Goal: Communication & Community: Answer question/provide support

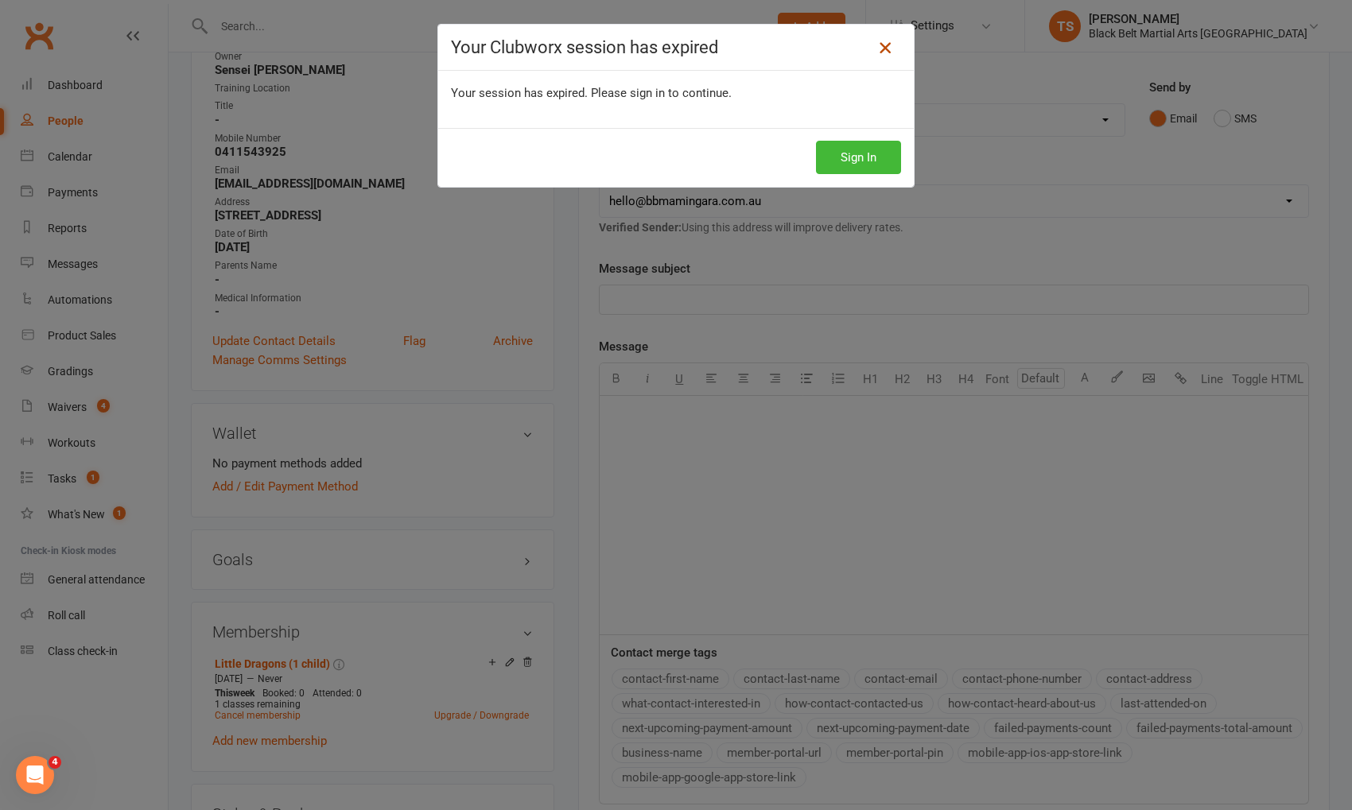
click at [885, 48] on icon at bounding box center [885, 47] width 19 height 19
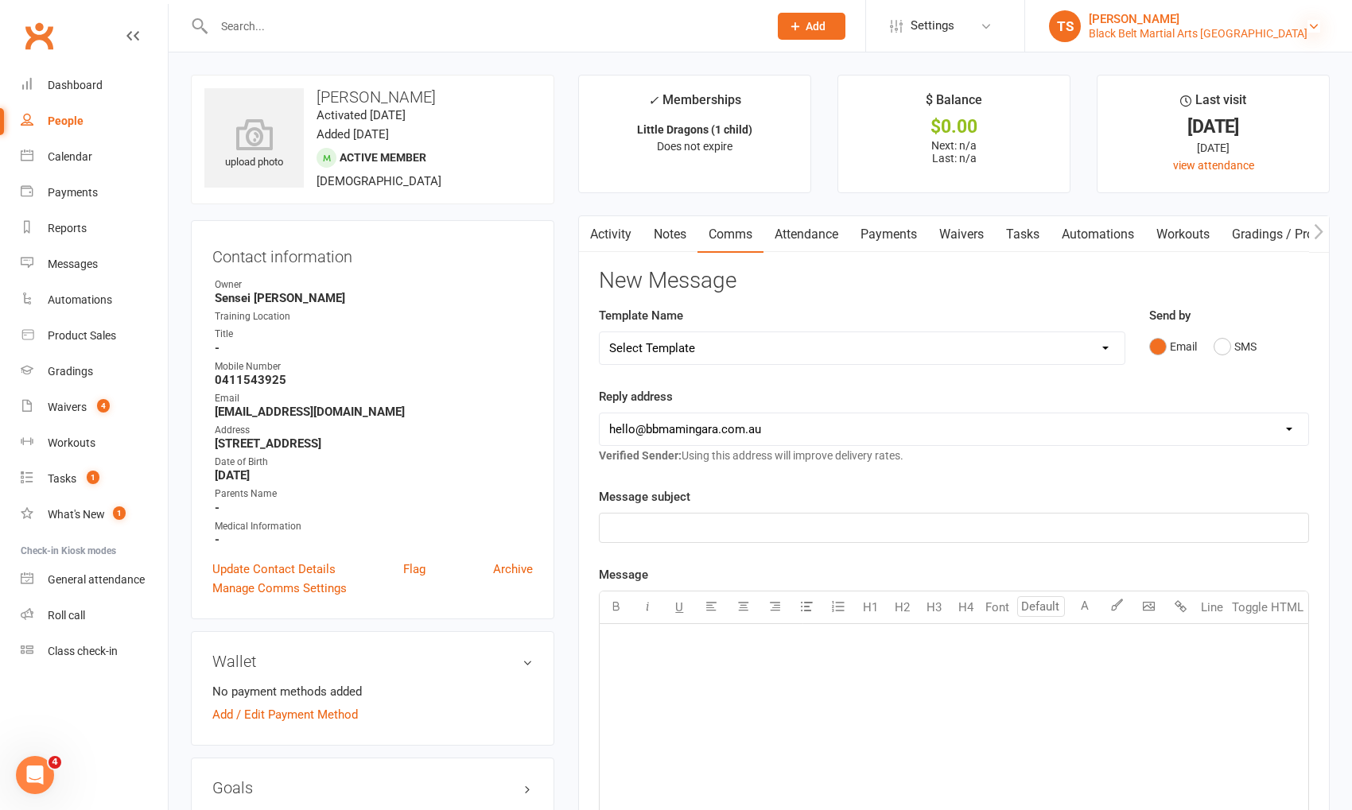
click at [1313, 27] on icon at bounding box center [1313, 26] width 13 height 13
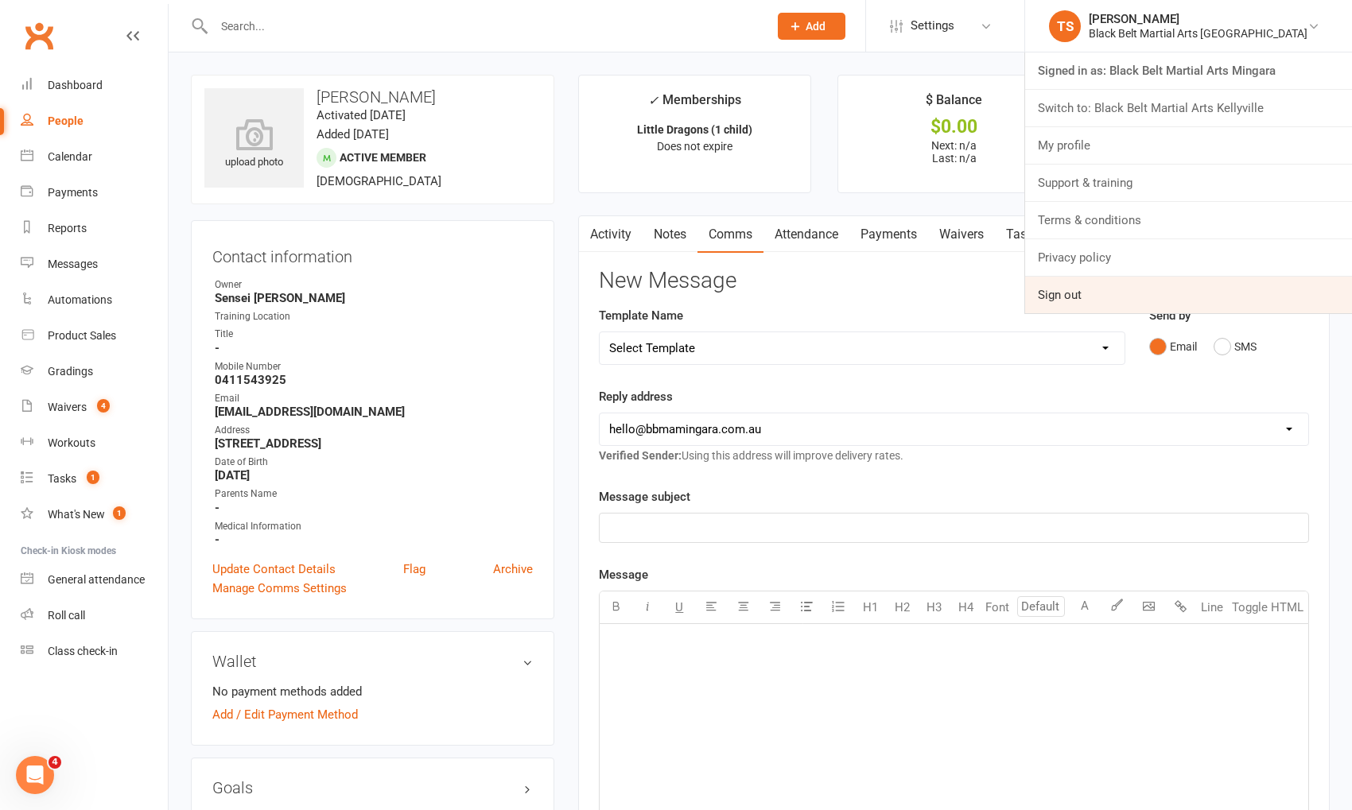
click at [1226, 289] on link "Sign out" at bounding box center [1188, 295] width 327 height 37
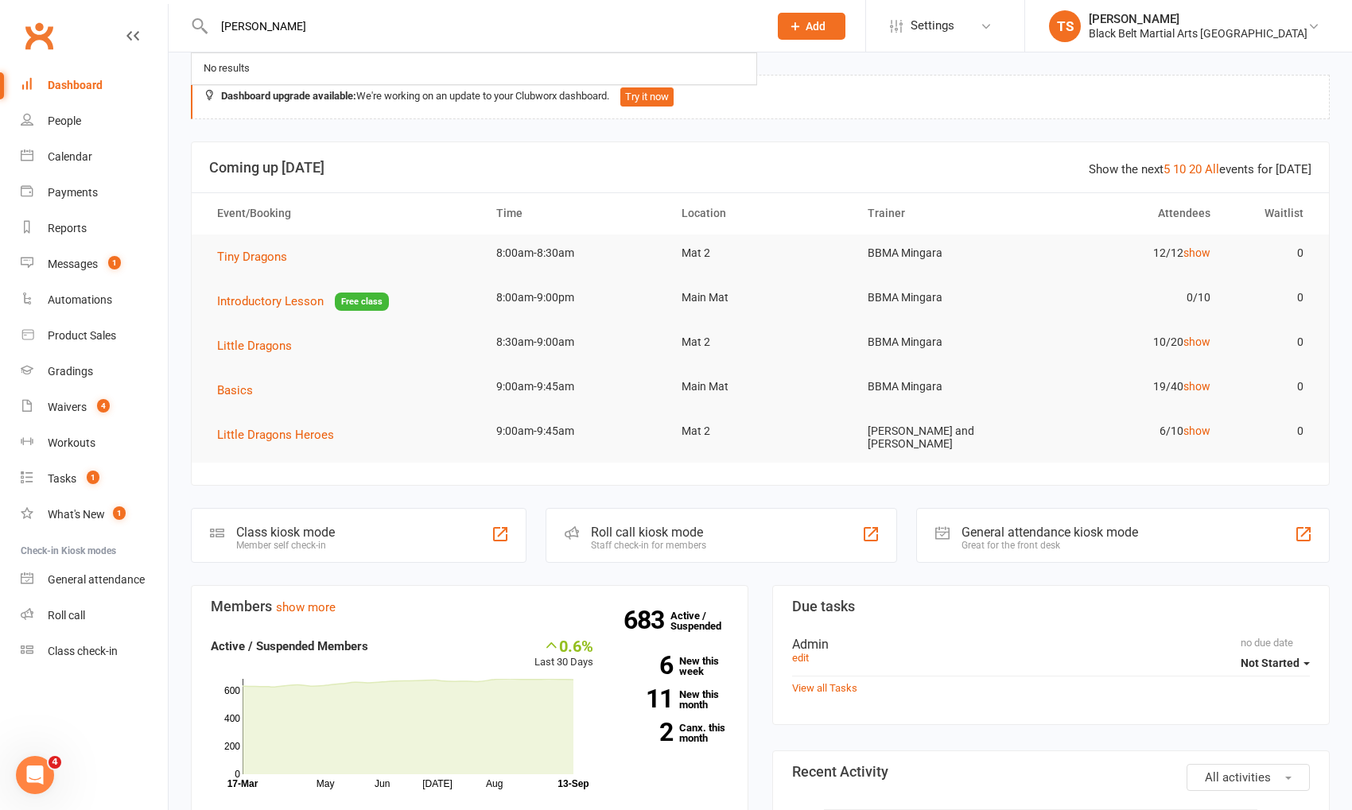
type input "[PERSON_NAME]"
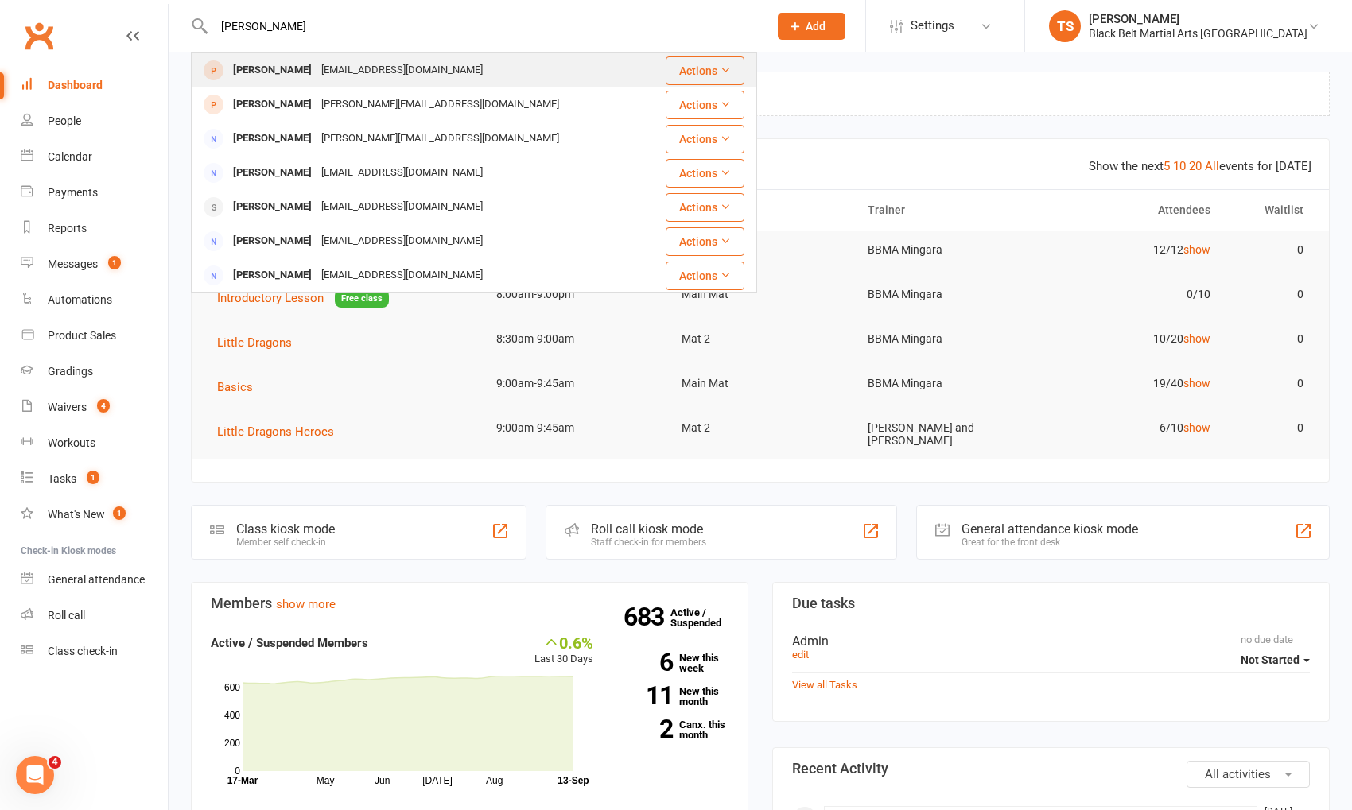
scroll to position [5, 0]
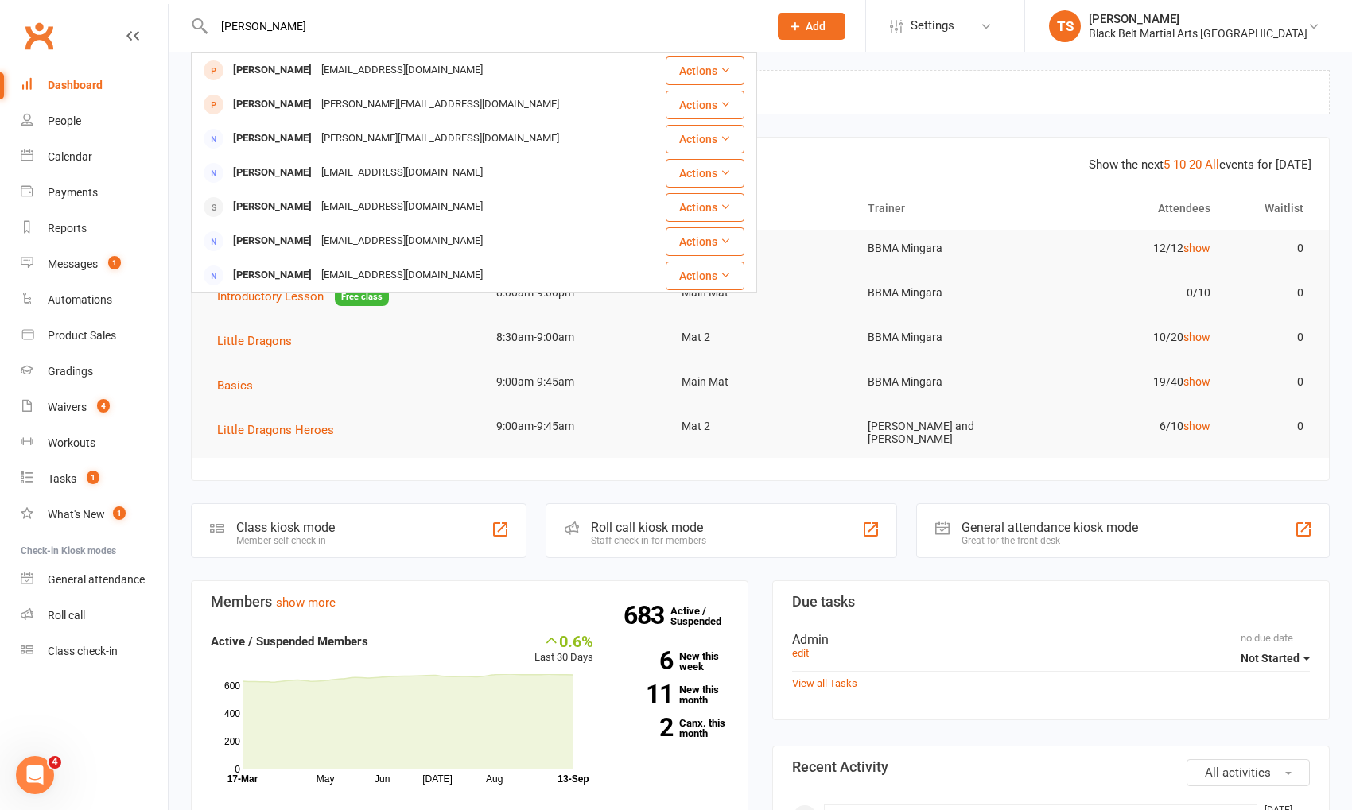
drag, startPoint x: 242, startPoint y: 71, endPoint x: 251, endPoint y: 73, distance: 9.1
click at [242, 71] on div "[PERSON_NAME]" at bounding box center [272, 70] width 88 height 23
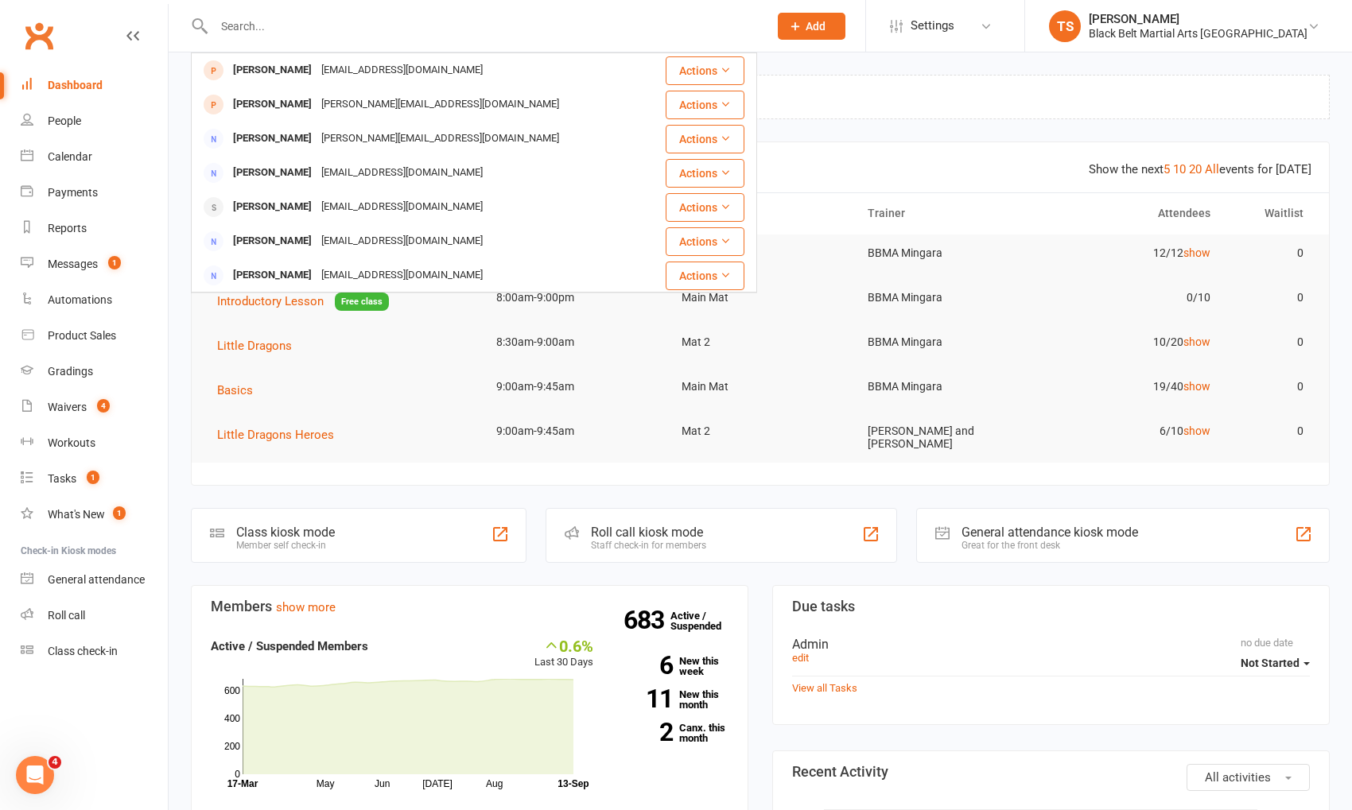
scroll to position [2, 0]
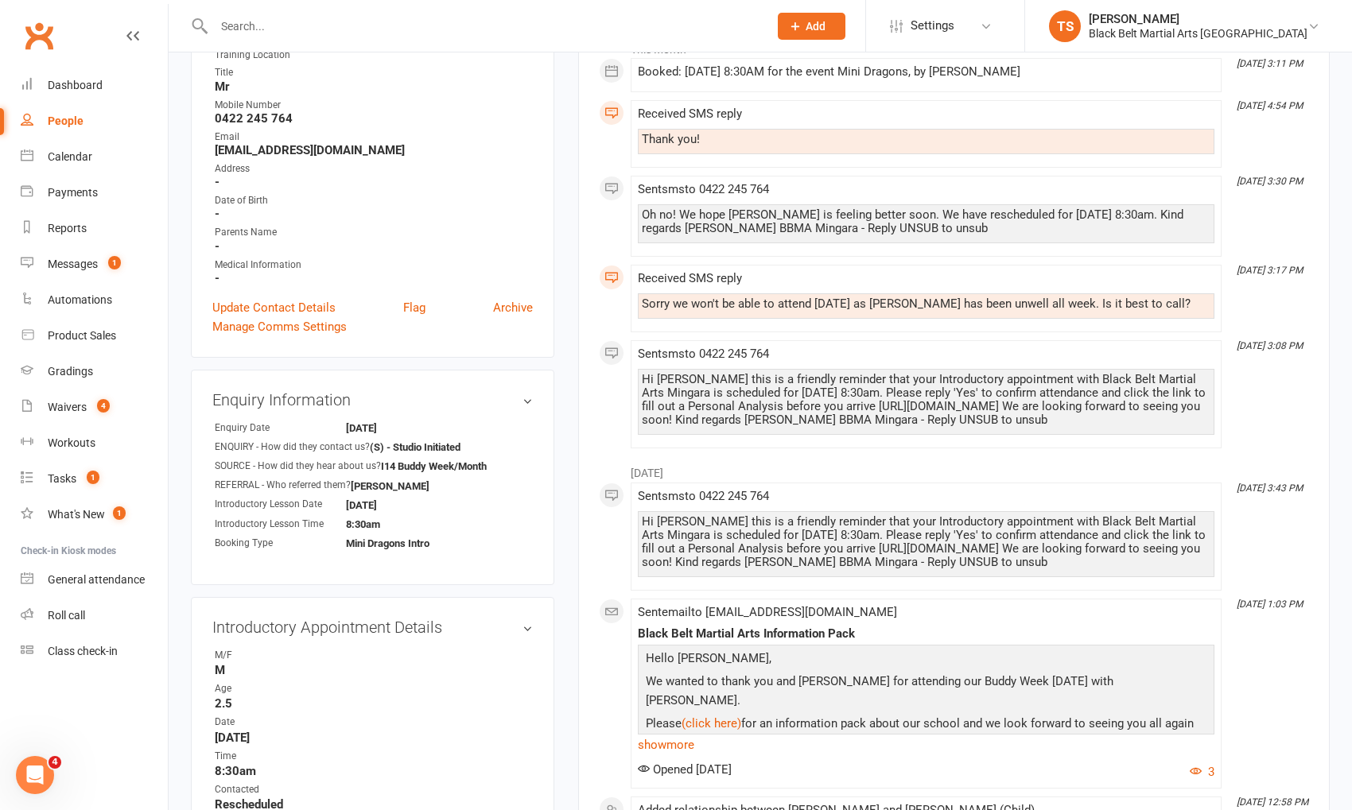
scroll to position [256, 0]
drag, startPoint x: 1012, startPoint y: 420, endPoint x: 628, endPoint y: 379, distance: 386.3
click at [628, 379] on div "This Month [DATE] 3:11 PM Booked: [DATE] 8:30AM for the event Mini Dragons, by …" at bounding box center [954, 243] width 710 height 416
copy div "Hi [PERSON_NAME] this is a friendly reminder that your Introductory appointment…"
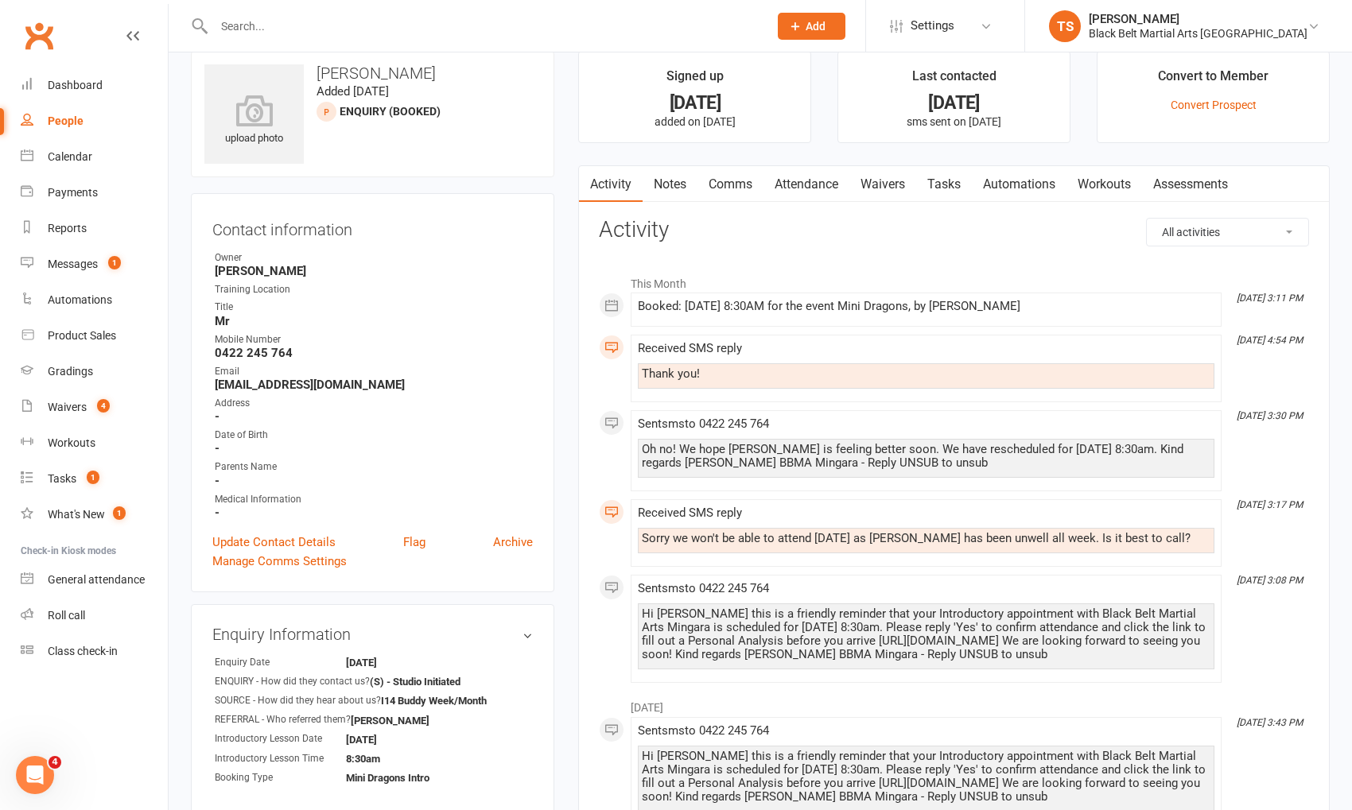
scroll to position [0, 0]
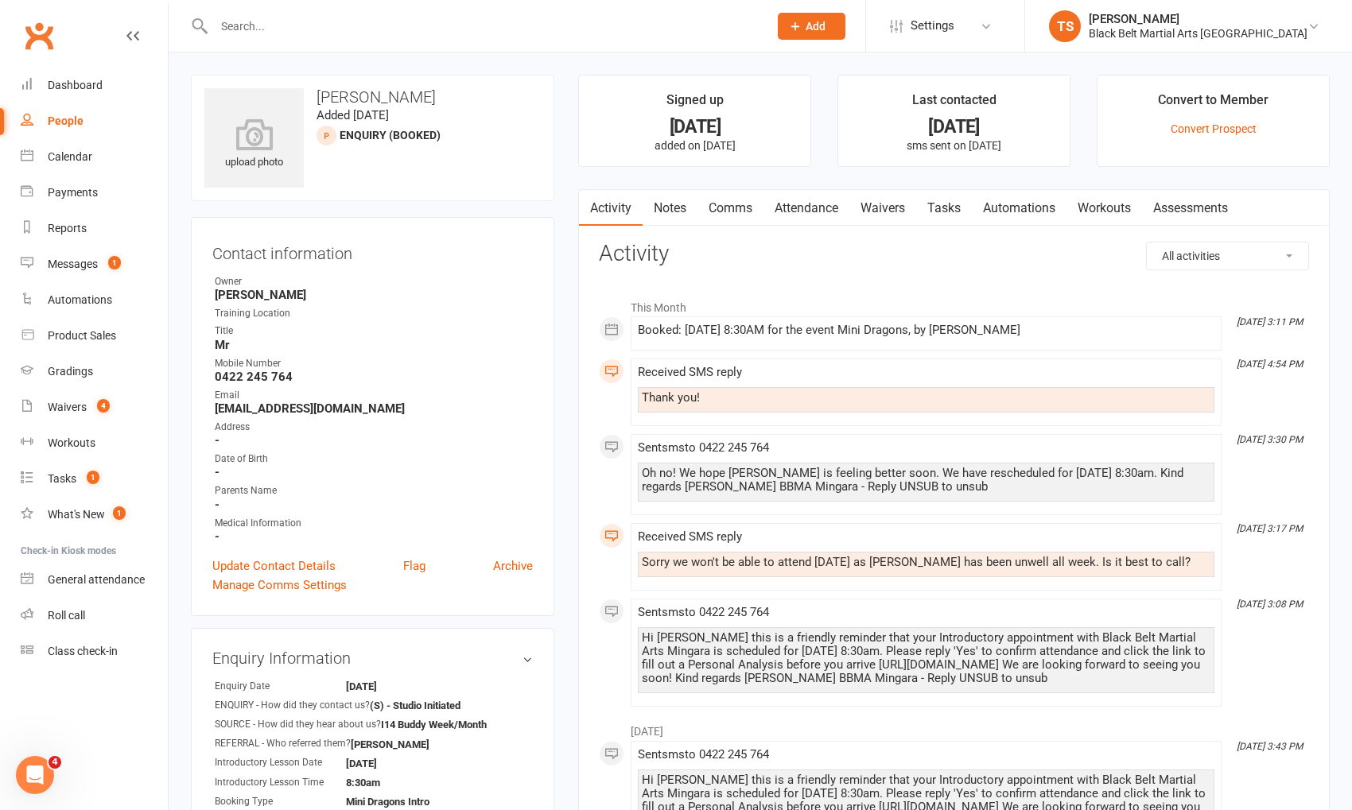
click at [737, 204] on link "Comms" at bounding box center [730, 208] width 66 height 37
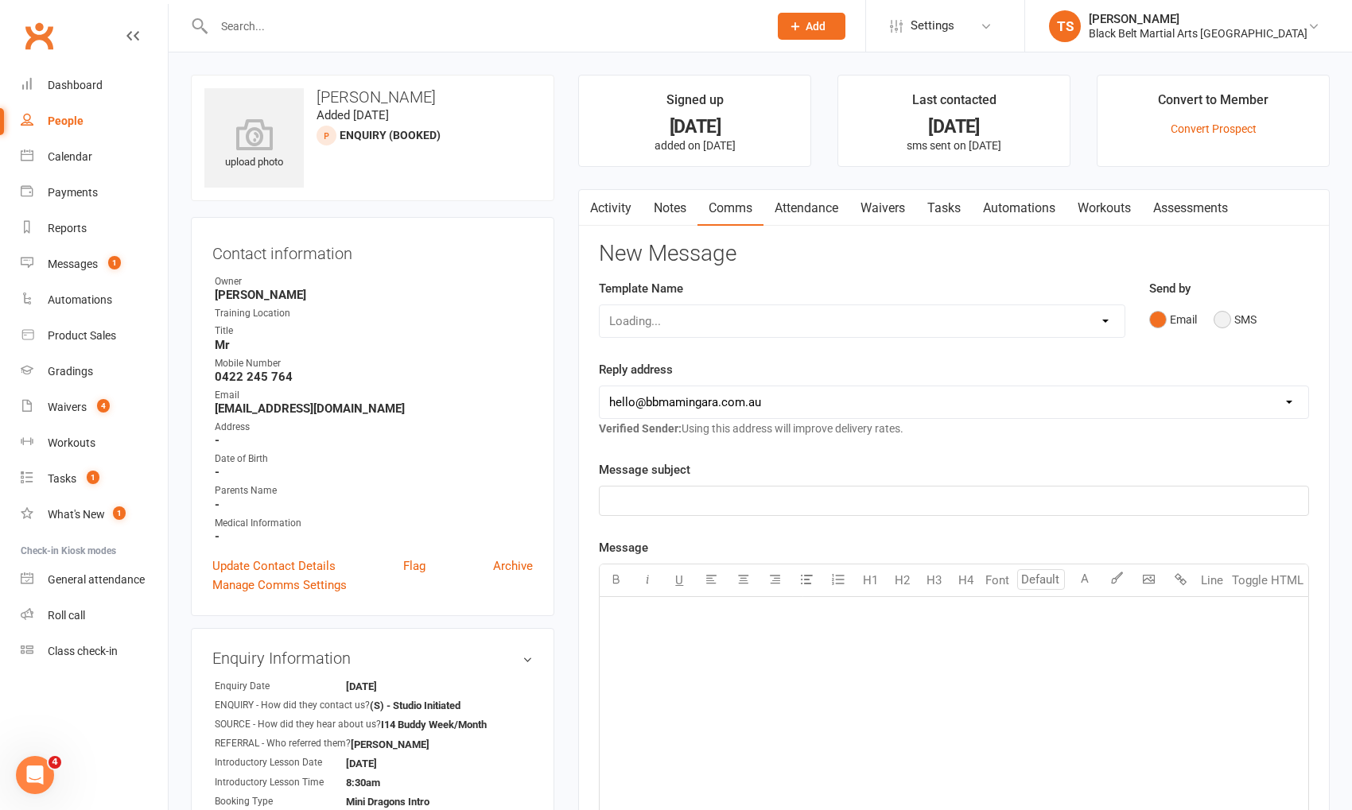
click at [1220, 317] on button "SMS" at bounding box center [1235, 320] width 43 height 30
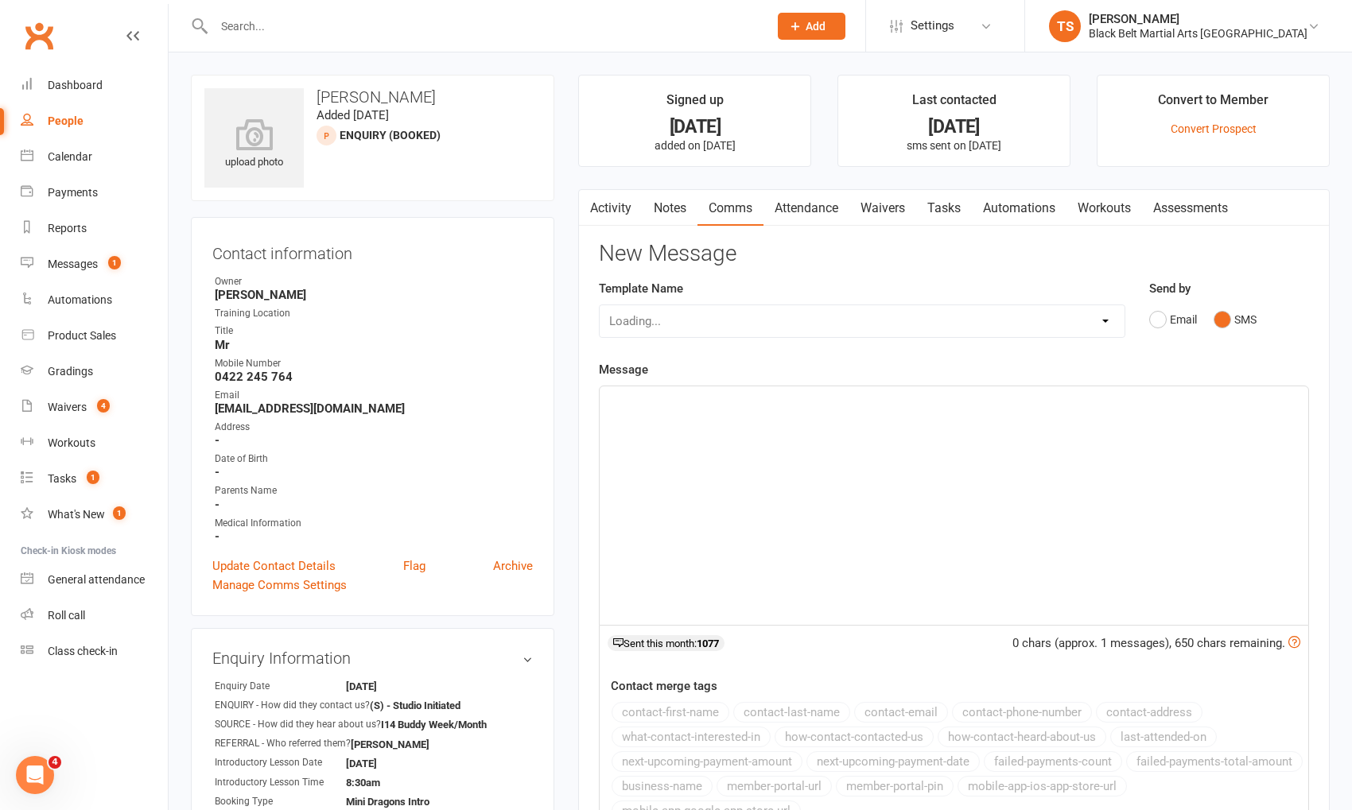
click at [924, 437] on div "﻿" at bounding box center [954, 506] width 709 height 239
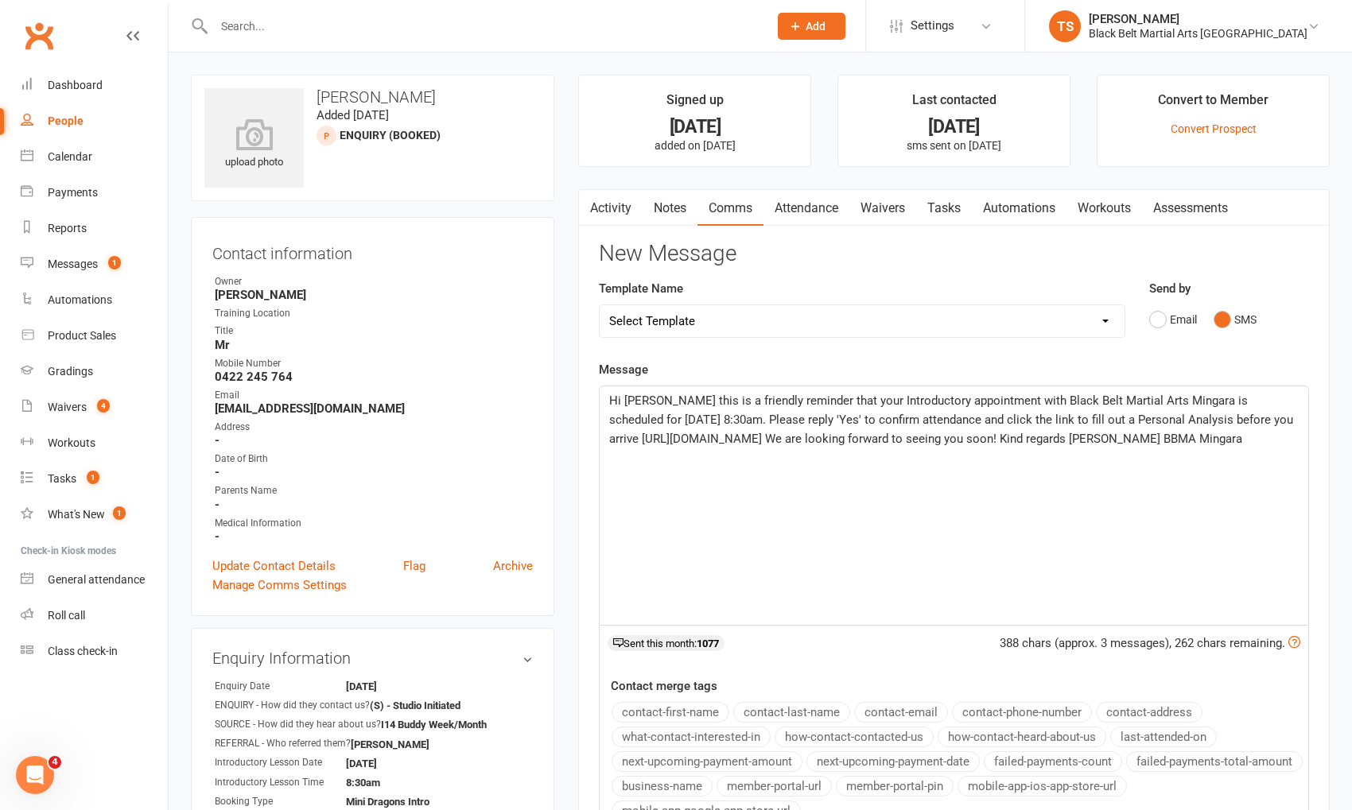
click at [616, 416] on span "Hi [PERSON_NAME] this is a friendly reminder that your Introductory appointment…" at bounding box center [952, 420] width 687 height 52
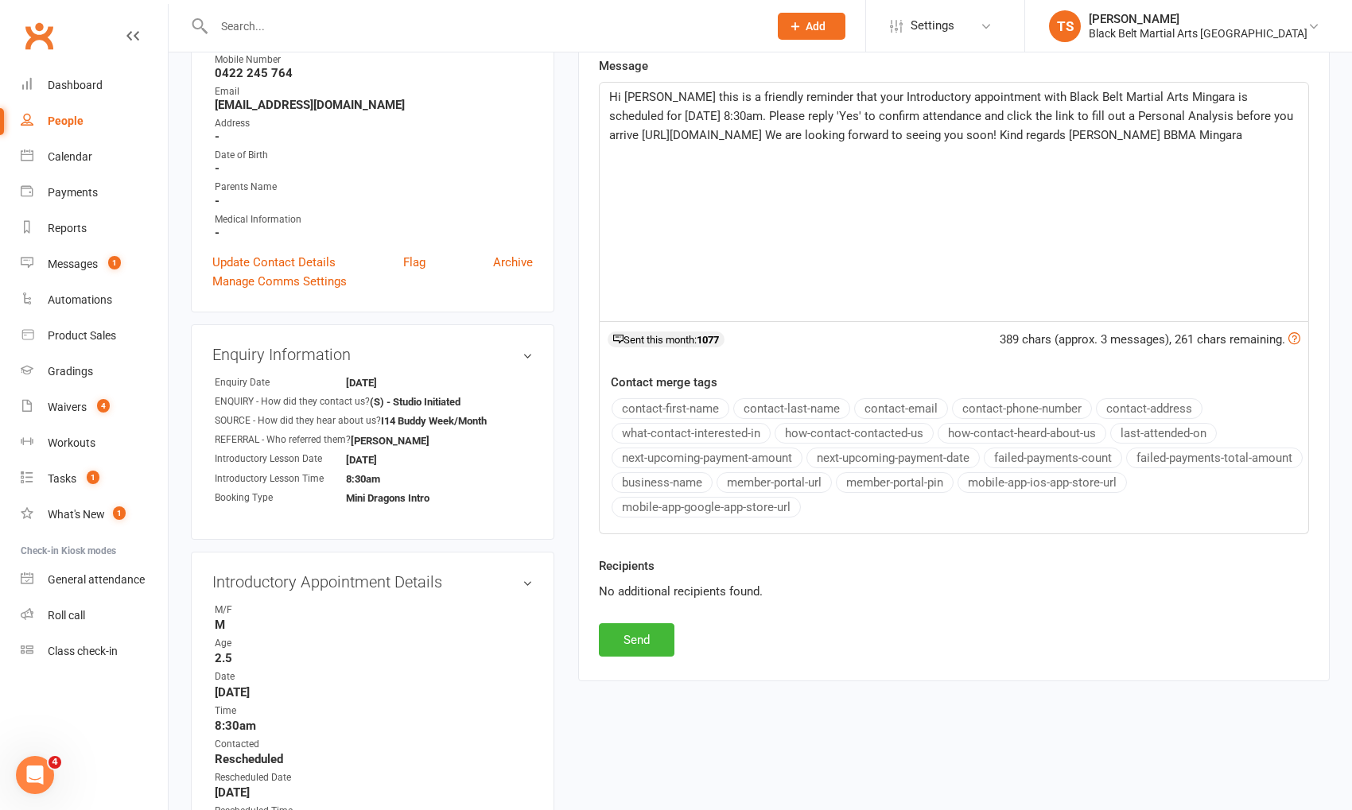
scroll to position [313, 0]
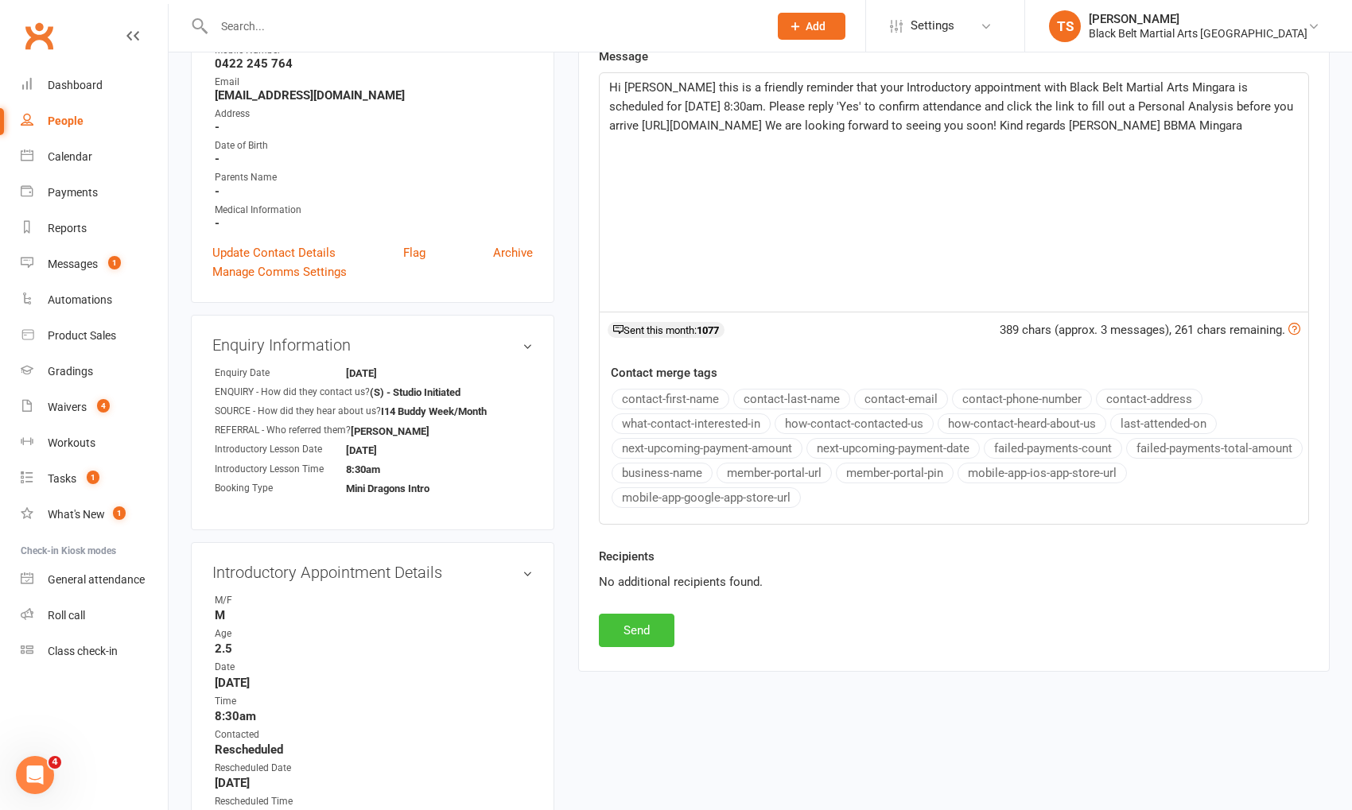
click at [639, 622] on button "Send" at bounding box center [637, 630] width 76 height 33
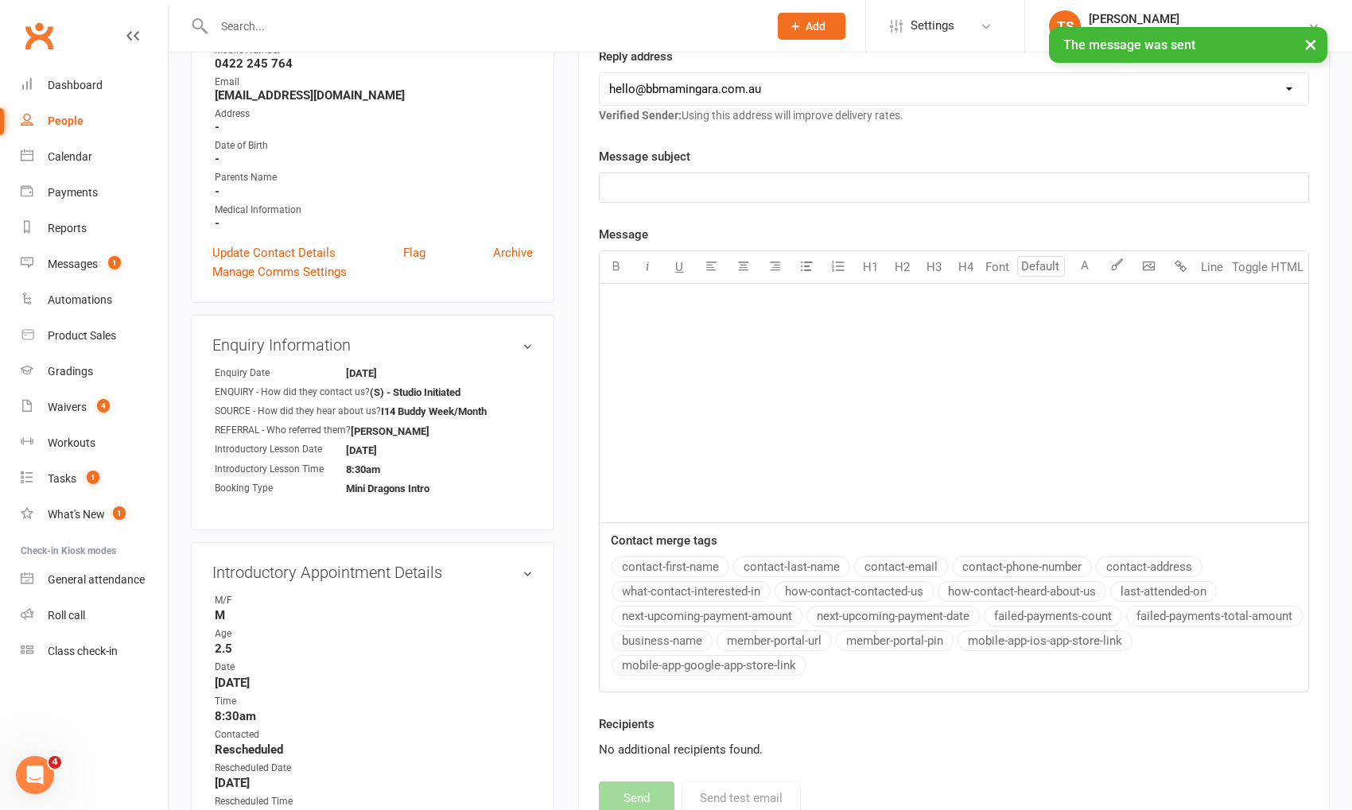
scroll to position [314, 0]
click at [256, 21] on input "text" at bounding box center [483, 26] width 548 height 22
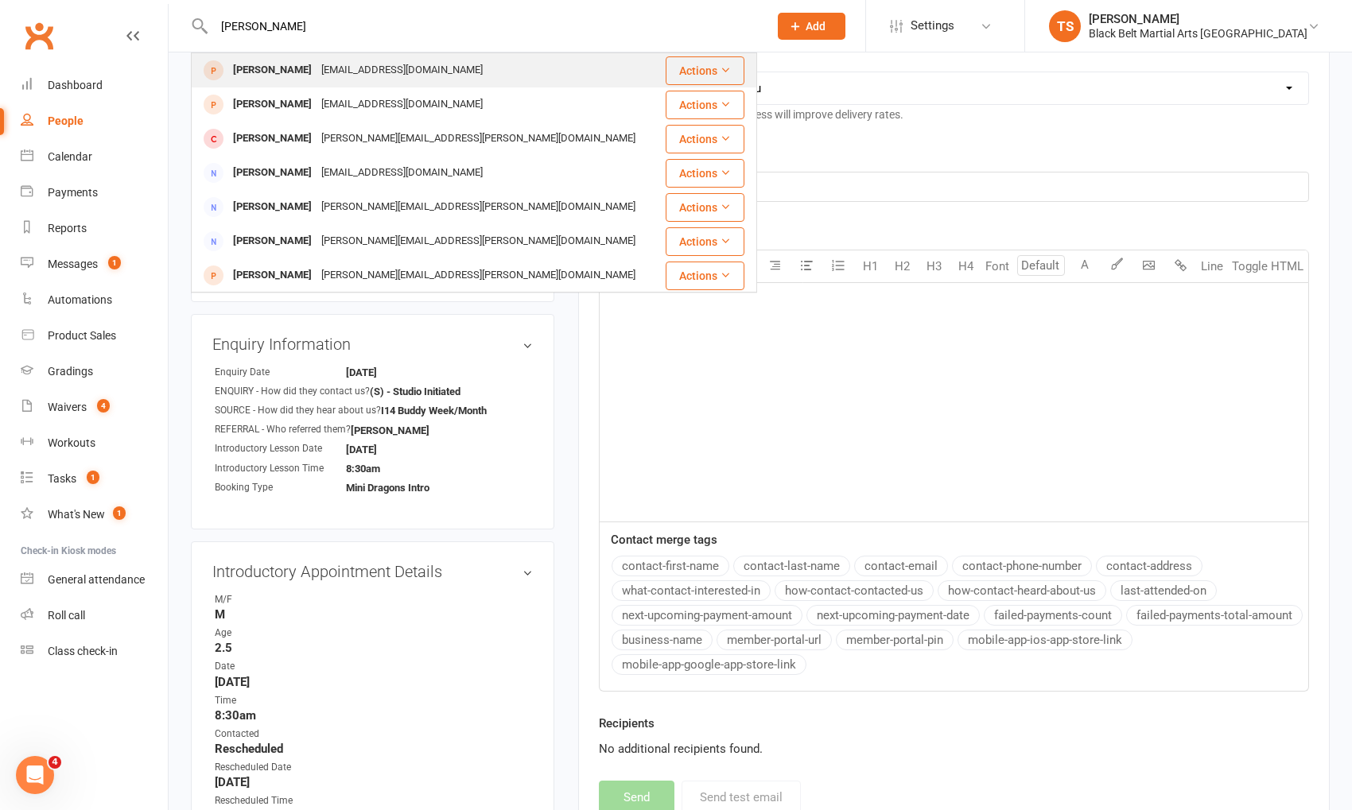
type input "[PERSON_NAME]"
click at [254, 73] on div "[PERSON_NAME]" at bounding box center [272, 70] width 88 height 23
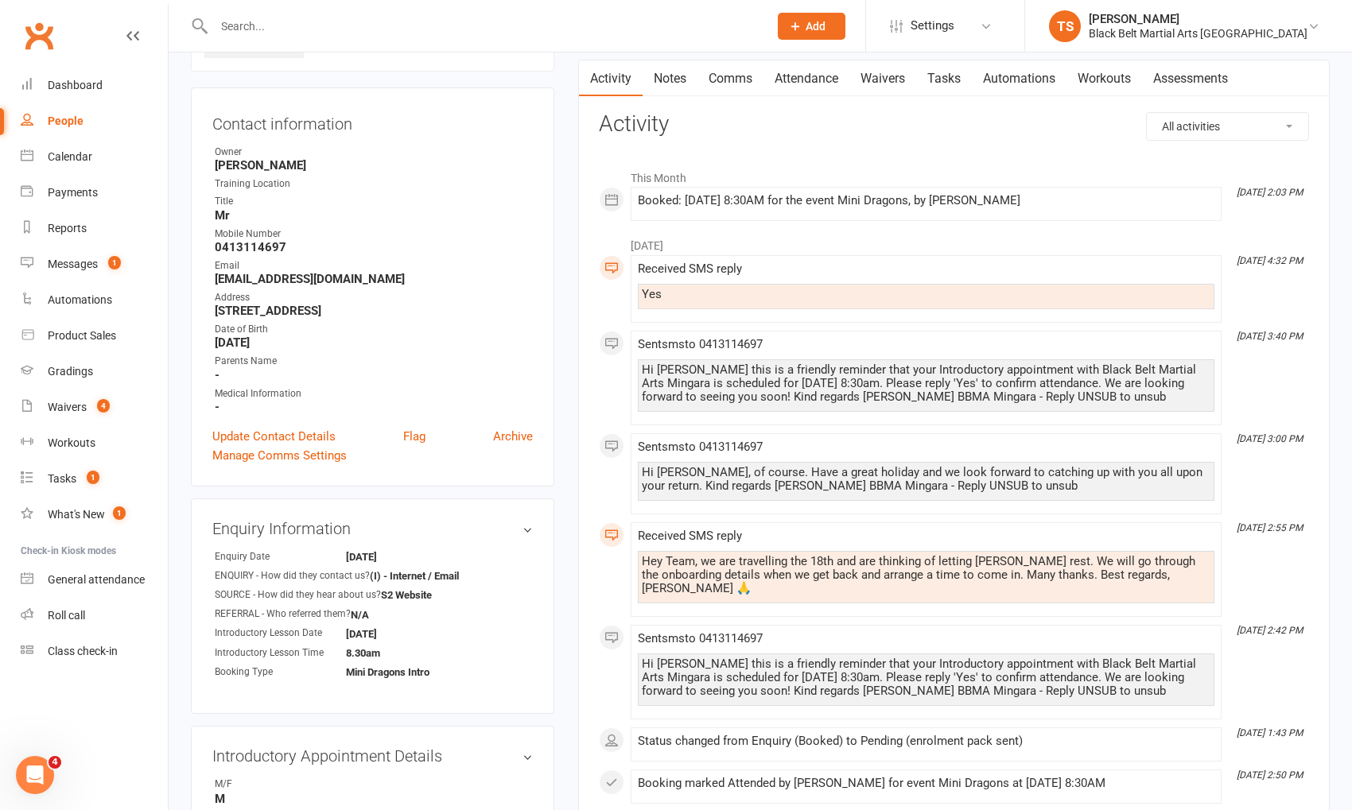
scroll to position [147, 0]
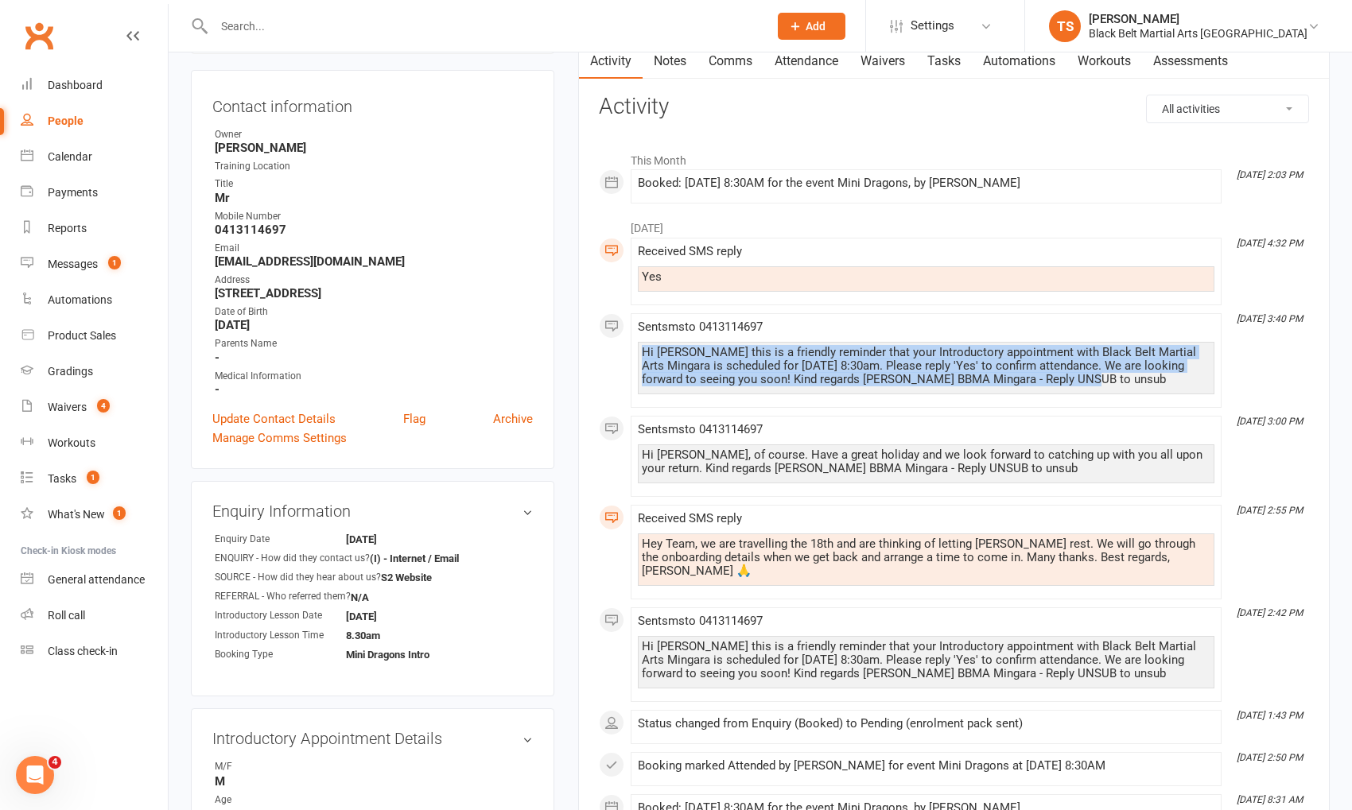
drag, startPoint x: 1073, startPoint y: 375, endPoint x: 634, endPoint y: 342, distance: 440.2
click at [634, 342] on li "[DATE] 3:40 PM Sent sms to [PHONE_NUMBER] Hi [PERSON_NAME] this is a friendly r…" at bounding box center [926, 360] width 591 height 95
copy div "Hi [PERSON_NAME] this is a friendly reminder that your Introductory appointment…"
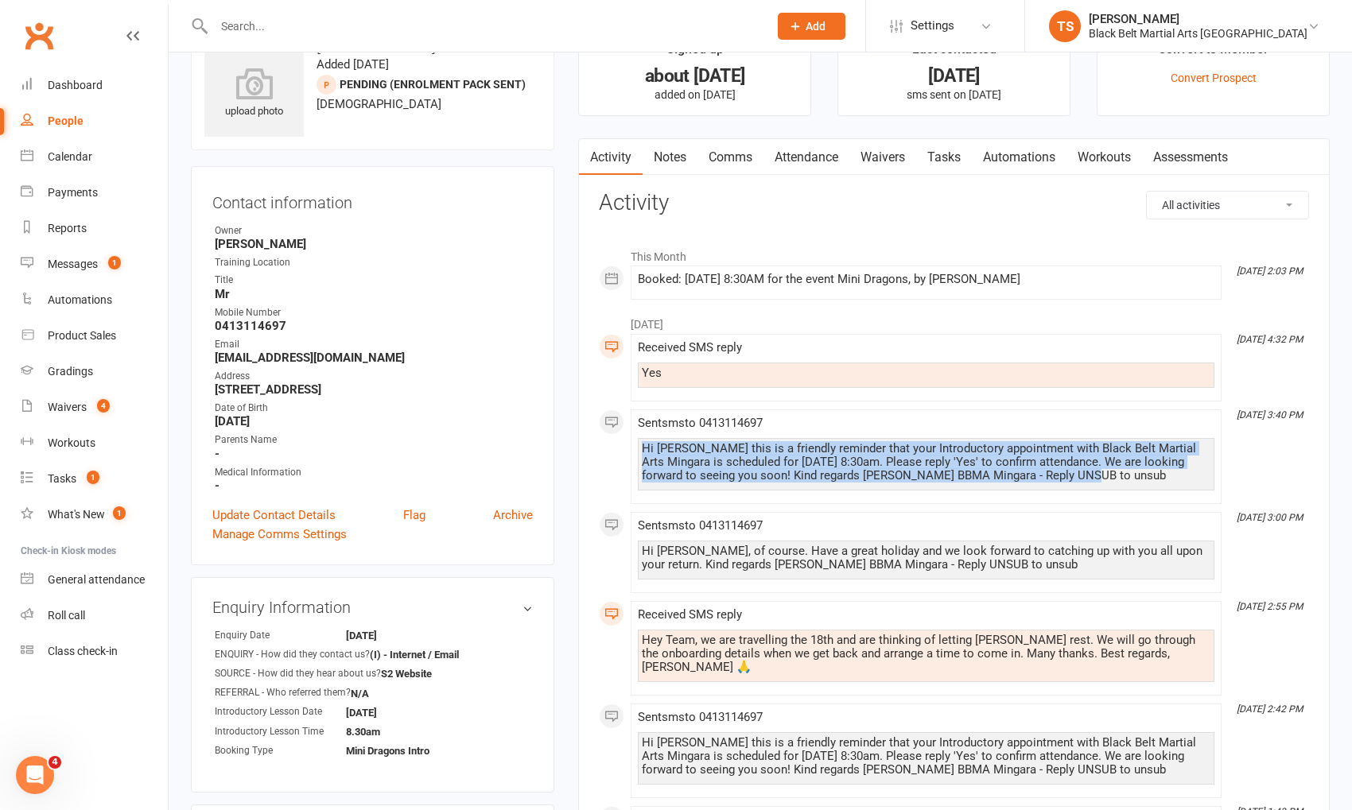
click at [724, 156] on link "Comms" at bounding box center [730, 157] width 66 height 37
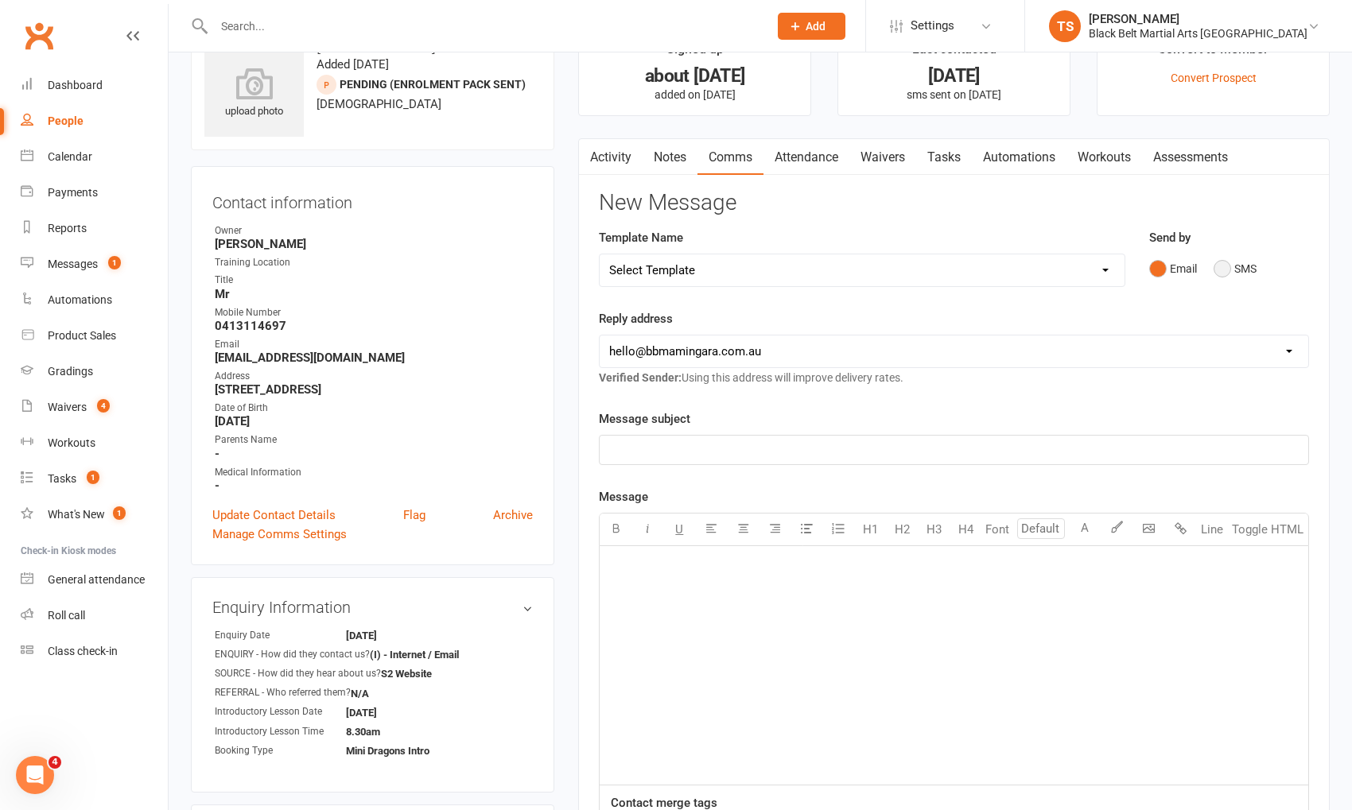
drag, startPoint x: 1229, startPoint y: 270, endPoint x: 1186, endPoint y: 317, distance: 64.7
click at [1229, 270] on button "SMS" at bounding box center [1235, 269] width 43 height 30
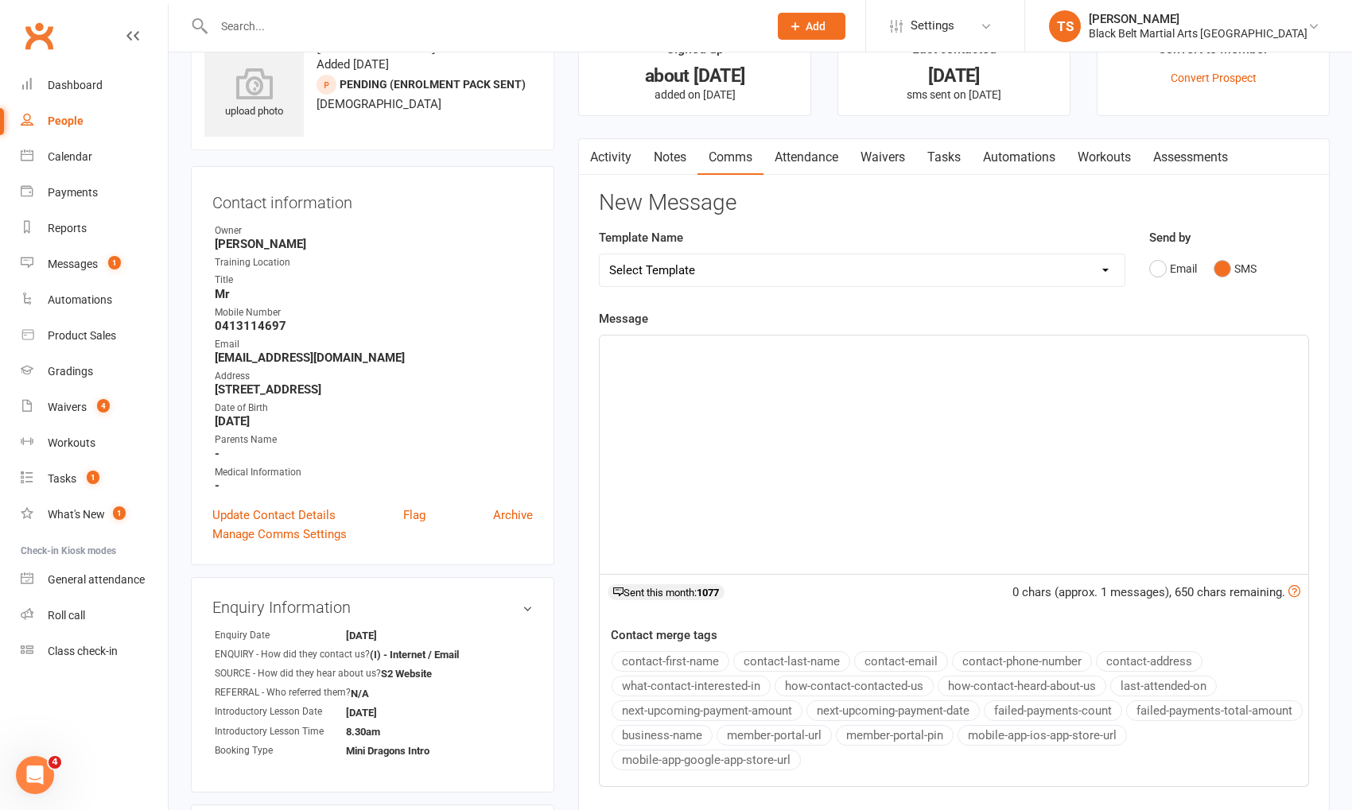
click at [1015, 390] on div "﻿" at bounding box center [954, 455] width 709 height 239
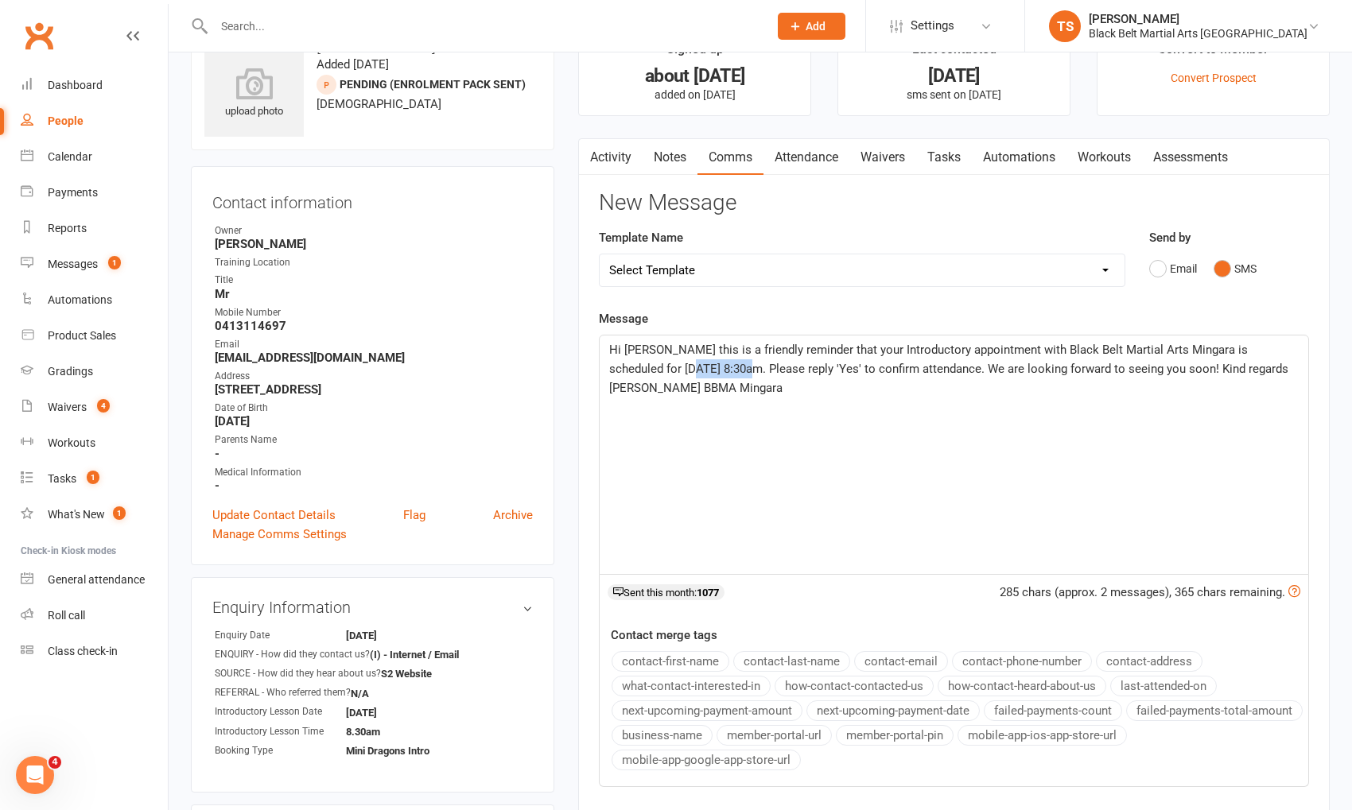
drag, startPoint x: 708, startPoint y: 368, endPoint x: 652, endPoint y: 370, distance: 55.7
click at [652, 370] on span "Hi [PERSON_NAME] this is a friendly reminder that your Introductory appointment…" at bounding box center [950, 369] width 682 height 52
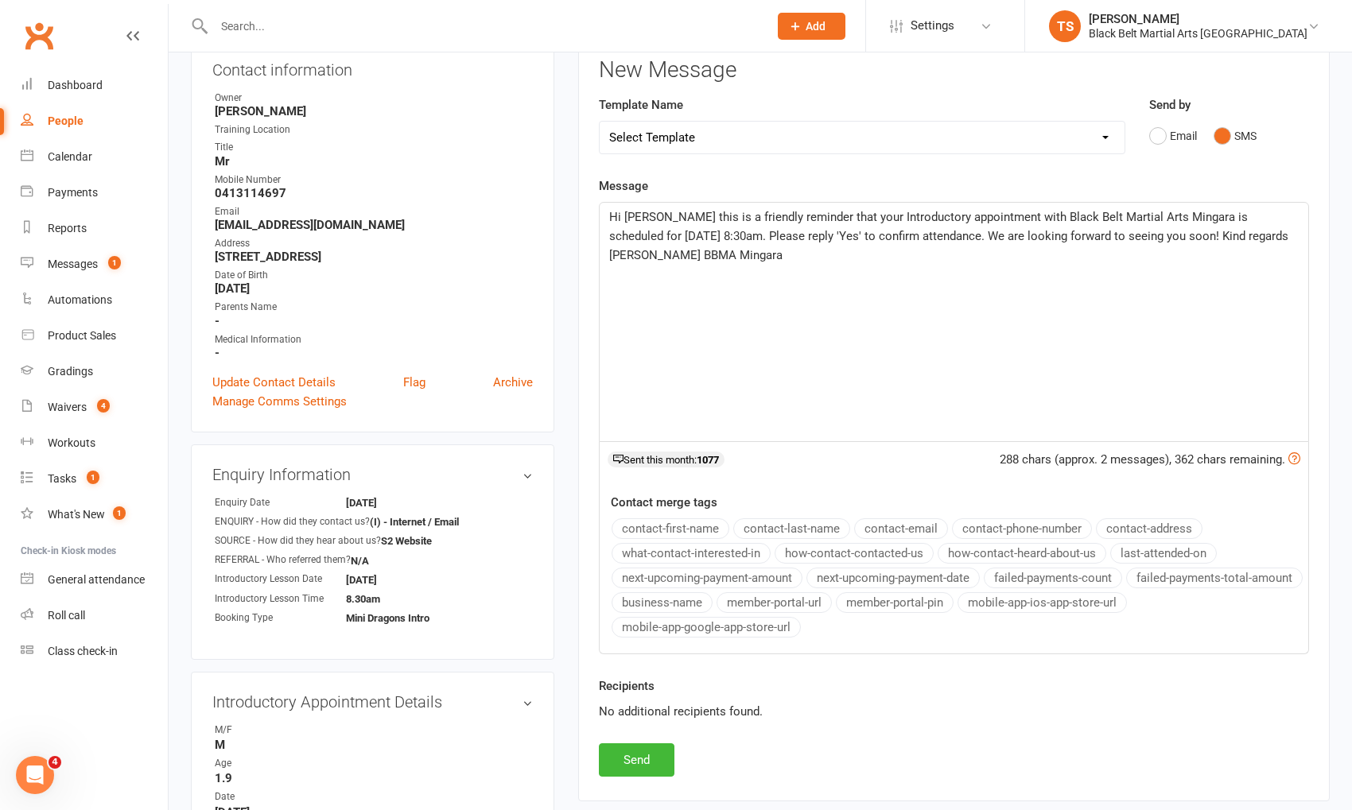
scroll to position [185, 0]
click at [642, 746] on button "Send" at bounding box center [637, 758] width 76 height 33
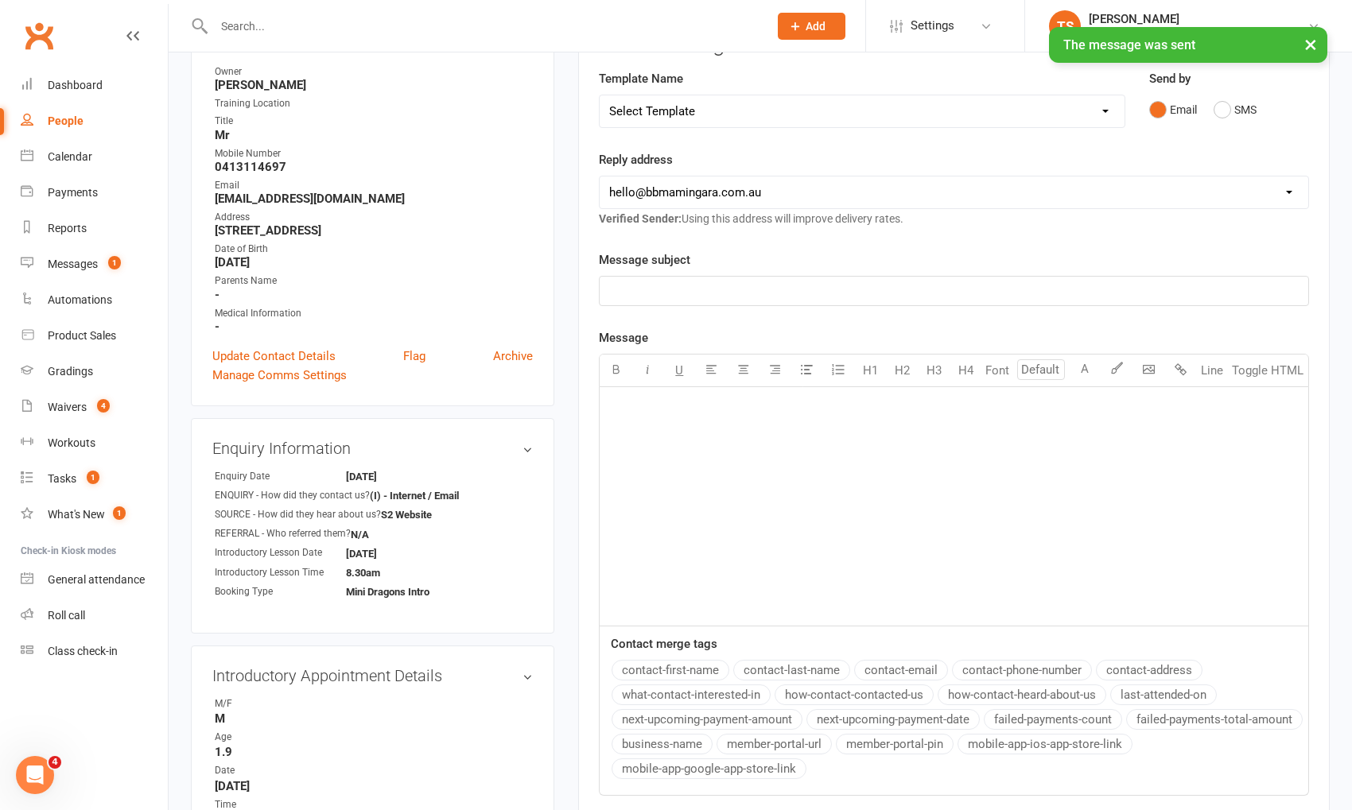
scroll to position [213, 0]
click at [310, 16] on input "text" at bounding box center [483, 26] width 548 height 22
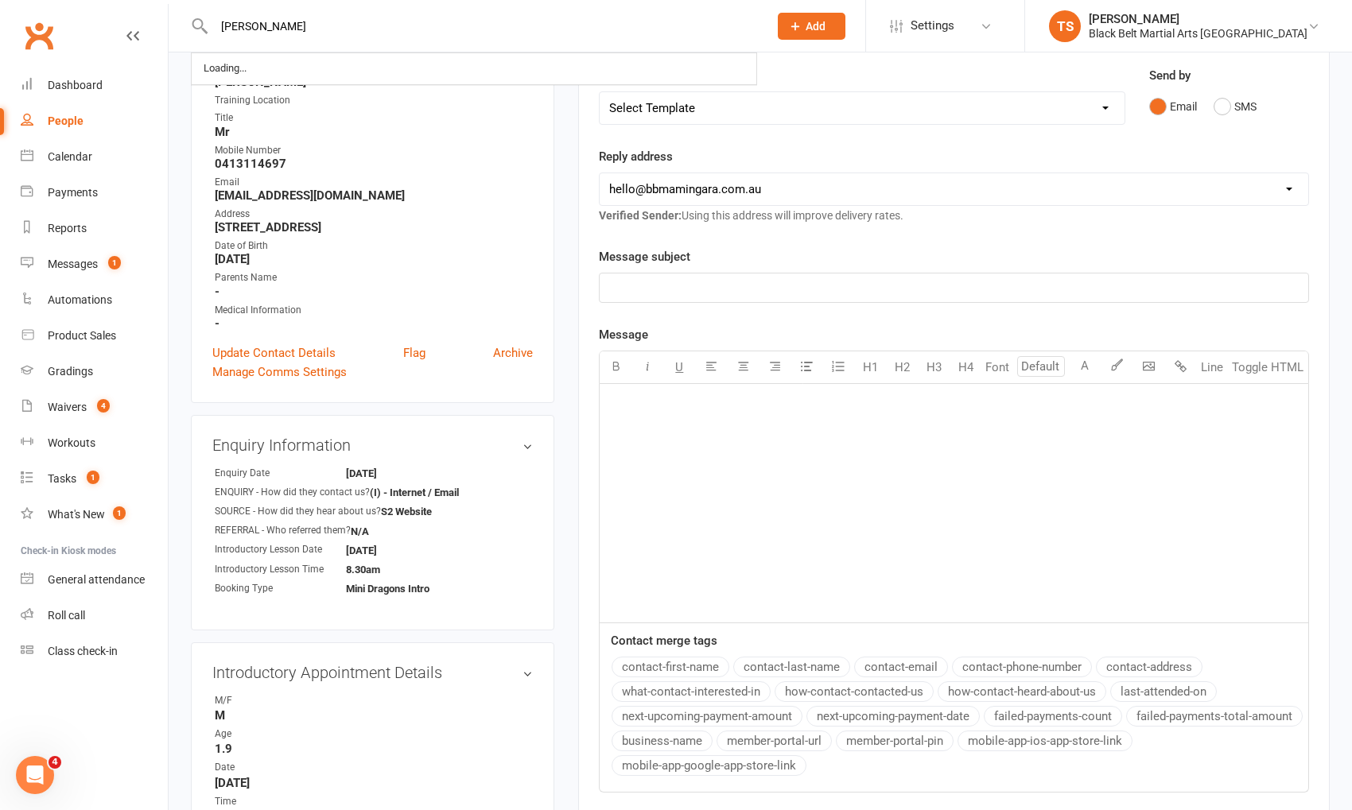
type input "[PERSON_NAME]"
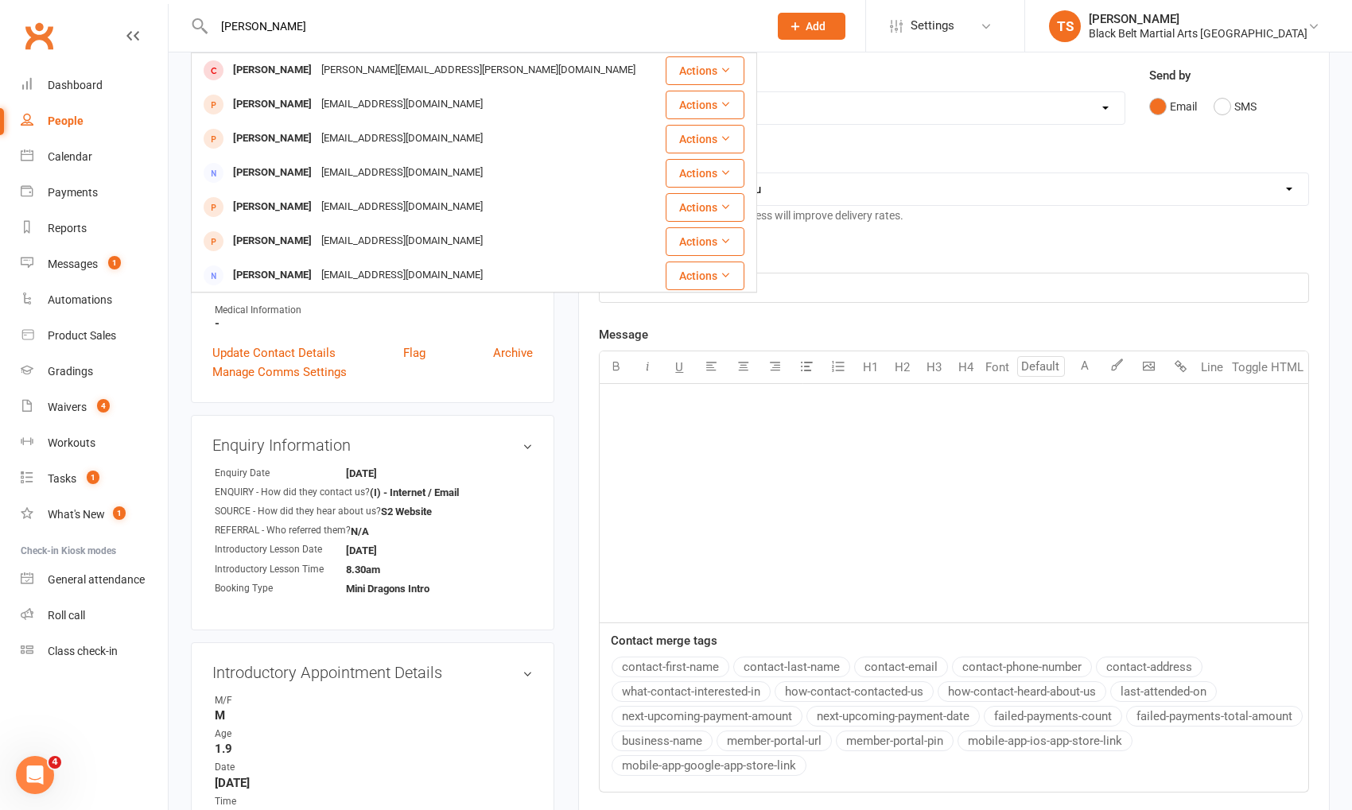
scroll to position [212, 0]
click at [371, 141] on div "[EMAIL_ADDRESS][DOMAIN_NAME]" at bounding box center [402, 138] width 171 height 23
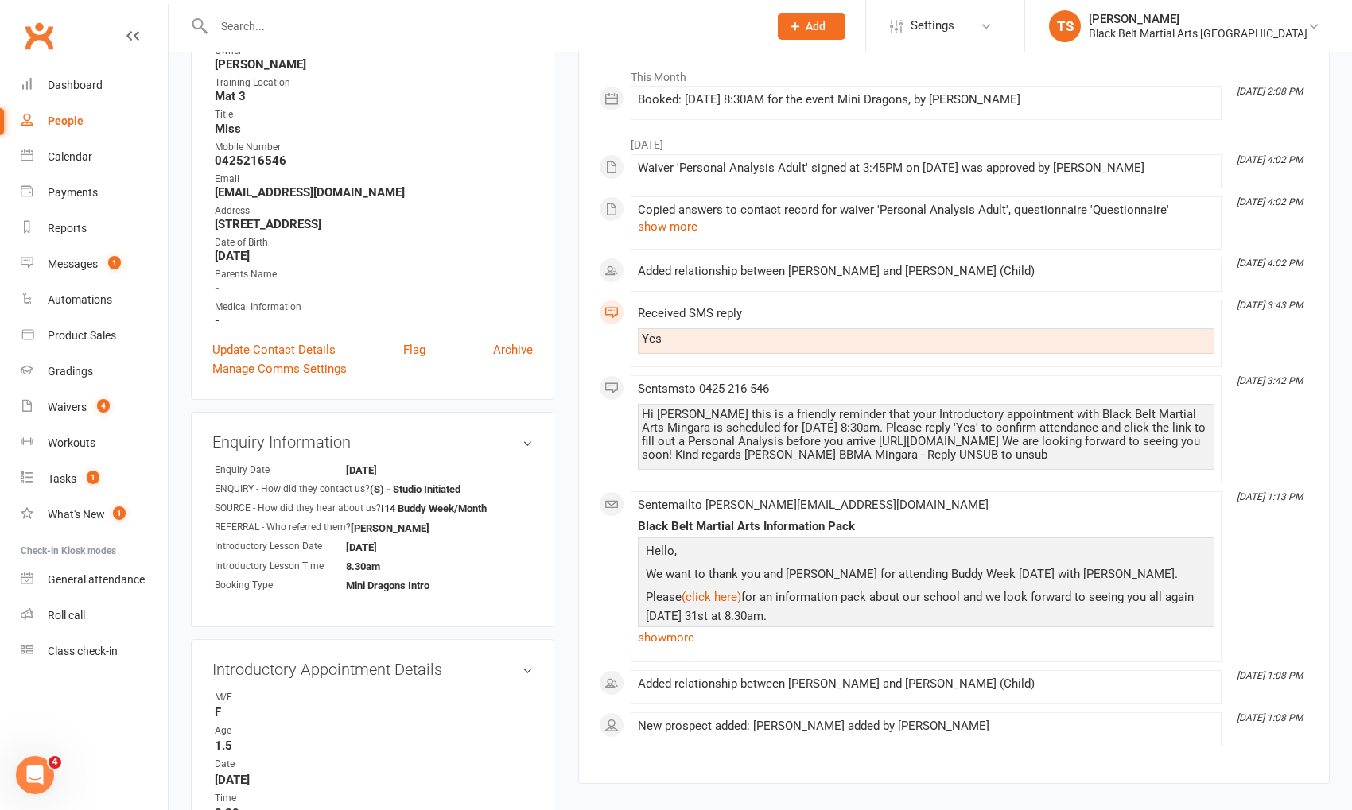
scroll to position [247, 0]
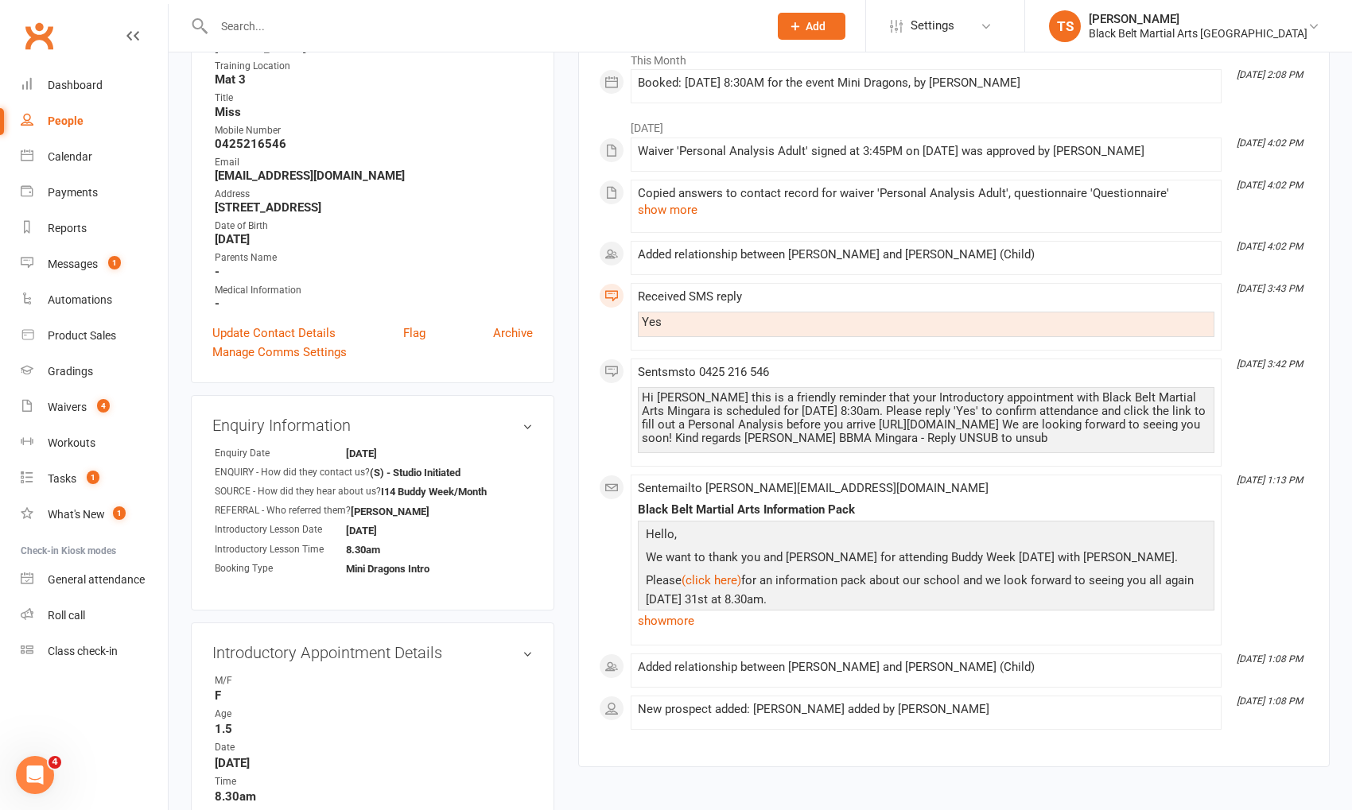
drag, startPoint x: 1055, startPoint y: 433, endPoint x: 631, endPoint y: 380, distance: 426.4
click at [631, 380] on li "[DATE] 3:42 PM Sent sms to [PHONE_NUMBER] Hi [PERSON_NAME] this is a friendly r…" at bounding box center [926, 413] width 591 height 108
copy div "Hi [PERSON_NAME] this is a friendly reminder that your Introductory appointment…"
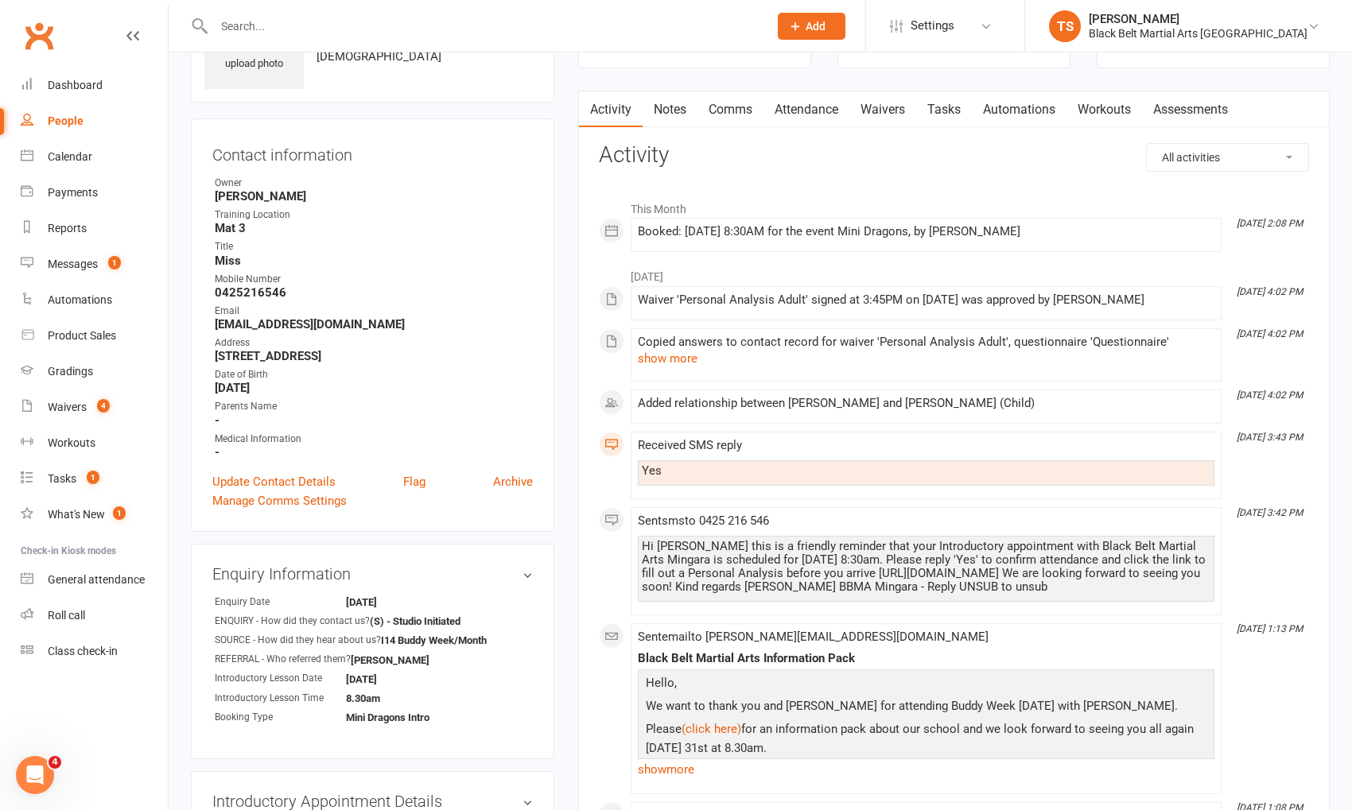
scroll to position [0, 0]
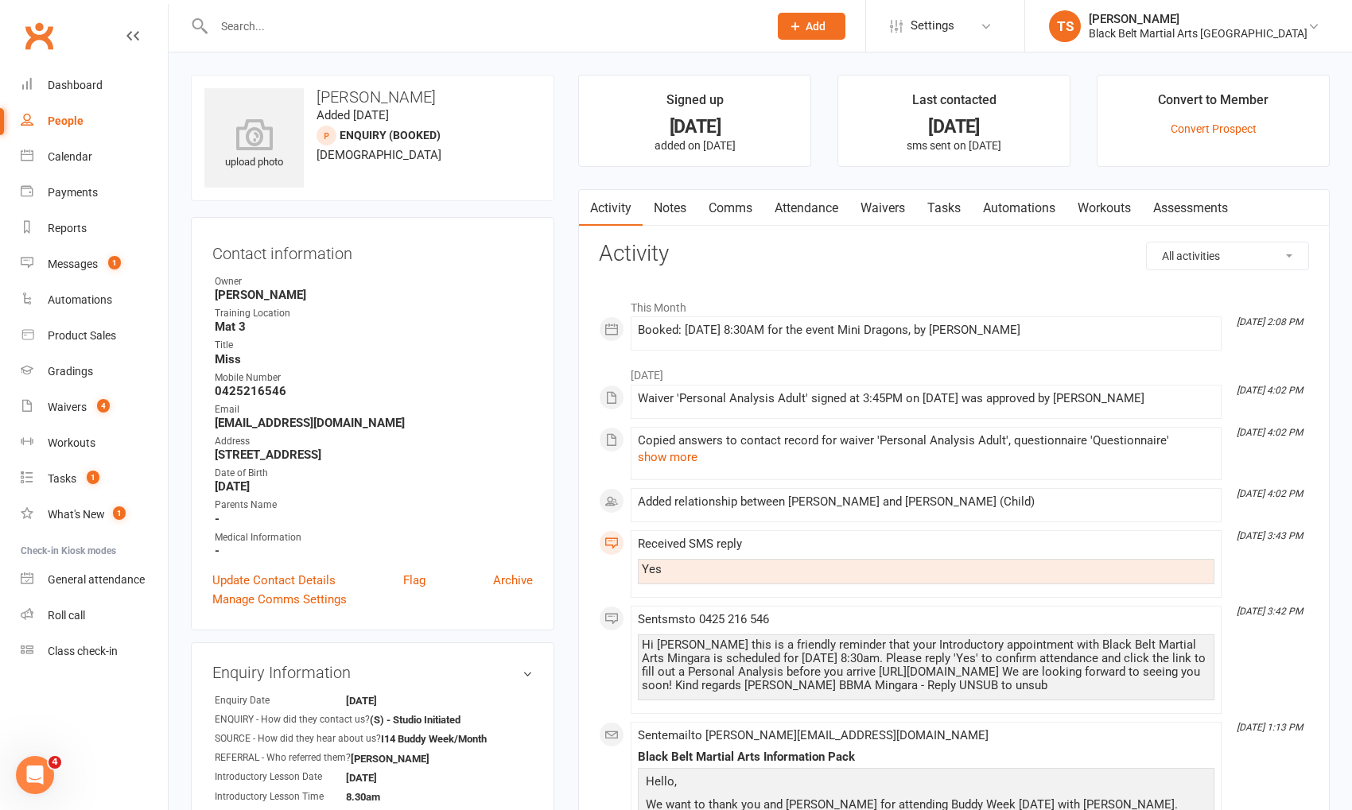
click at [739, 208] on link "Comms" at bounding box center [730, 208] width 66 height 37
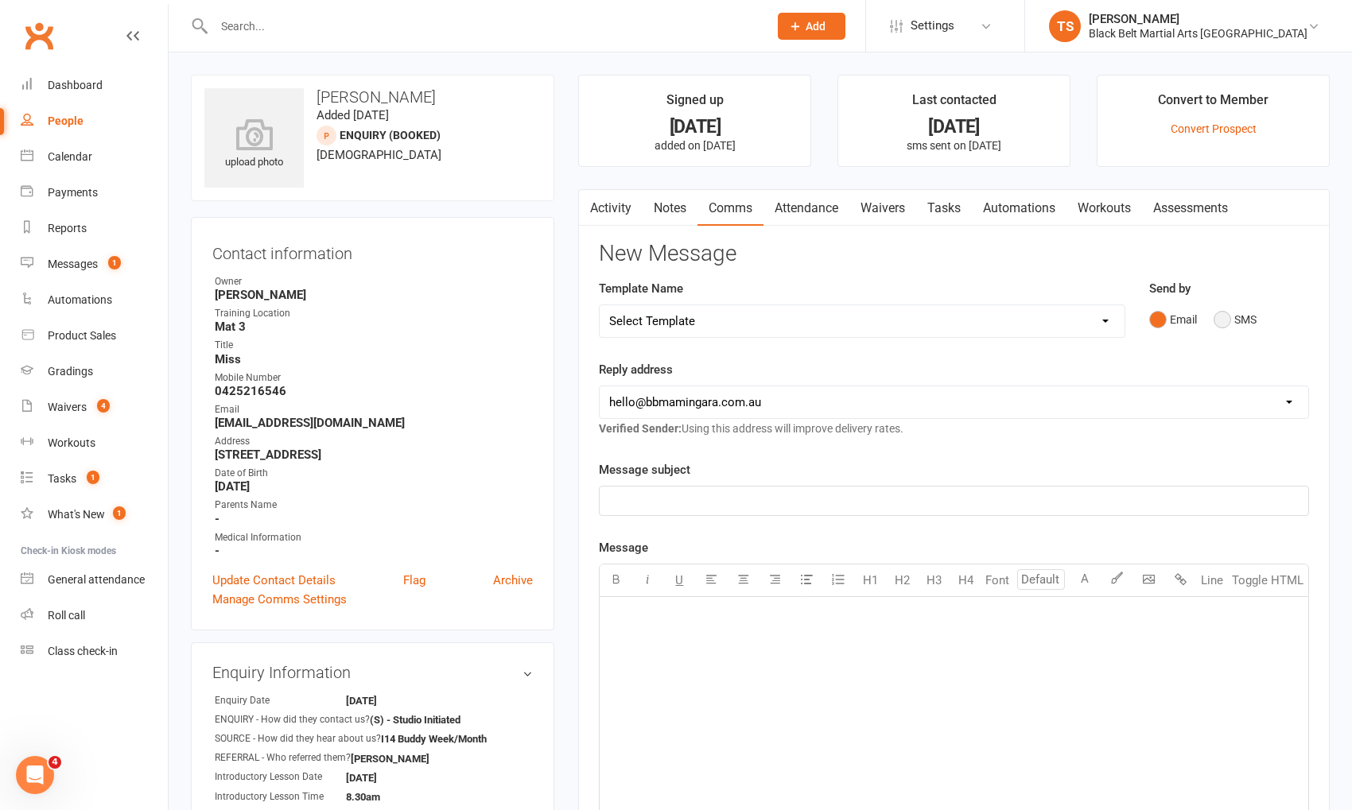
drag, startPoint x: 1219, startPoint y: 319, endPoint x: 1171, endPoint y: 373, distance: 72.1
click at [1219, 319] on button "SMS" at bounding box center [1235, 320] width 43 height 30
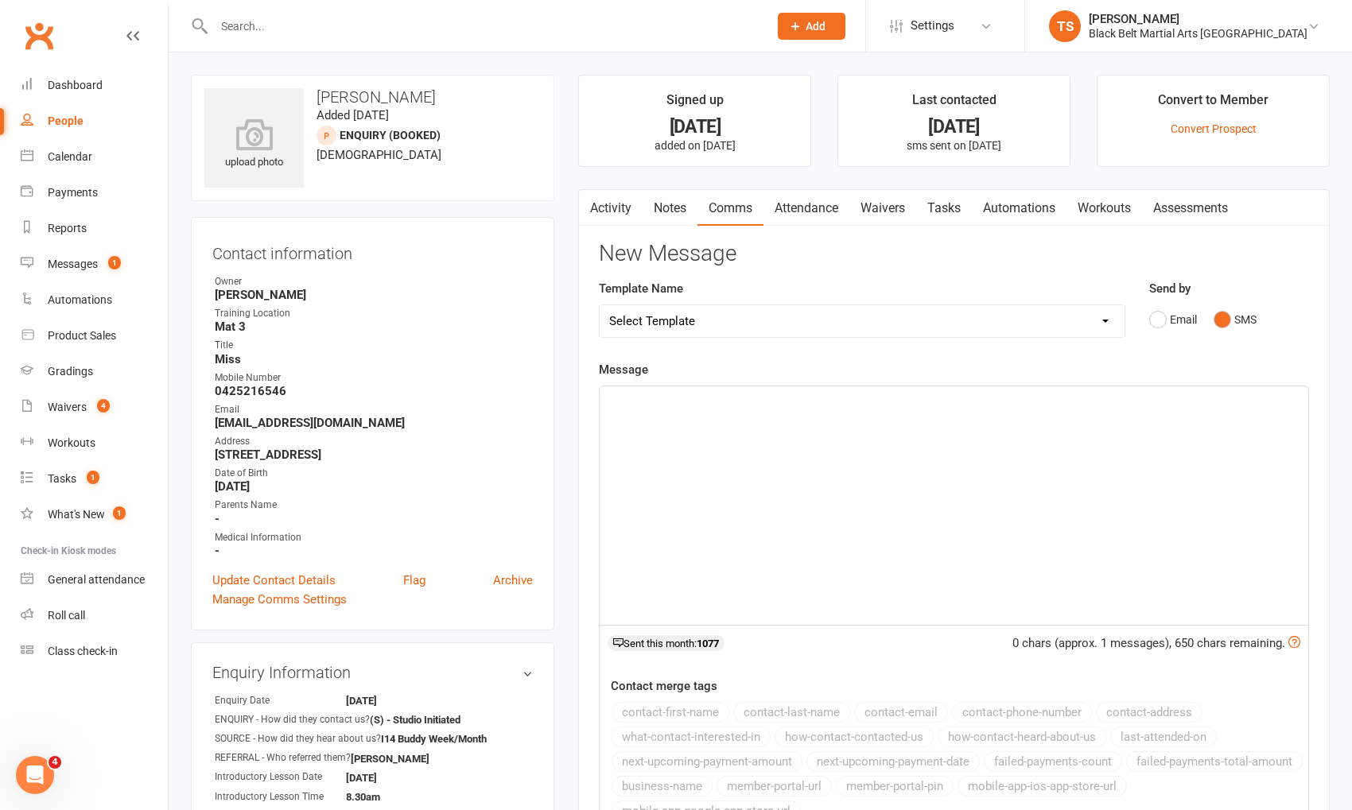
click at [1062, 437] on div "﻿" at bounding box center [954, 506] width 709 height 239
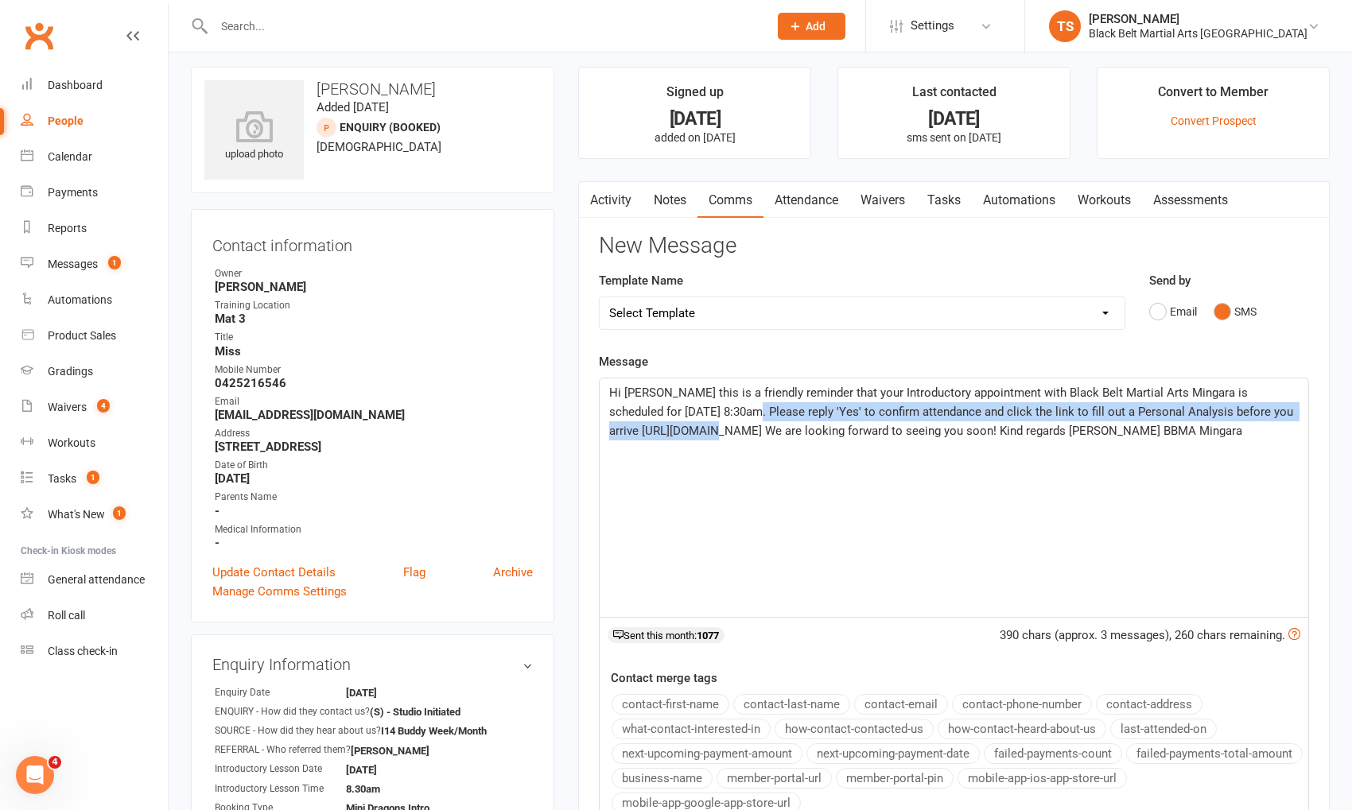
scroll to position [8, 0]
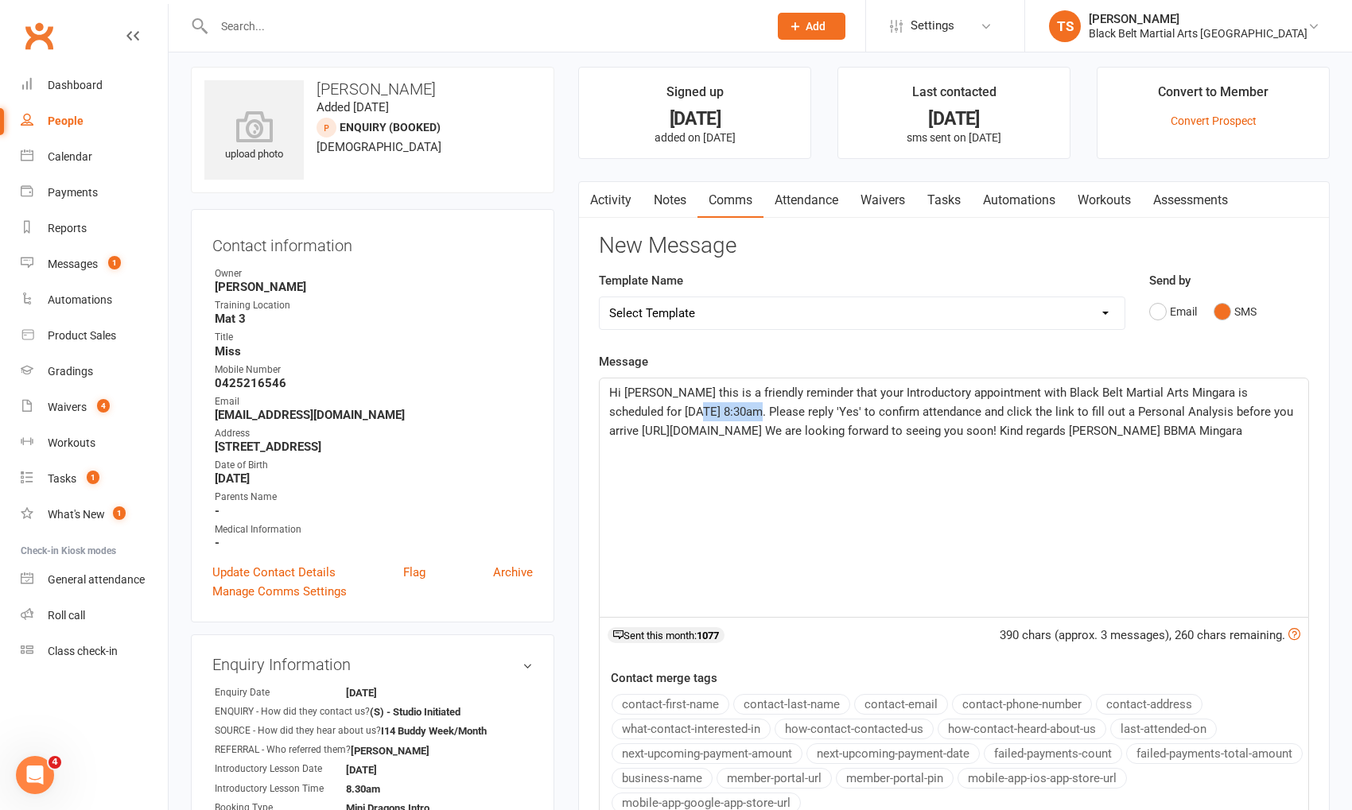
drag, startPoint x: 709, startPoint y: 418, endPoint x: 654, endPoint y: 414, distance: 55.0
click at [654, 414] on span "Hi [PERSON_NAME] this is a friendly reminder that your Introductory appointment…" at bounding box center [952, 412] width 687 height 52
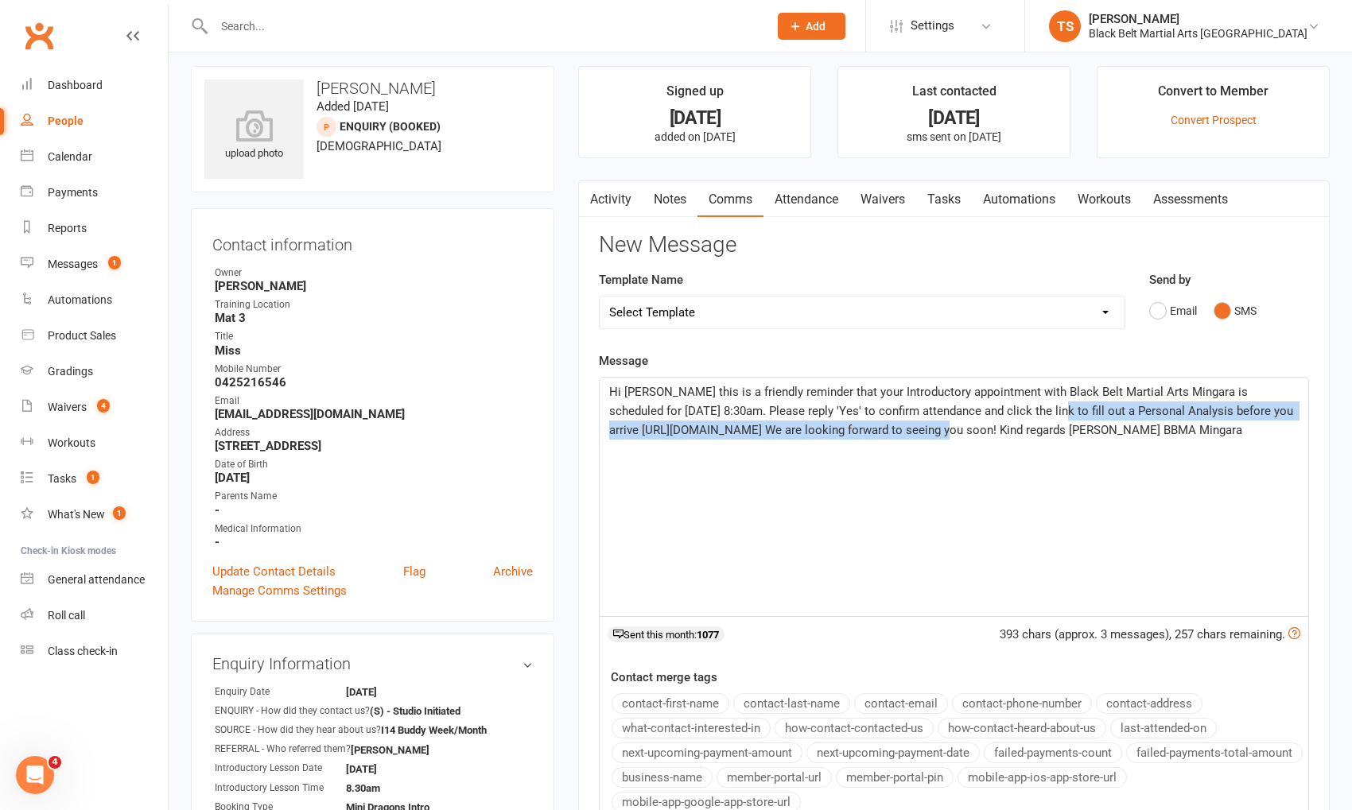
drag, startPoint x: 911, startPoint y: 431, endPoint x: 1035, endPoint y: 411, distance: 124.9
click at [1031, 413] on span "Hi [PERSON_NAME] this is a friendly reminder that your Introductory appointment…" at bounding box center [952, 411] width 687 height 52
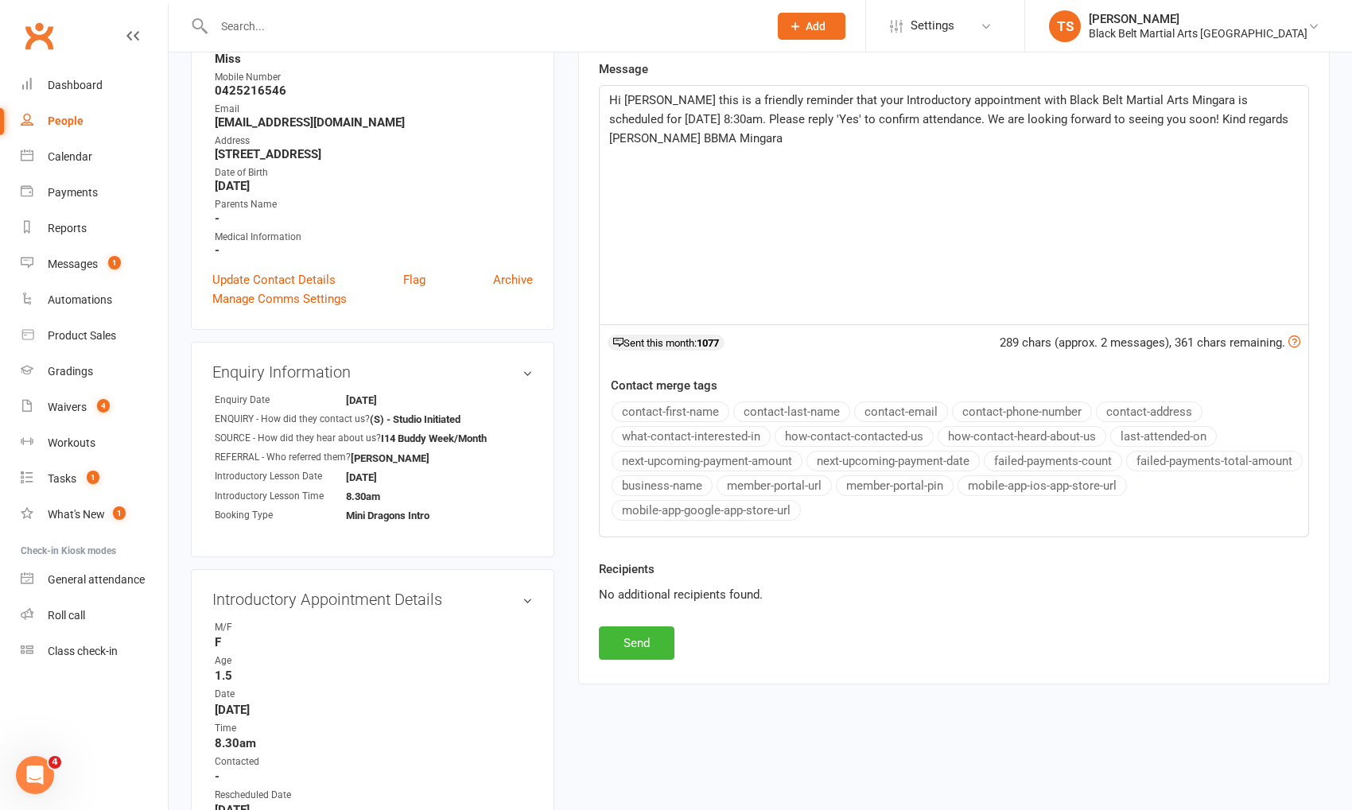
scroll to position [301, 0]
click at [635, 638] on button "Send" at bounding box center [637, 642] width 76 height 33
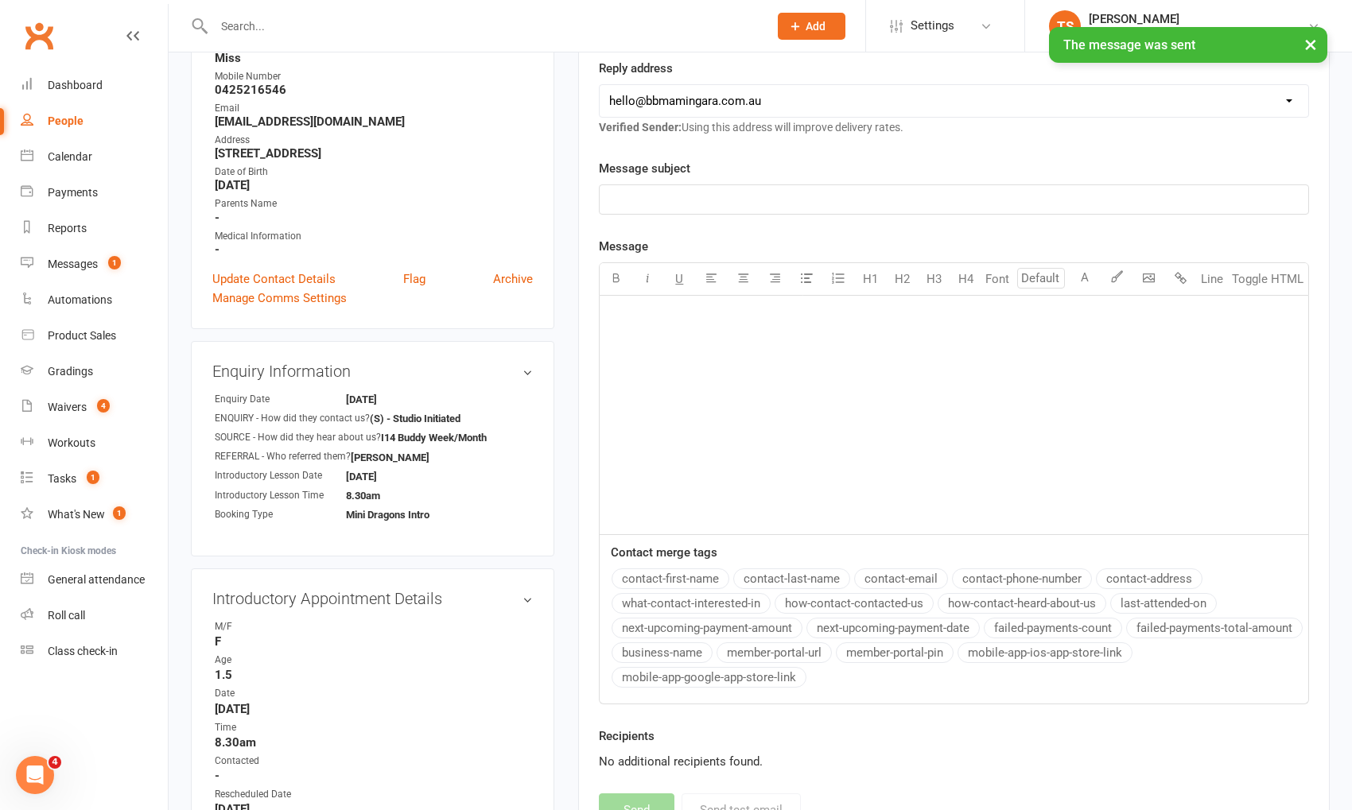
click at [274, 27] on div "× The message was sent" at bounding box center [665, 27] width 1331 height 0
click at [258, 19] on input "text" at bounding box center [483, 26] width 548 height 22
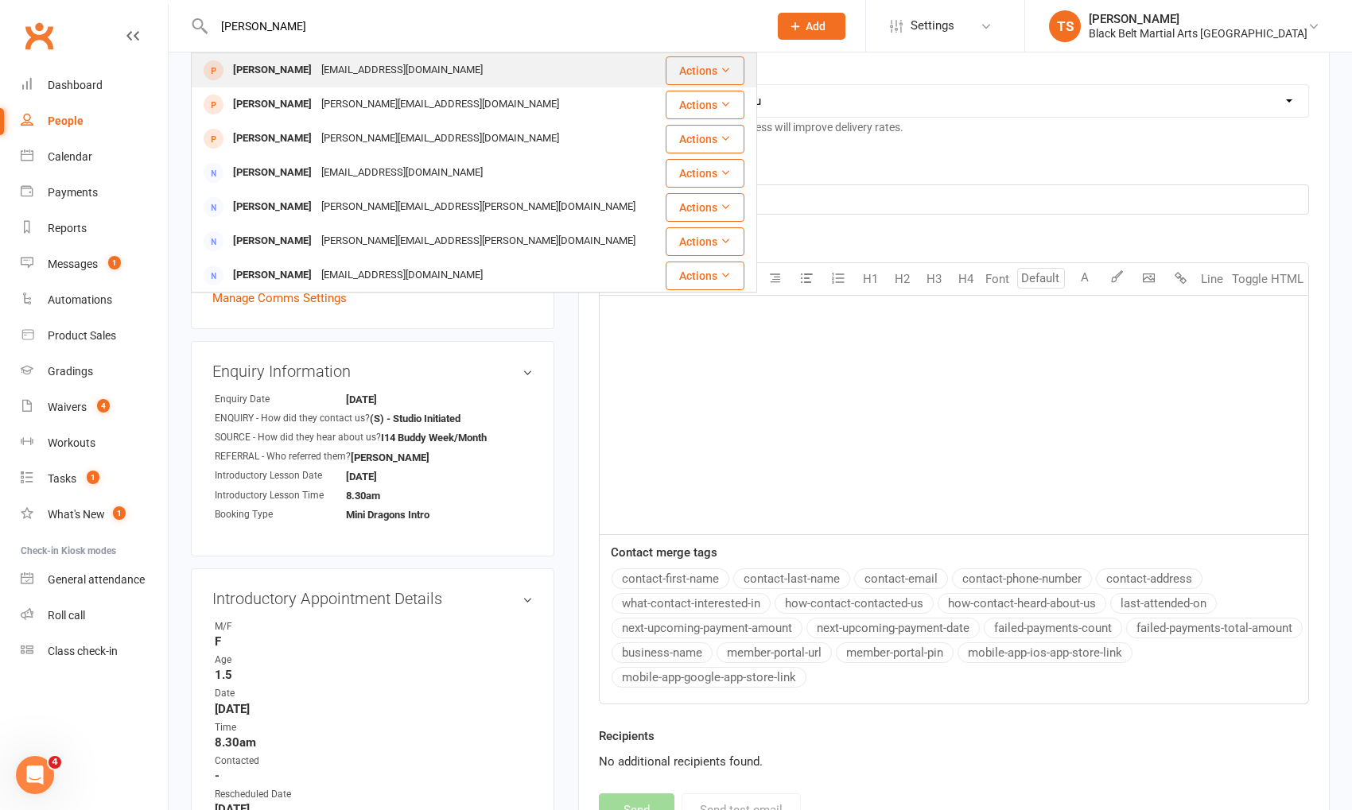
type input "[PERSON_NAME]"
click at [257, 66] on div "[PERSON_NAME]" at bounding box center [272, 70] width 88 height 23
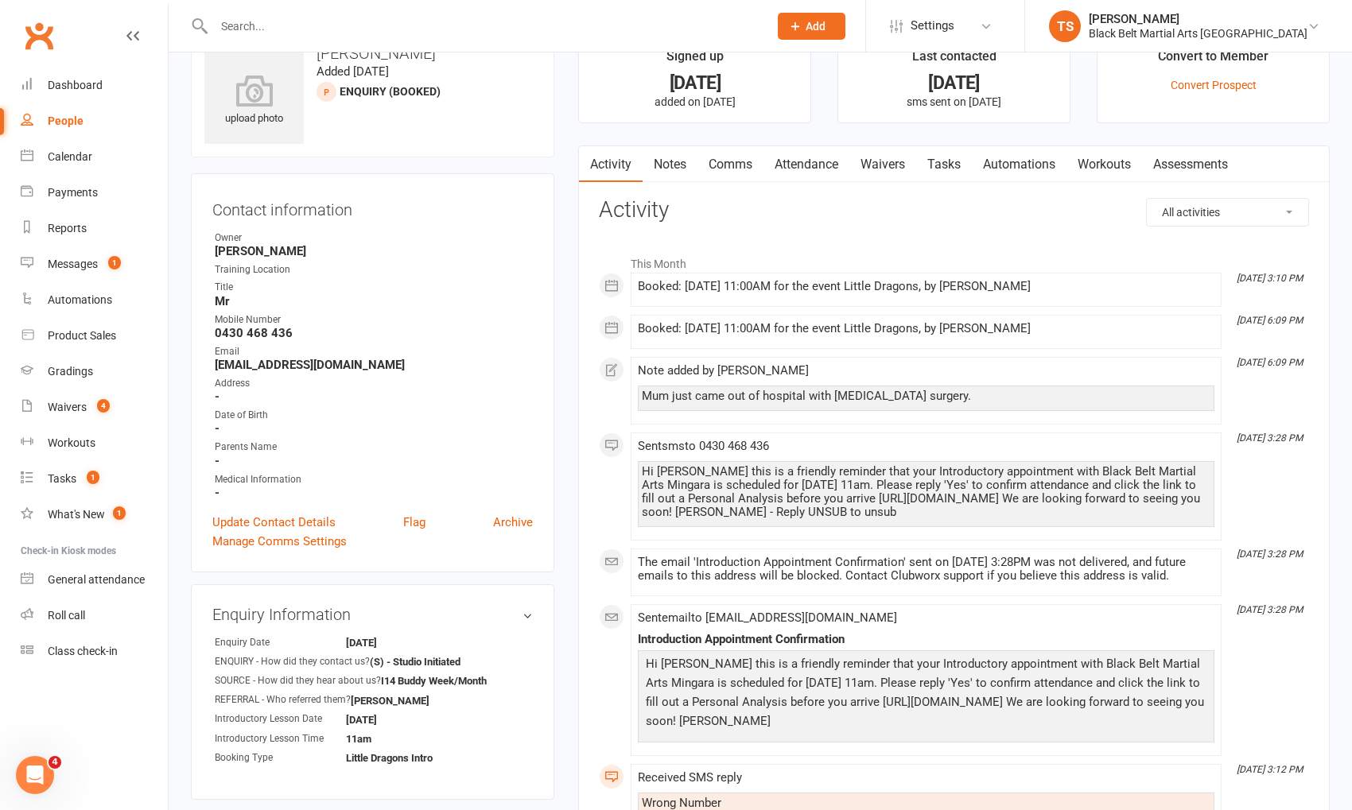
scroll to position [56, 0]
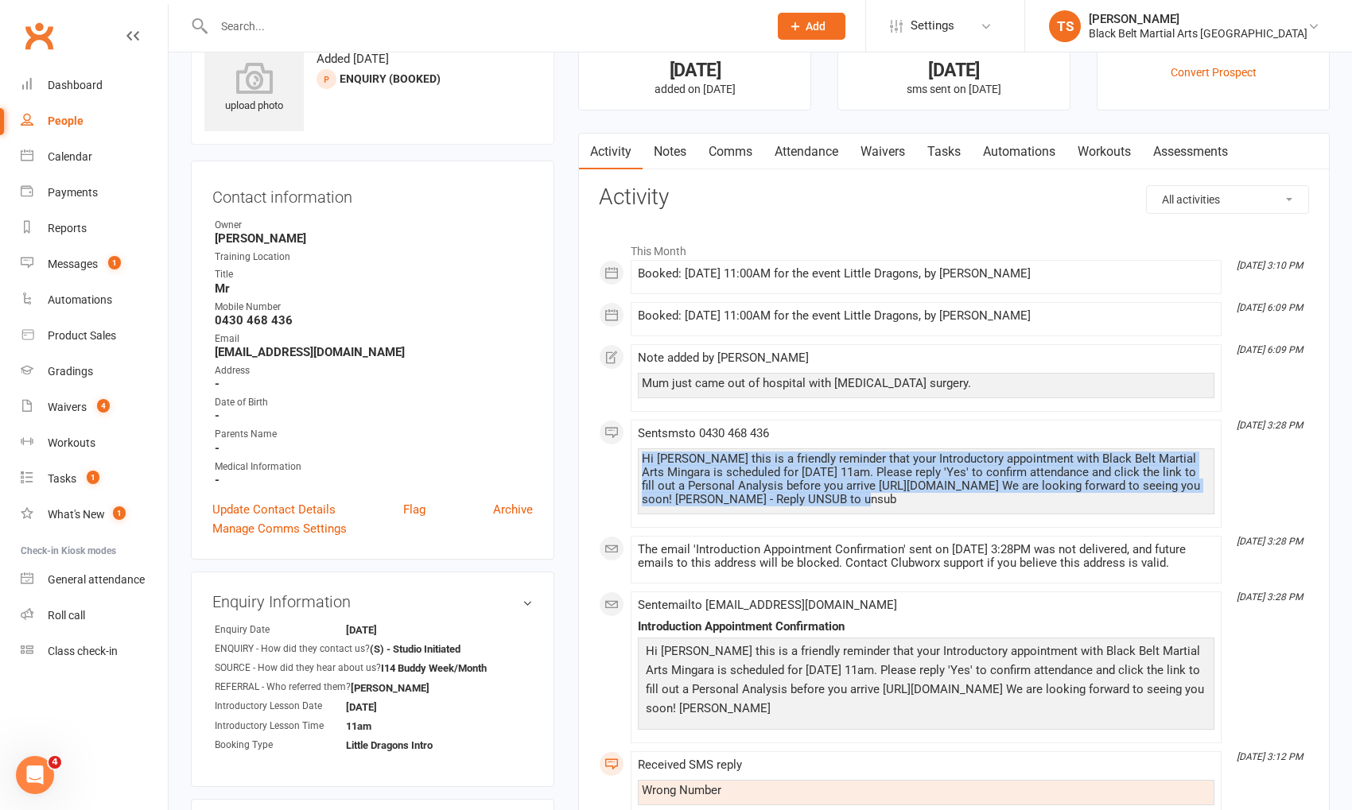
drag, startPoint x: 803, startPoint y: 499, endPoint x: 627, endPoint y: 452, distance: 182.1
click at [627, 452] on div "This Month [DATE] 3:10 PM Booked: [DATE] 11:00AM for the event Little Dragons, …" at bounding box center [954, 585] width 710 height 701
copy div "Hi [PERSON_NAME] this is a friendly reminder that your Introductory appointment…"
click at [736, 150] on link "Comms" at bounding box center [730, 152] width 66 height 37
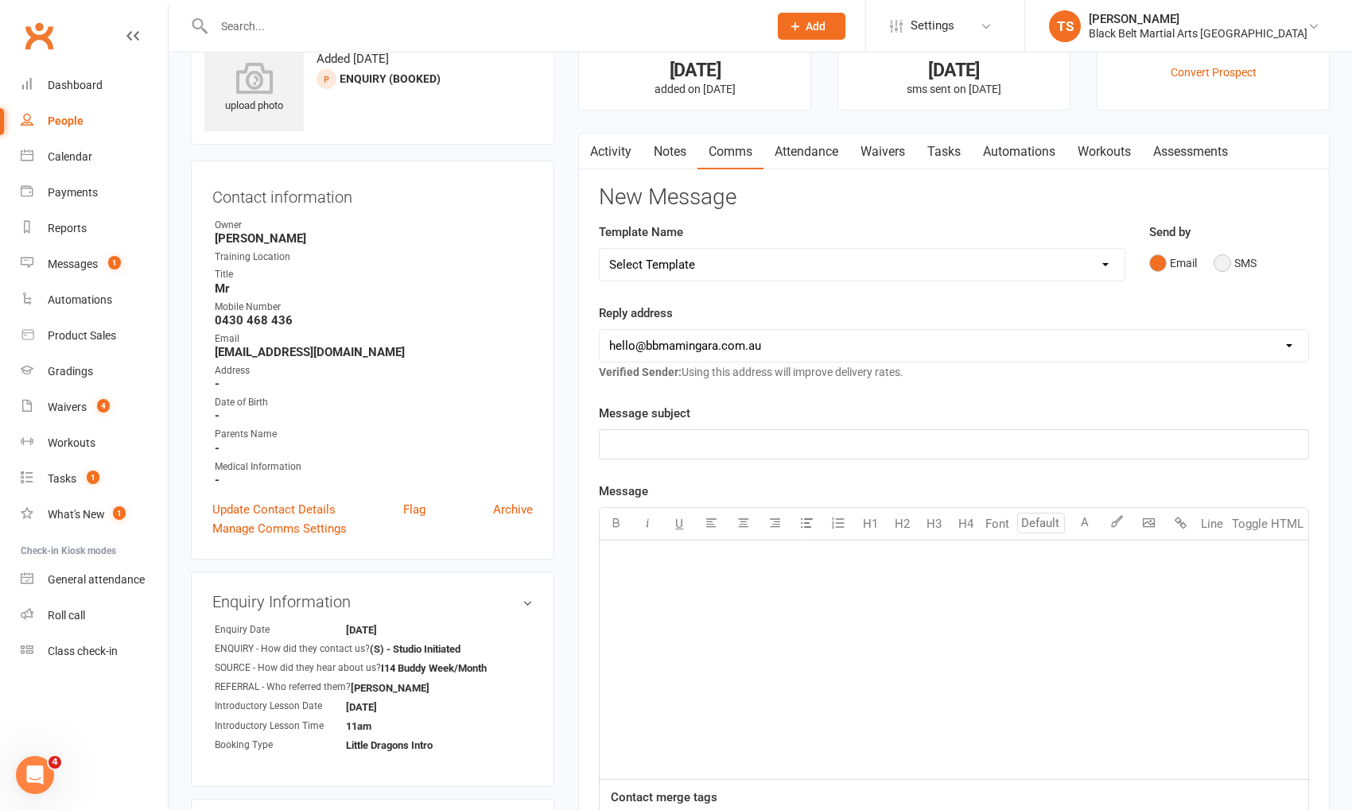
click at [1223, 266] on button "SMS" at bounding box center [1235, 263] width 43 height 30
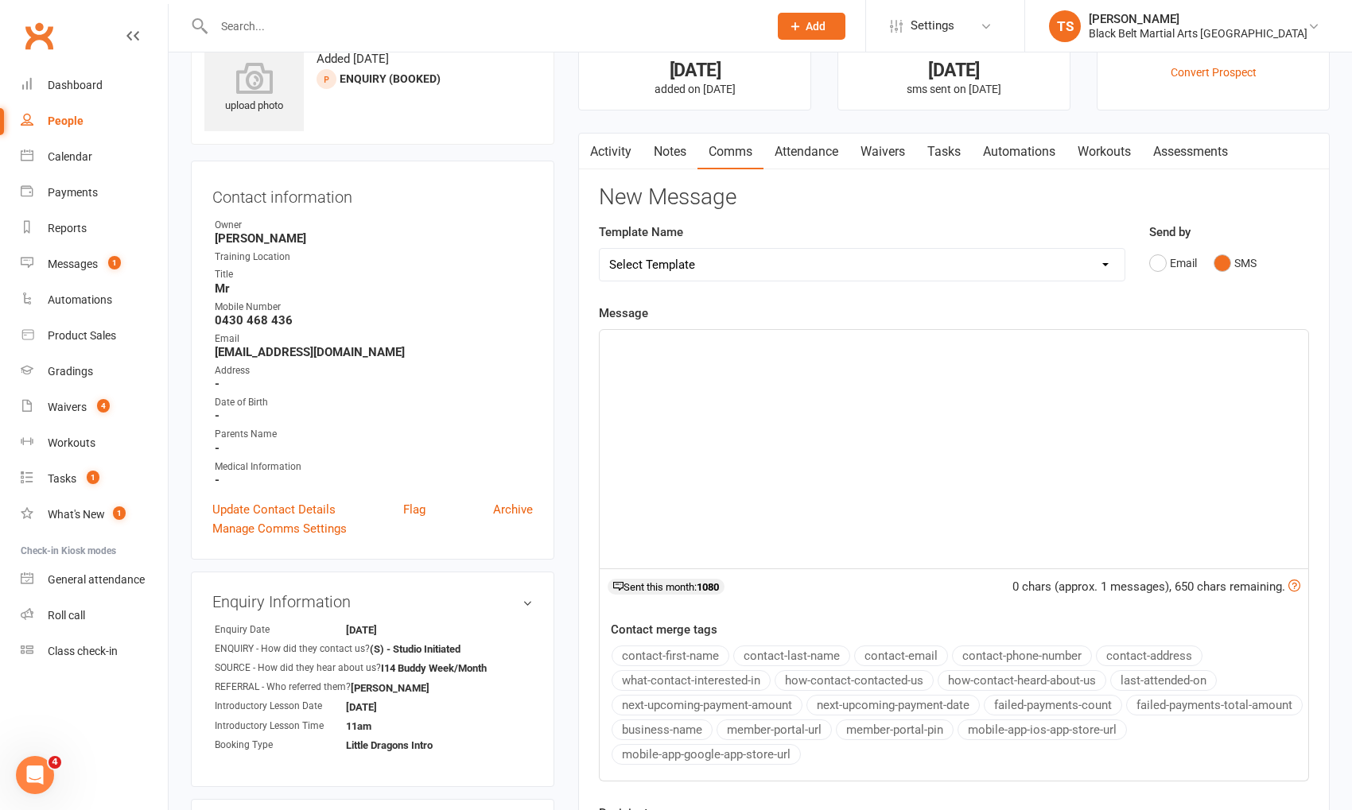
click at [1079, 395] on div "﻿" at bounding box center [954, 449] width 709 height 239
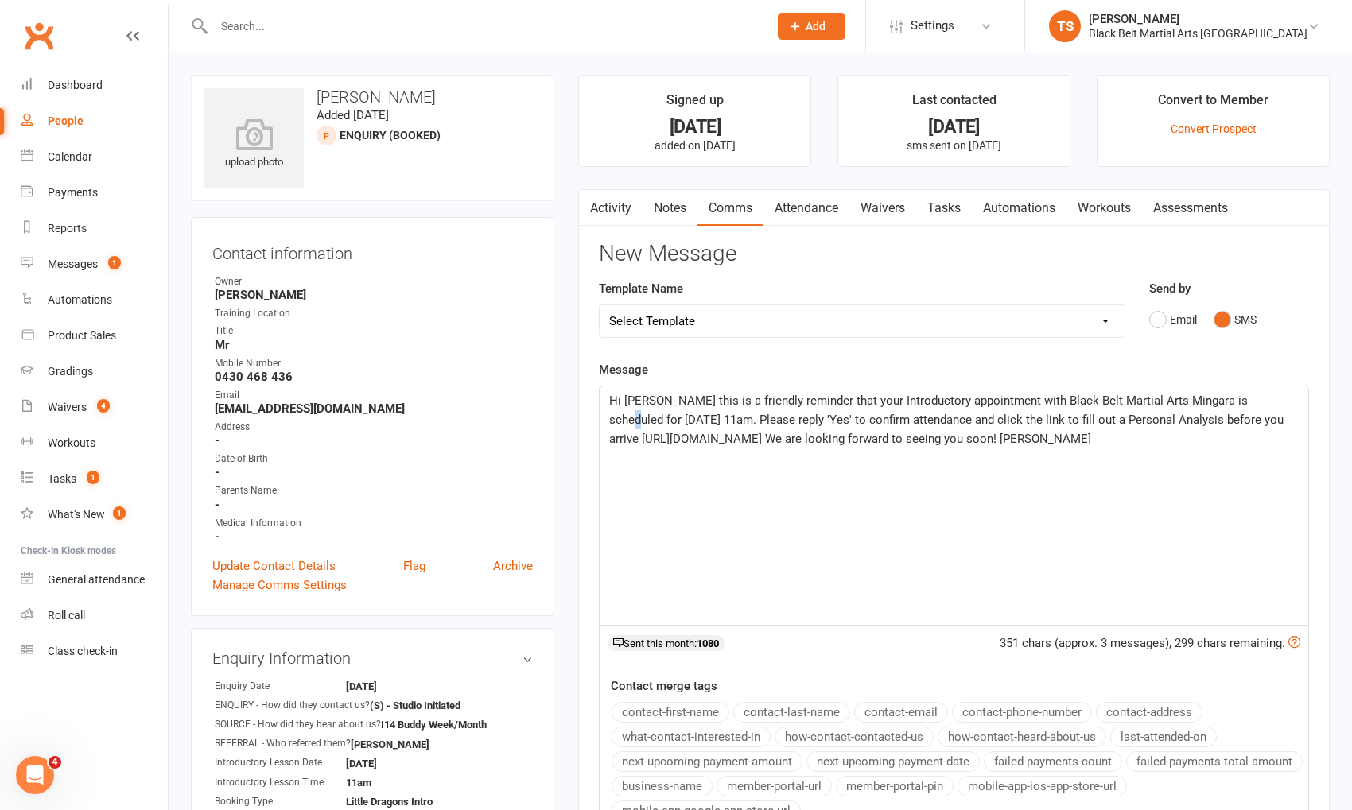
drag, startPoint x: 1261, startPoint y: 398, endPoint x: 1252, endPoint y: 398, distance: 8.8
click at [1252, 398] on span "Hi [PERSON_NAME] this is a friendly reminder that your Introductory appointment…" at bounding box center [948, 420] width 678 height 52
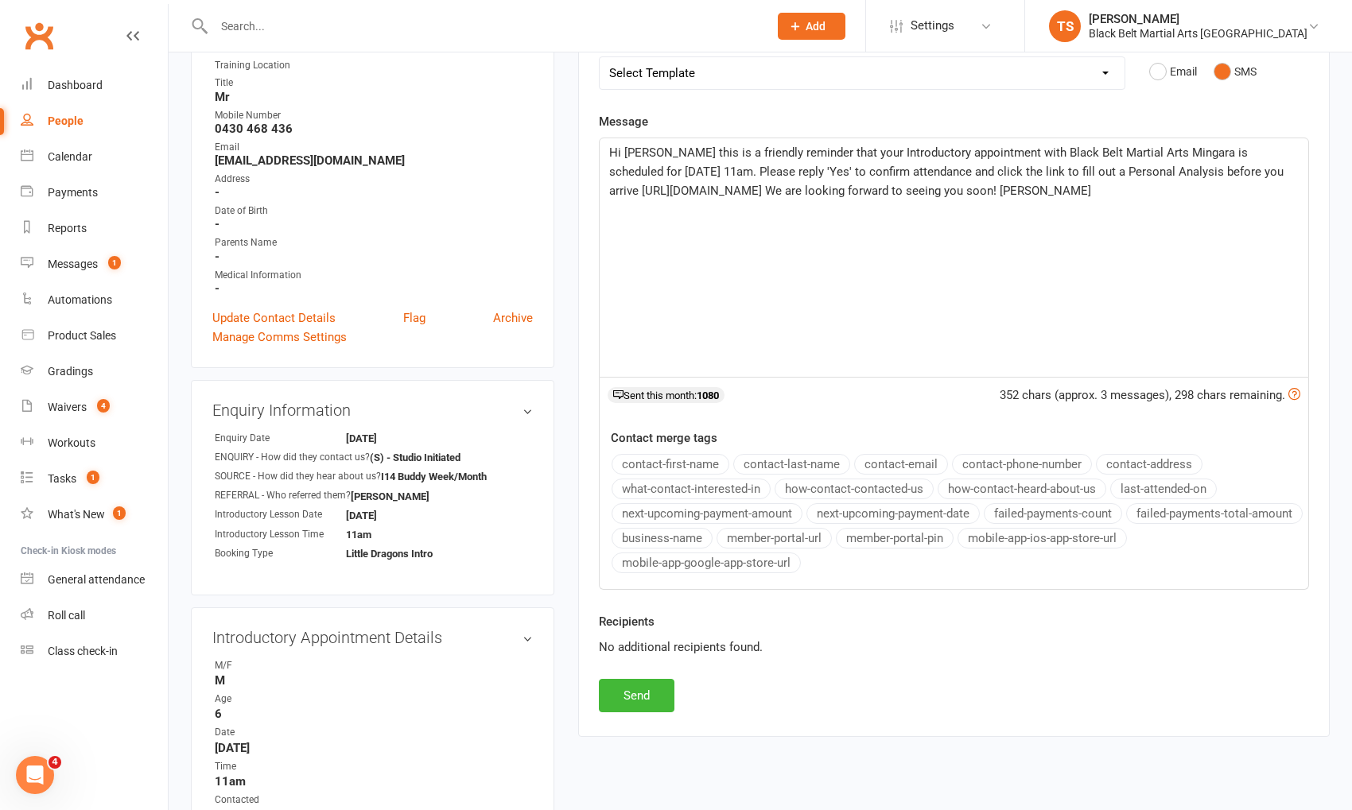
scroll to position [367, 0]
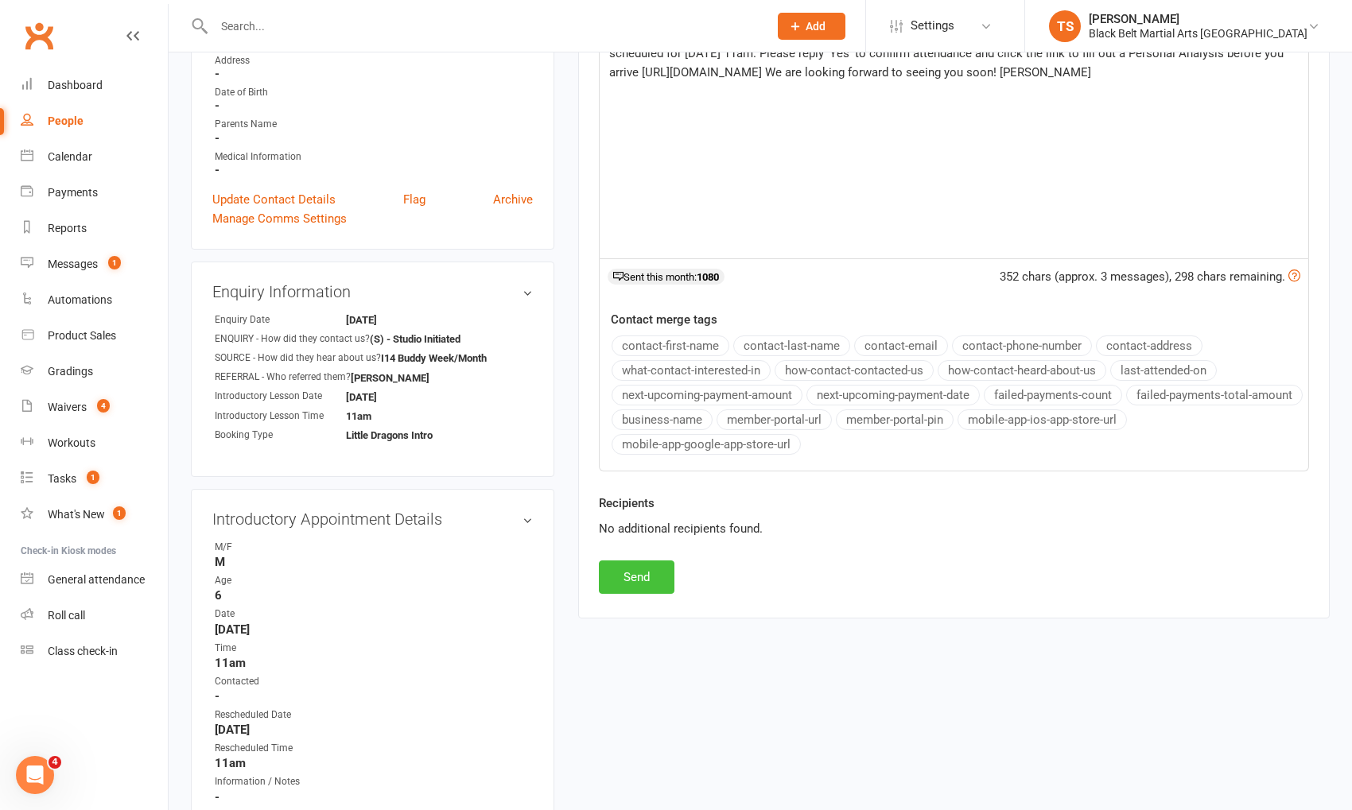
click at [651, 566] on button "Send" at bounding box center [637, 577] width 76 height 33
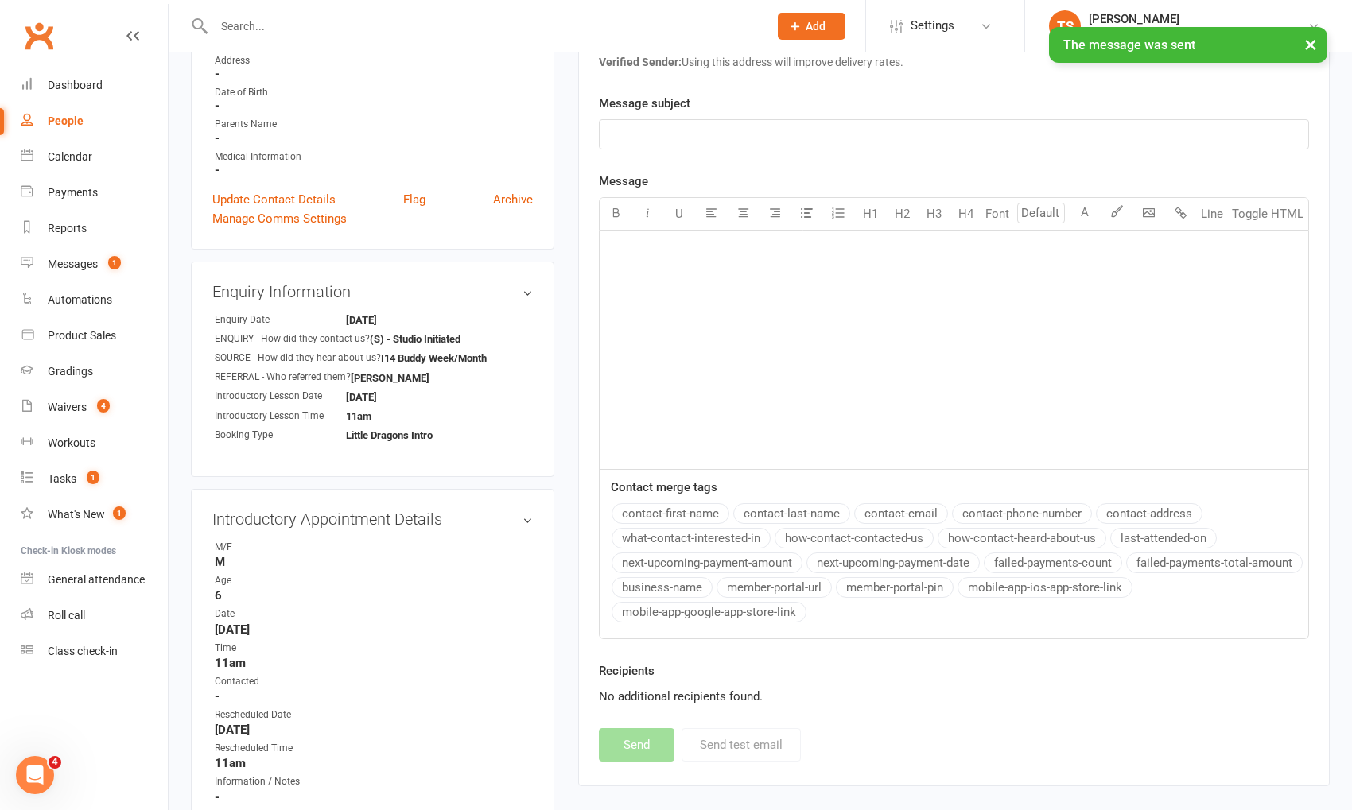
scroll to position [372, 0]
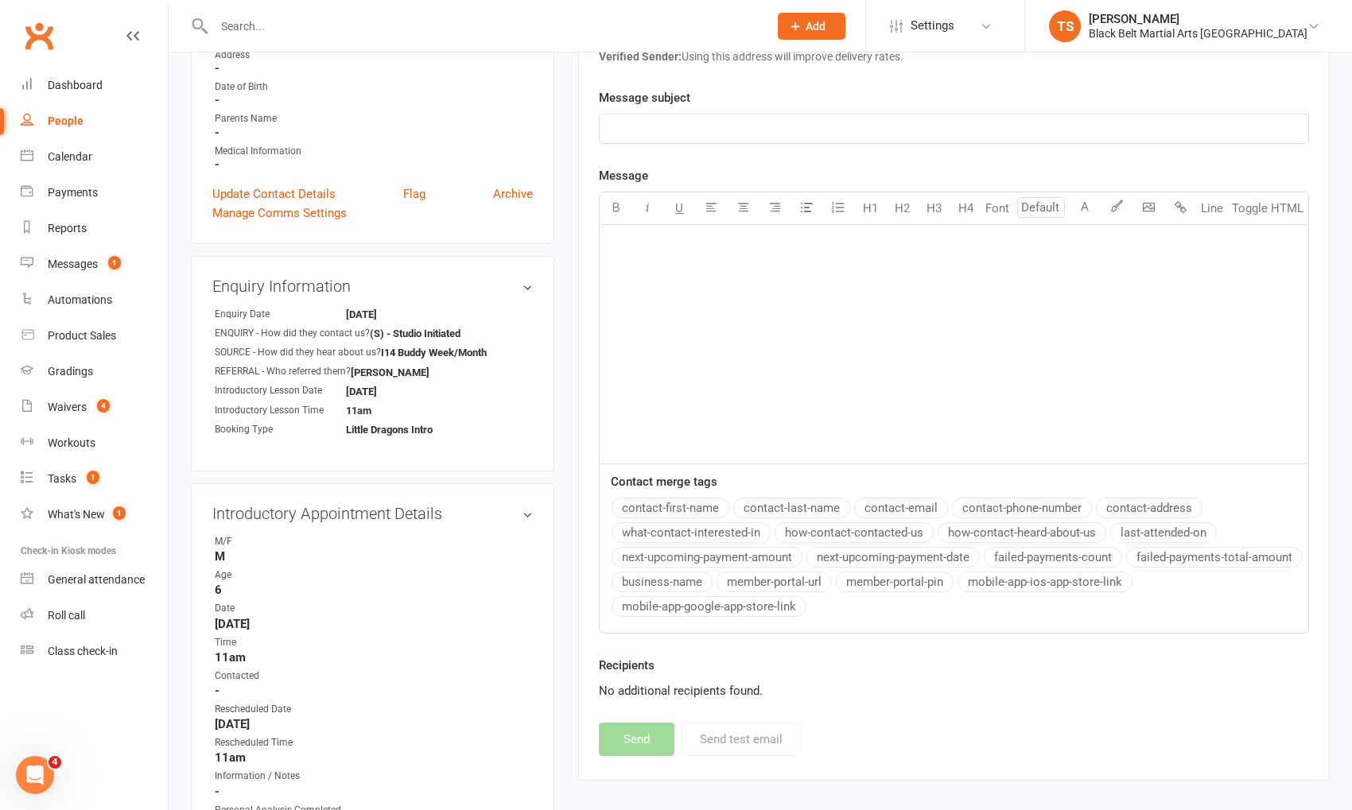
click at [286, 26] on input "text" at bounding box center [483, 26] width 548 height 22
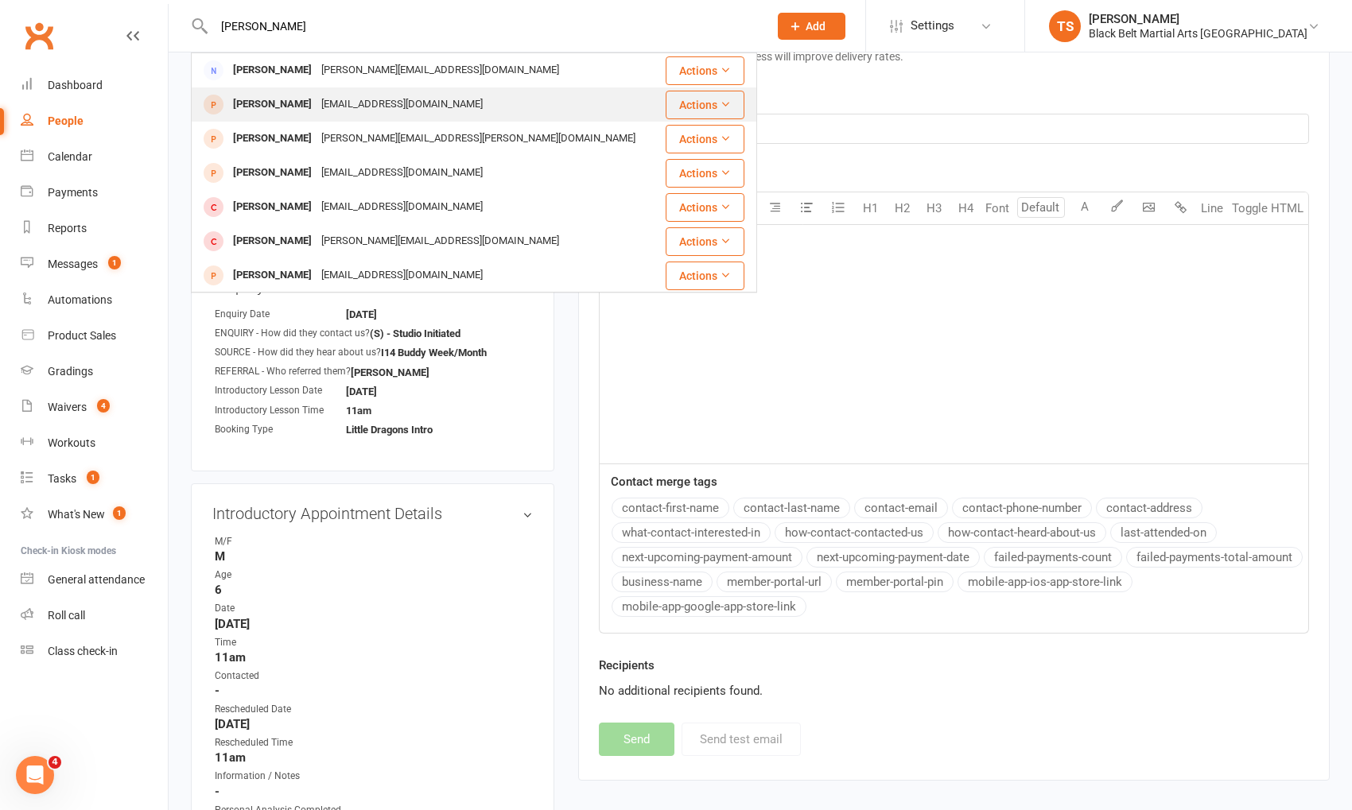
type input "[PERSON_NAME]"
click at [296, 107] on div "[PERSON_NAME]" at bounding box center [272, 104] width 88 height 23
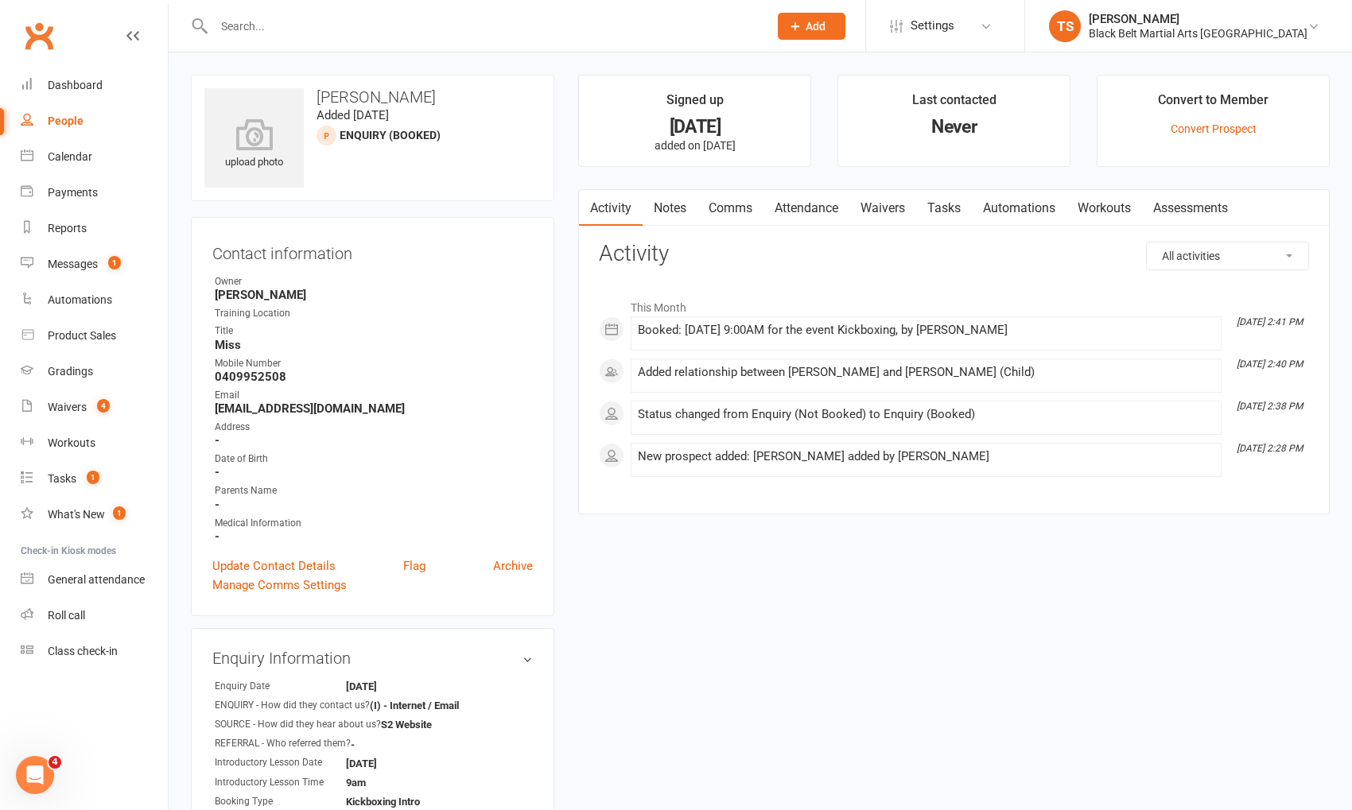
click at [734, 208] on link "Comms" at bounding box center [730, 208] width 66 height 37
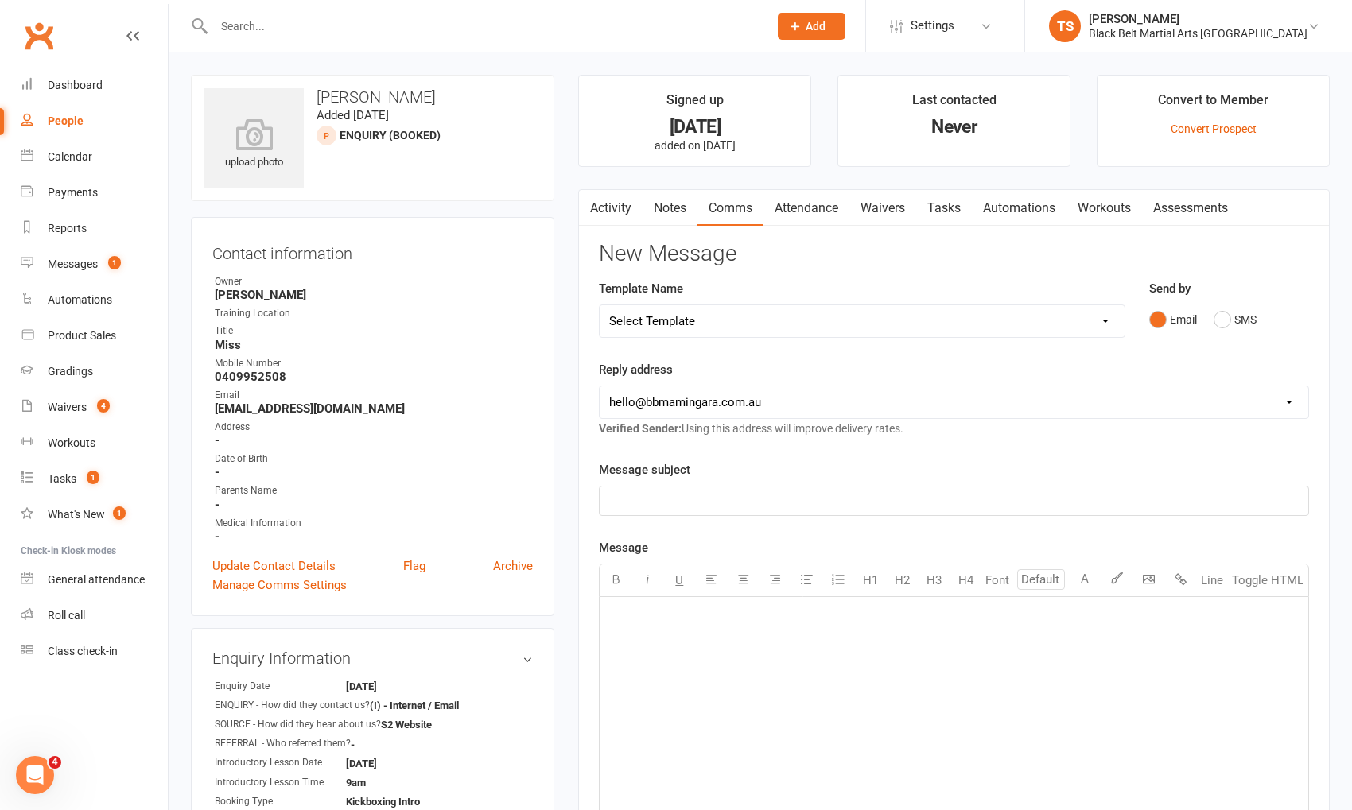
click at [1107, 320] on select "Select Template [SMS] 14 Day Absentee AFU Lil Dragons [SMS] 14 day Absentee AFU…" at bounding box center [862, 321] width 525 height 32
select select "15"
click at [600, 305] on select "Select Template [SMS] 14 Day Absentee AFU Lil Dragons [SMS] 14 day Absentee AFU…" at bounding box center [862, 321] width 525 height 32
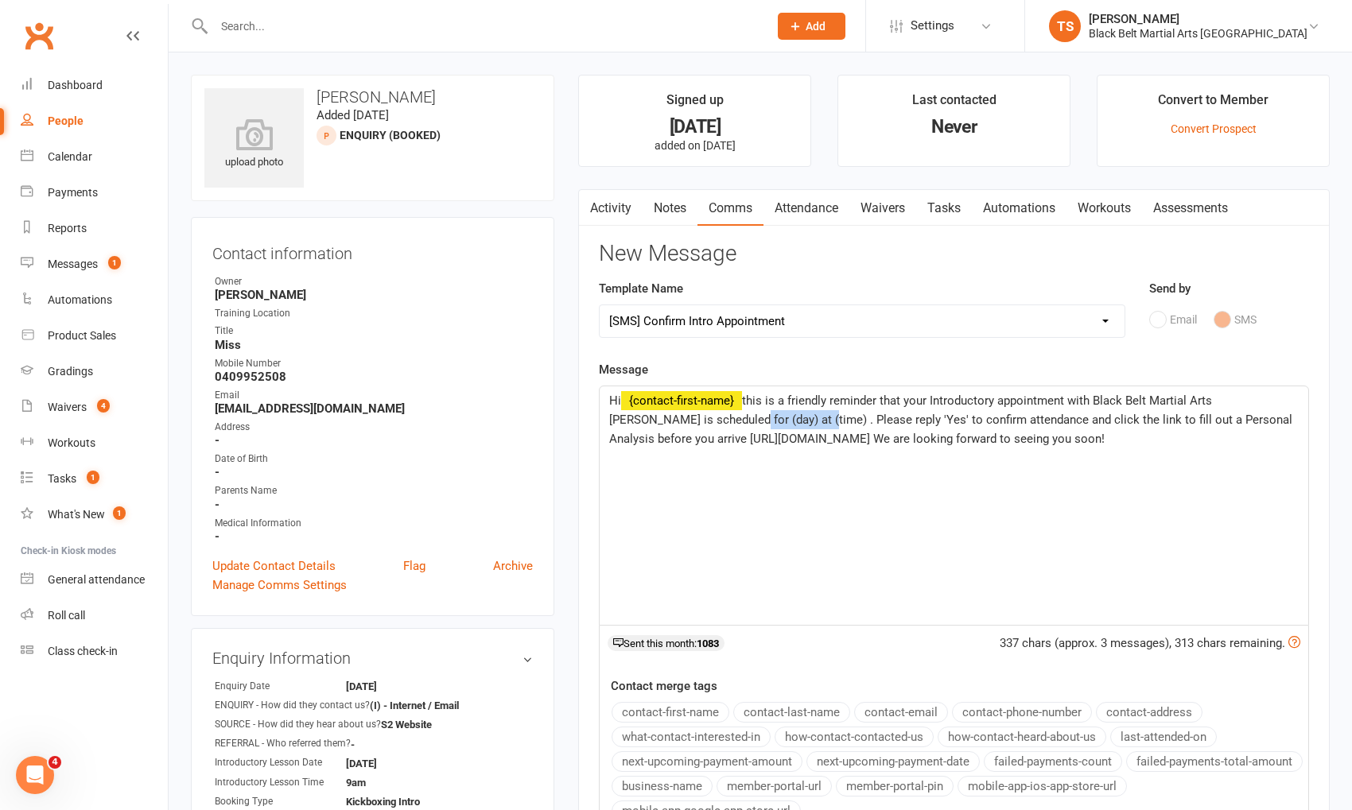
drag, startPoint x: 761, startPoint y: 419, endPoint x: 685, endPoint y: 421, distance: 76.4
click at [685, 421] on span "this is a friendly reminder that your Introductory appointment with Black Belt …" at bounding box center [952, 420] width 686 height 52
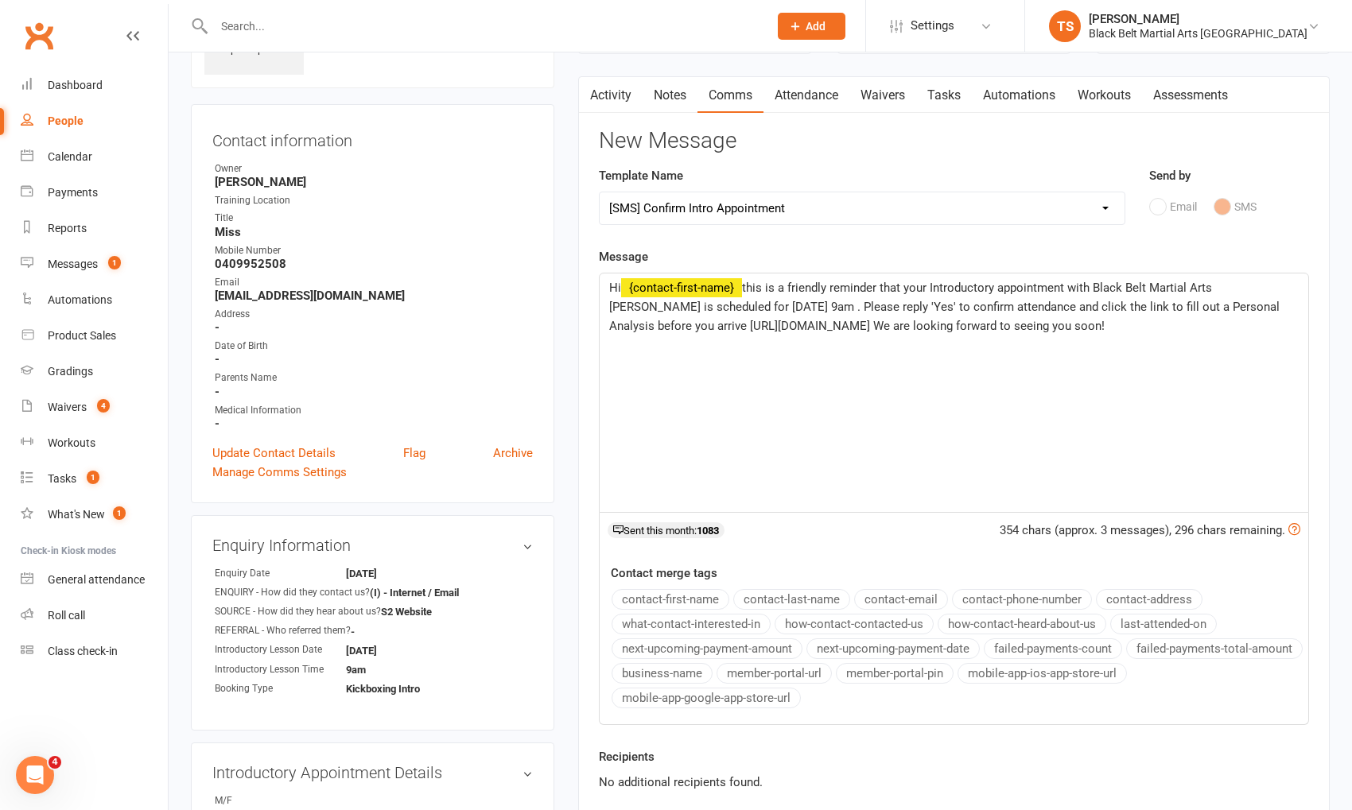
scroll to position [115, 0]
click at [1230, 328] on p "Hi ﻿ {contact-first-name} this is a friendly reminder that your Introductory ap…" at bounding box center [954, 305] width 690 height 57
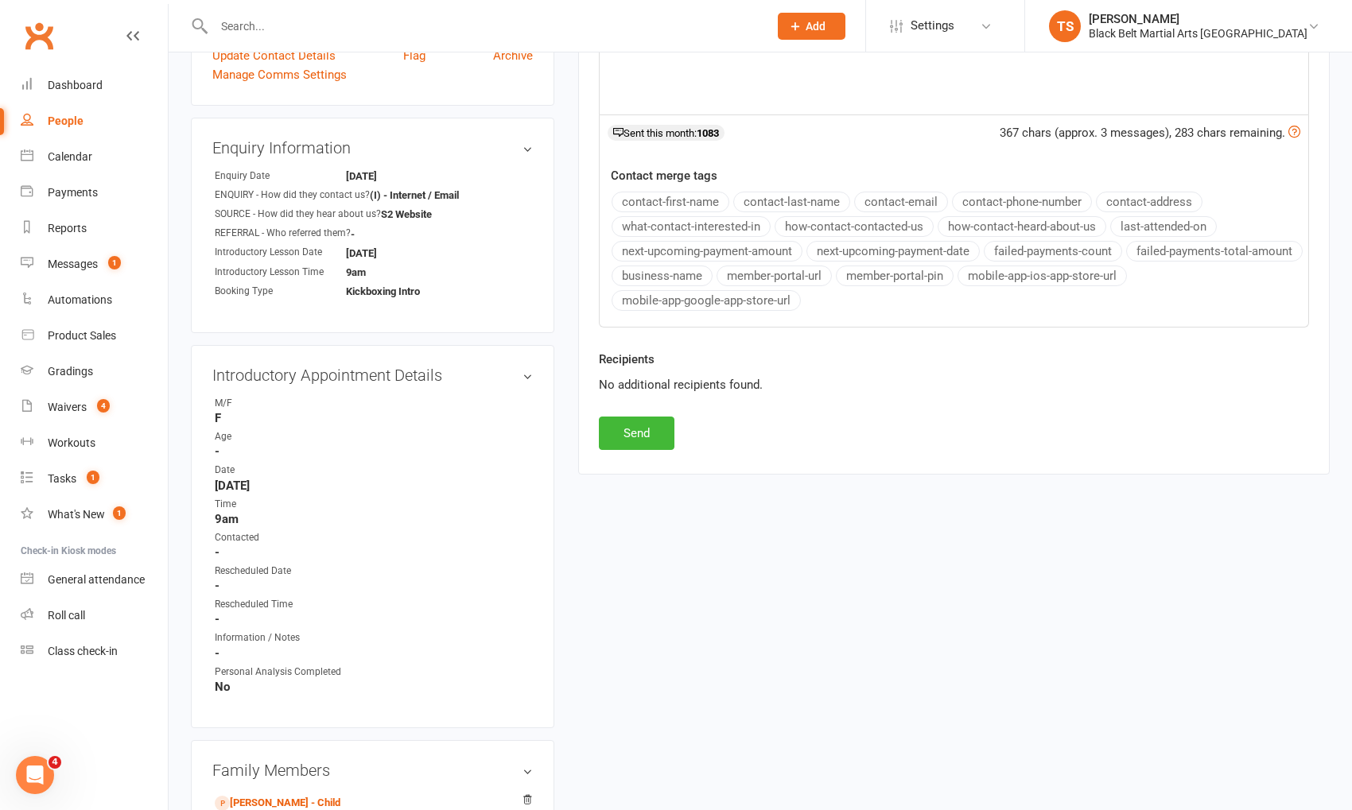
scroll to position [561, 0]
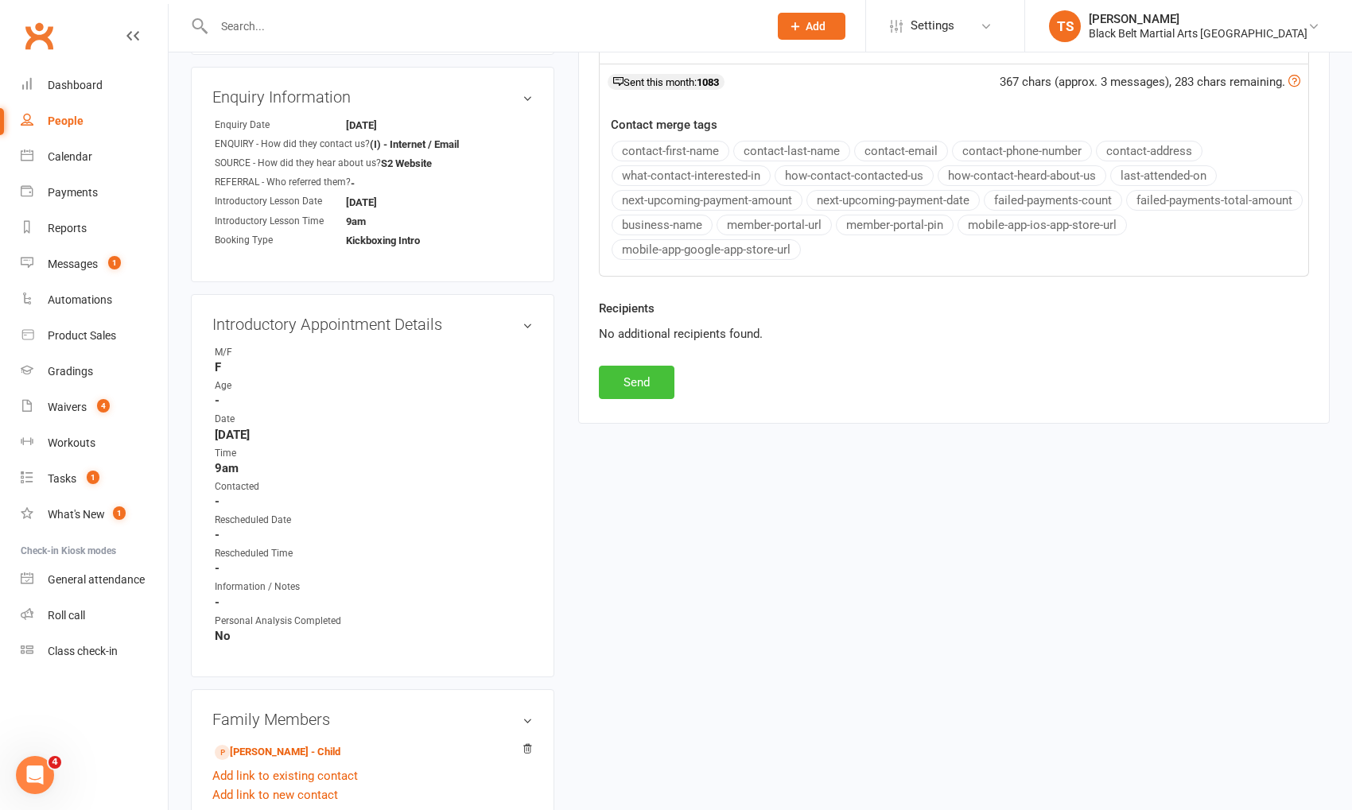
click at [669, 368] on button "Send" at bounding box center [637, 382] width 76 height 33
select select
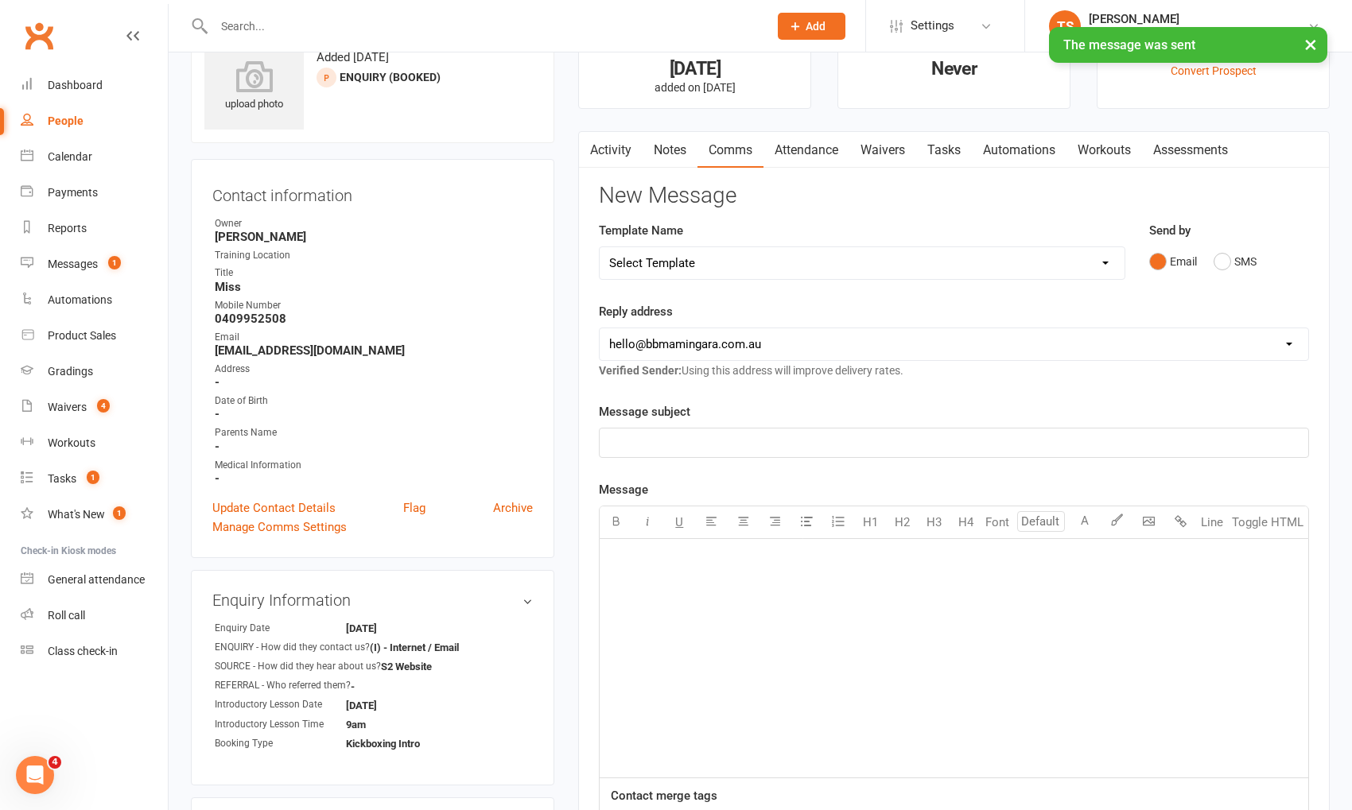
scroll to position [0, 0]
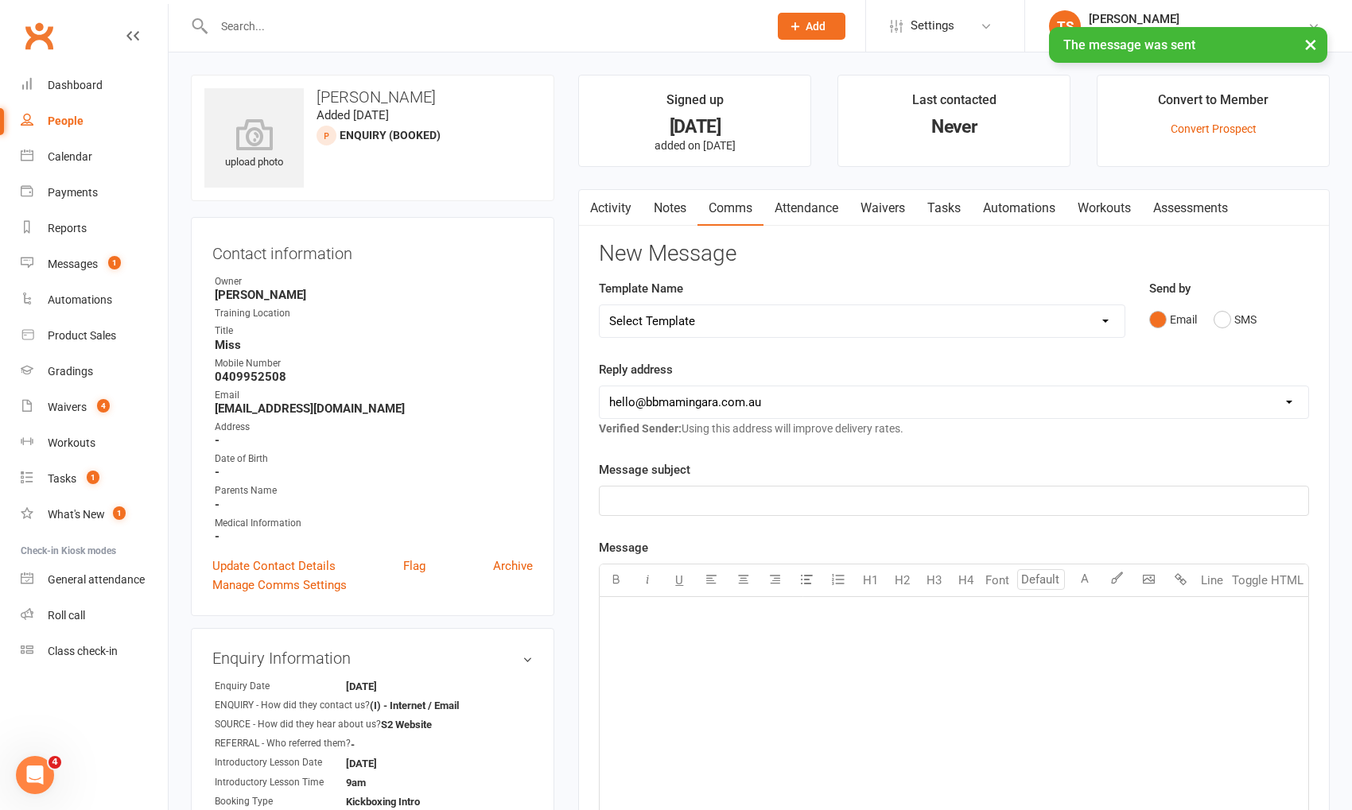
click at [606, 208] on link "Activity" at bounding box center [611, 208] width 64 height 37
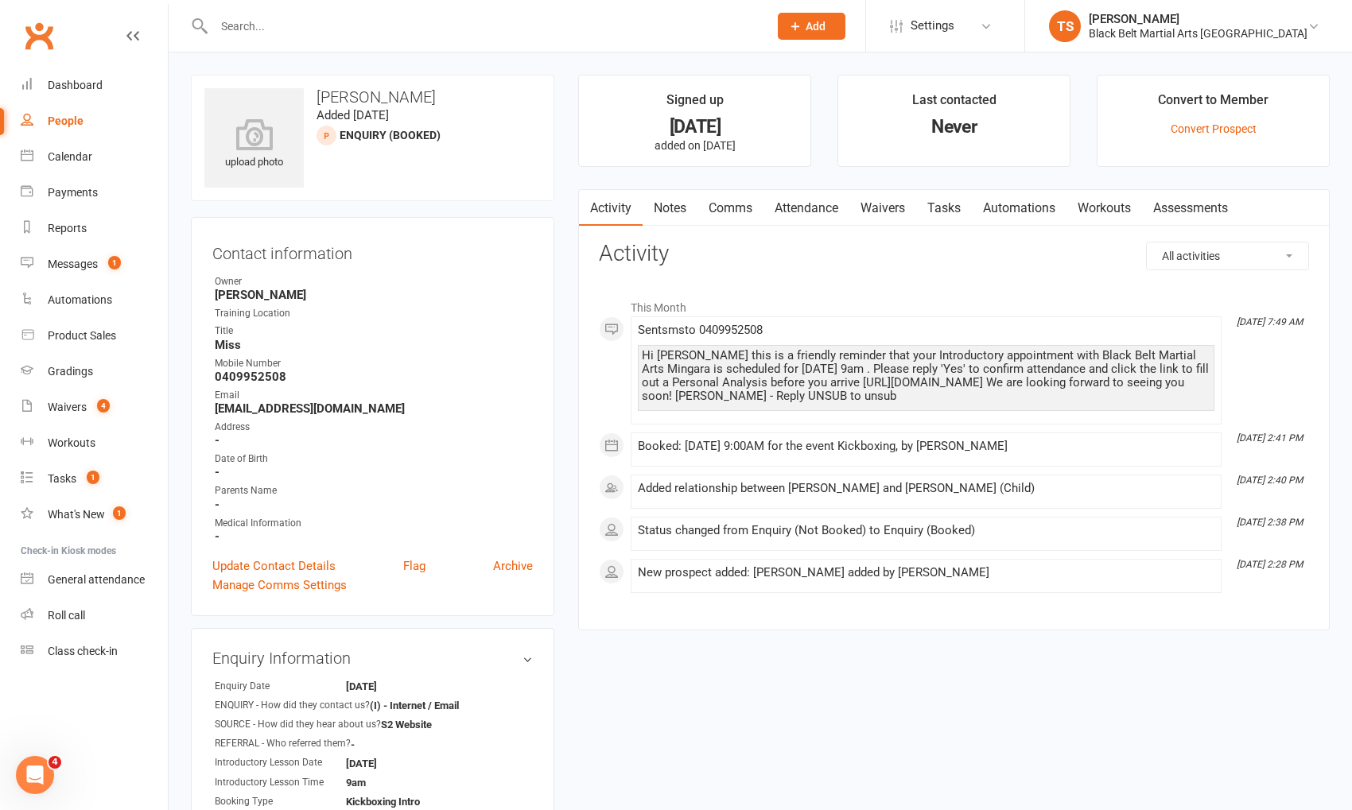
drag, startPoint x: 860, startPoint y: 398, endPoint x: 625, endPoint y: 352, distance: 239.1
click at [623, 352] on div "This Month [DATE] 7:49 AM Sent sms to [PHONE_NUMBER] Hi [PERSON_NAME] this is a…" at bounding box center [954, 442] width 710 height 302
copy div "Hi [PERSON_NAME] this is a friendly reminder that your Introductory appointment…"
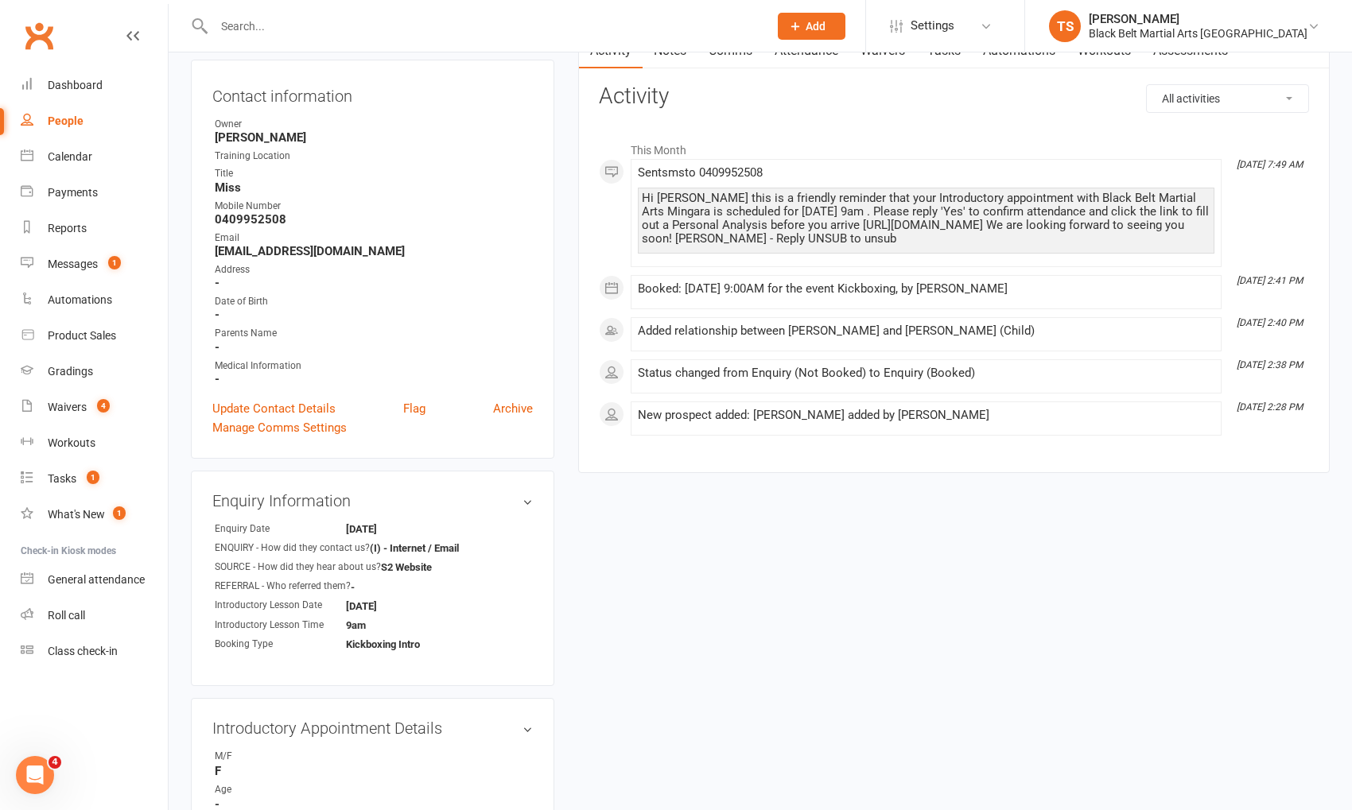
scroll to position [930, 0]
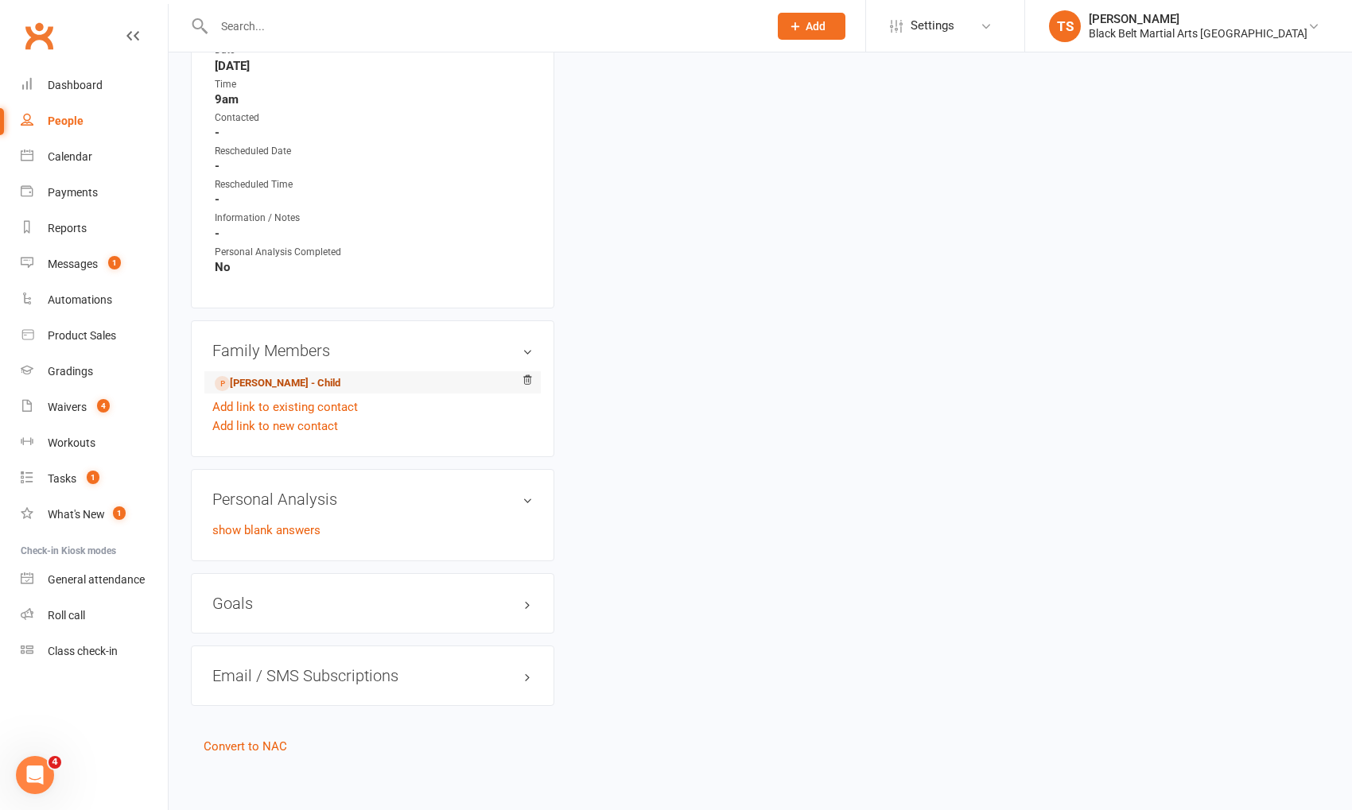
click at [249, 376] on link "[PERSON_NAME] - Child" at bounding box center [278, 383] width 126 height 17
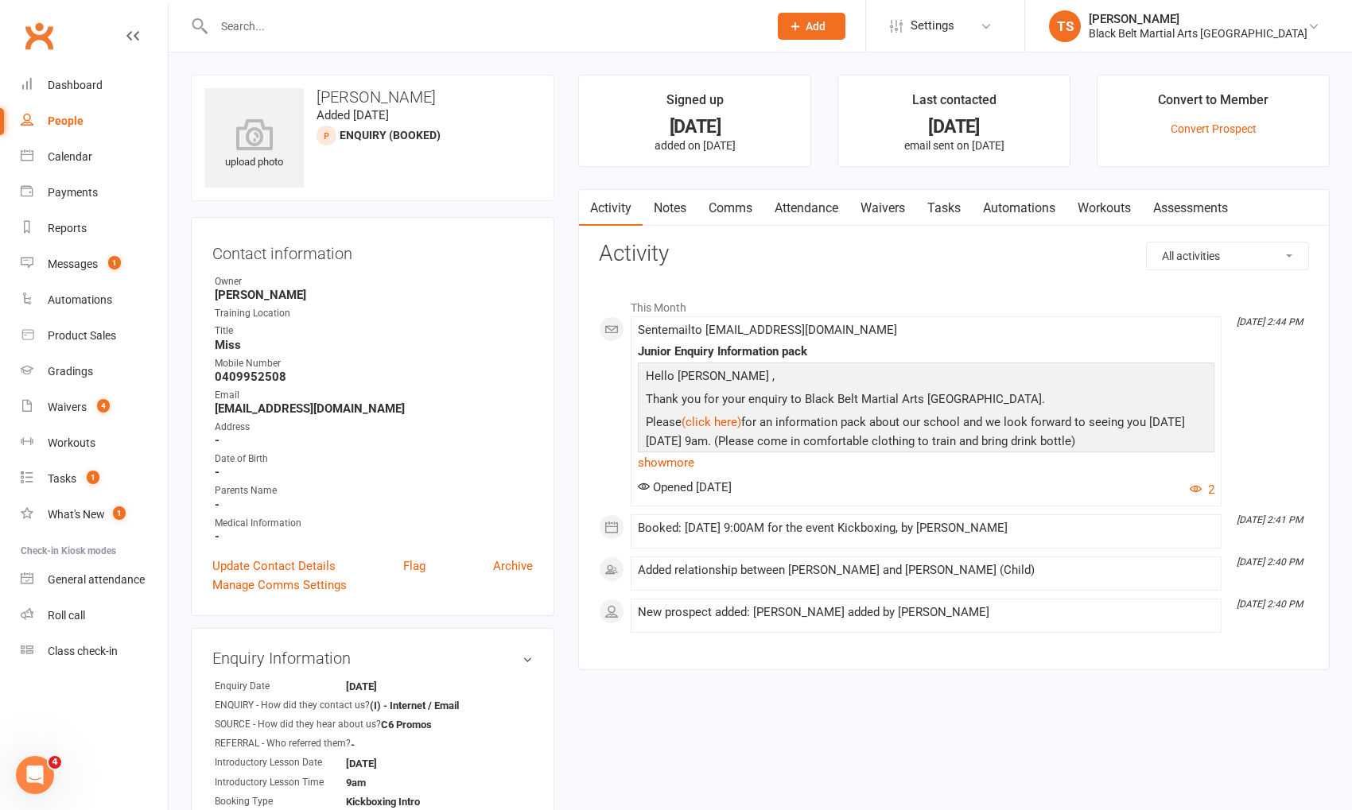
drag, startPoint x: 732, startPoint y: 207, endPoint x: 1316, endPoint y: 379, distance: 609.2
click at [732, 207] on link "Comms" at bounding box center [730, 208] width 66 height 37
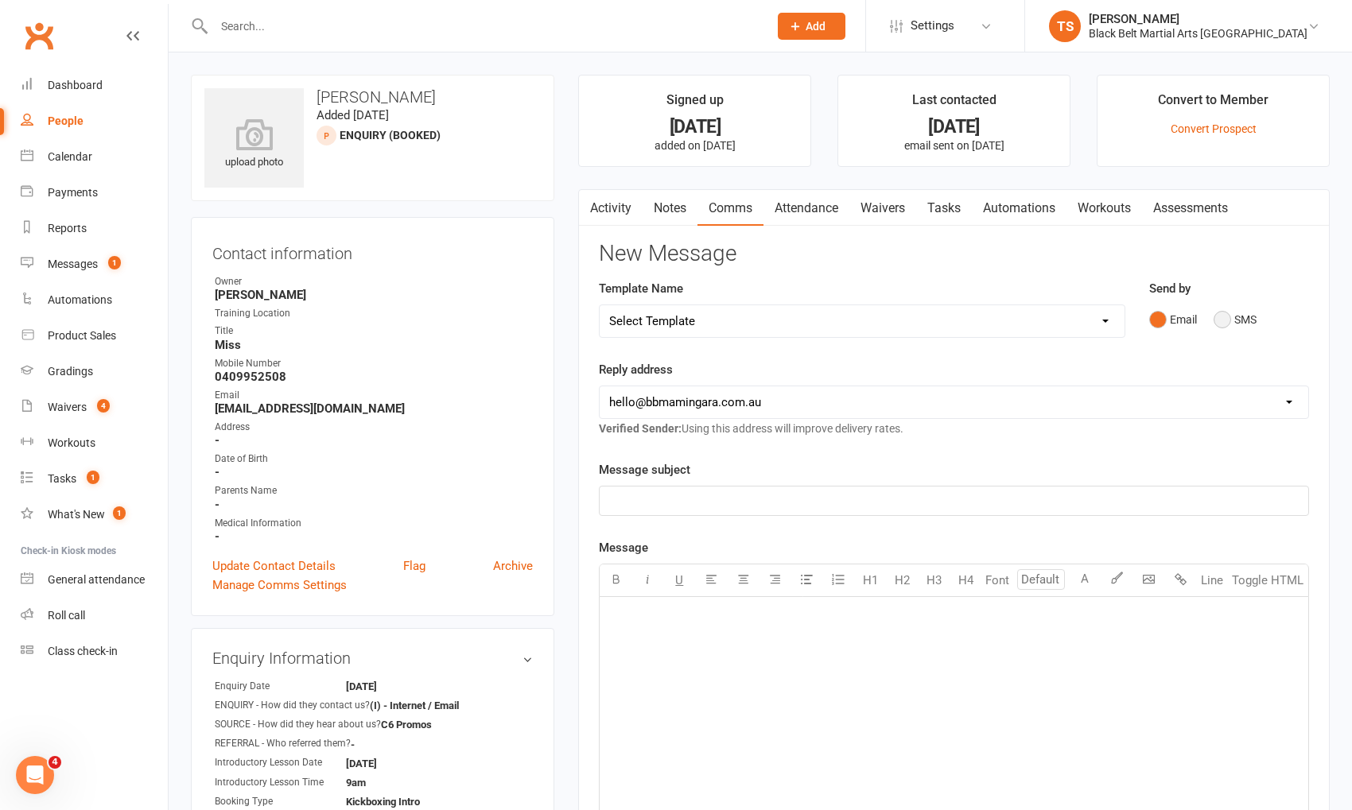
click at [1222, 320] on button "SMS" at bounding box center [1235, 320] width 43 height 30
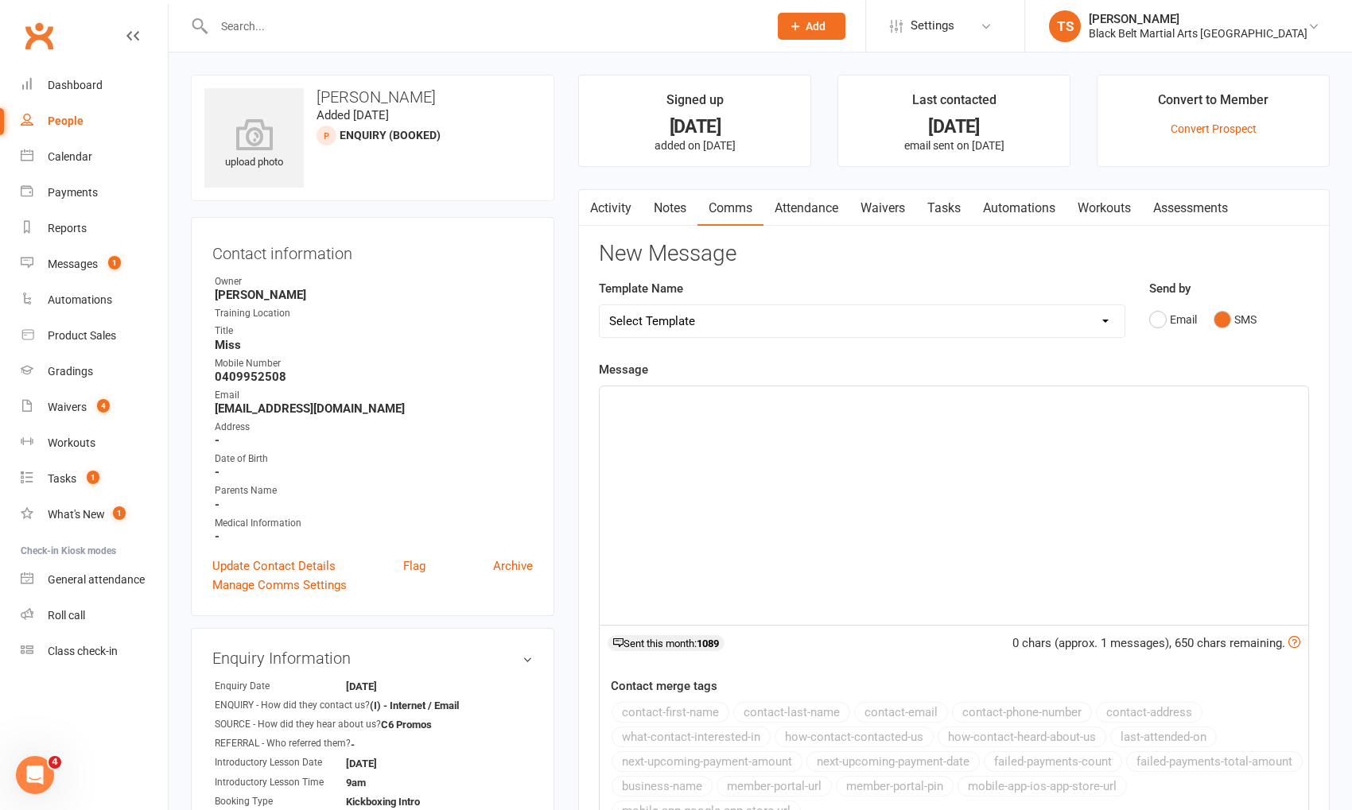
click at [1039, 459] on div "﻿" at bounding box center [954, 506] width 709 height 239
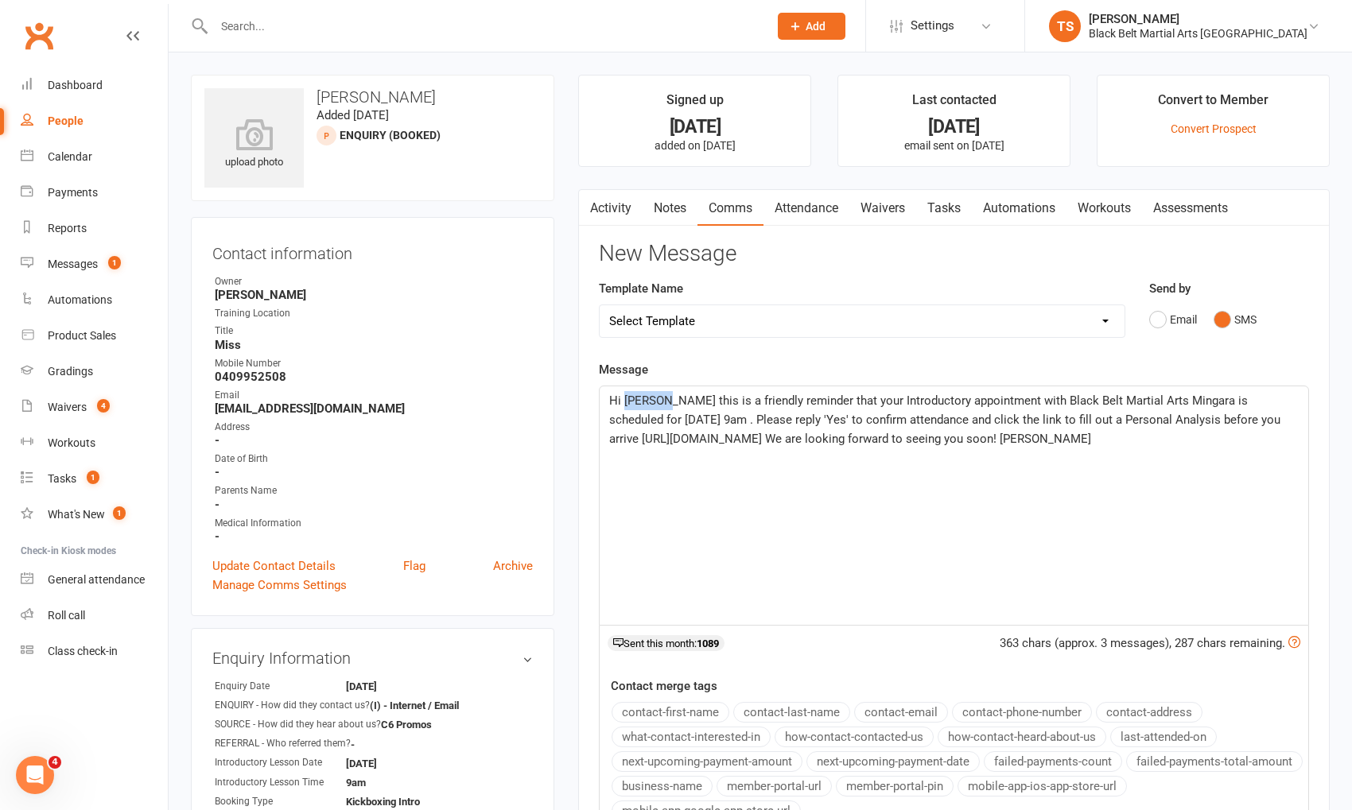
drag, startPoint x: 657, startPoint y: 400, endPoint x: 624, endPoint y: 399, distance: 32.6
click at [624, 399] on span "Hi [PERSON_NAME] this is a friendly reminder that your Introductory appointment…" at bounding box center [946, 420] width 674 height 52
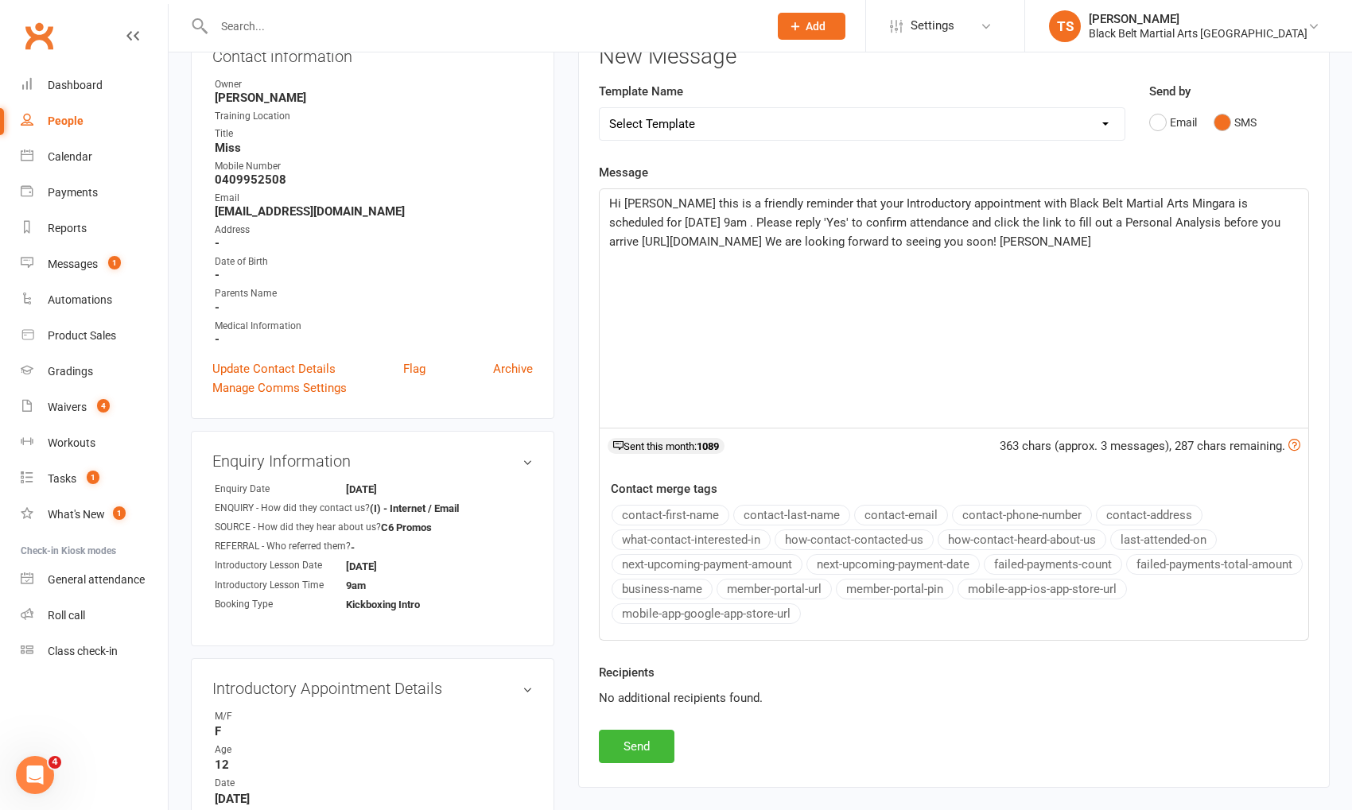
scroll to position [203, 0]
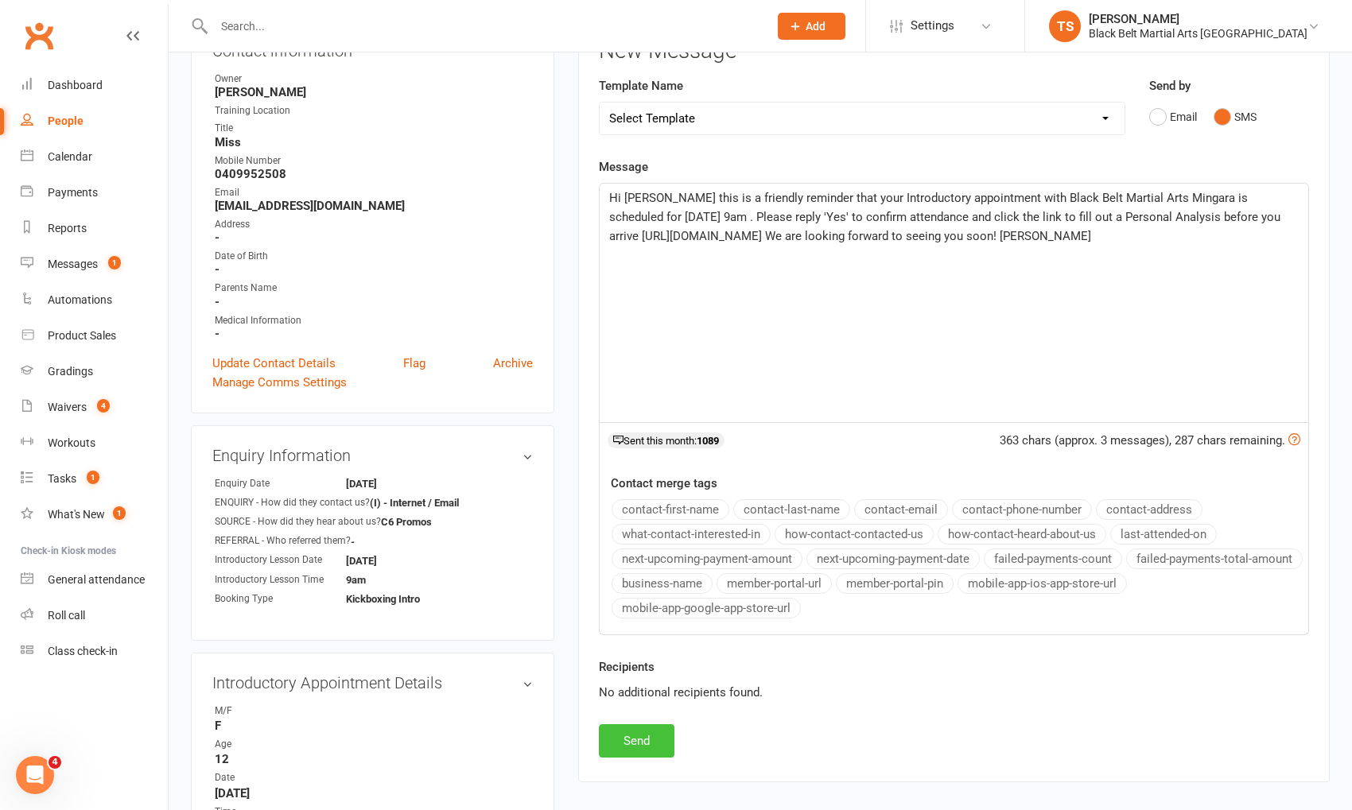
click at [652, 730] on button "Send" at bounding box center [637, 740] width 76 height 33
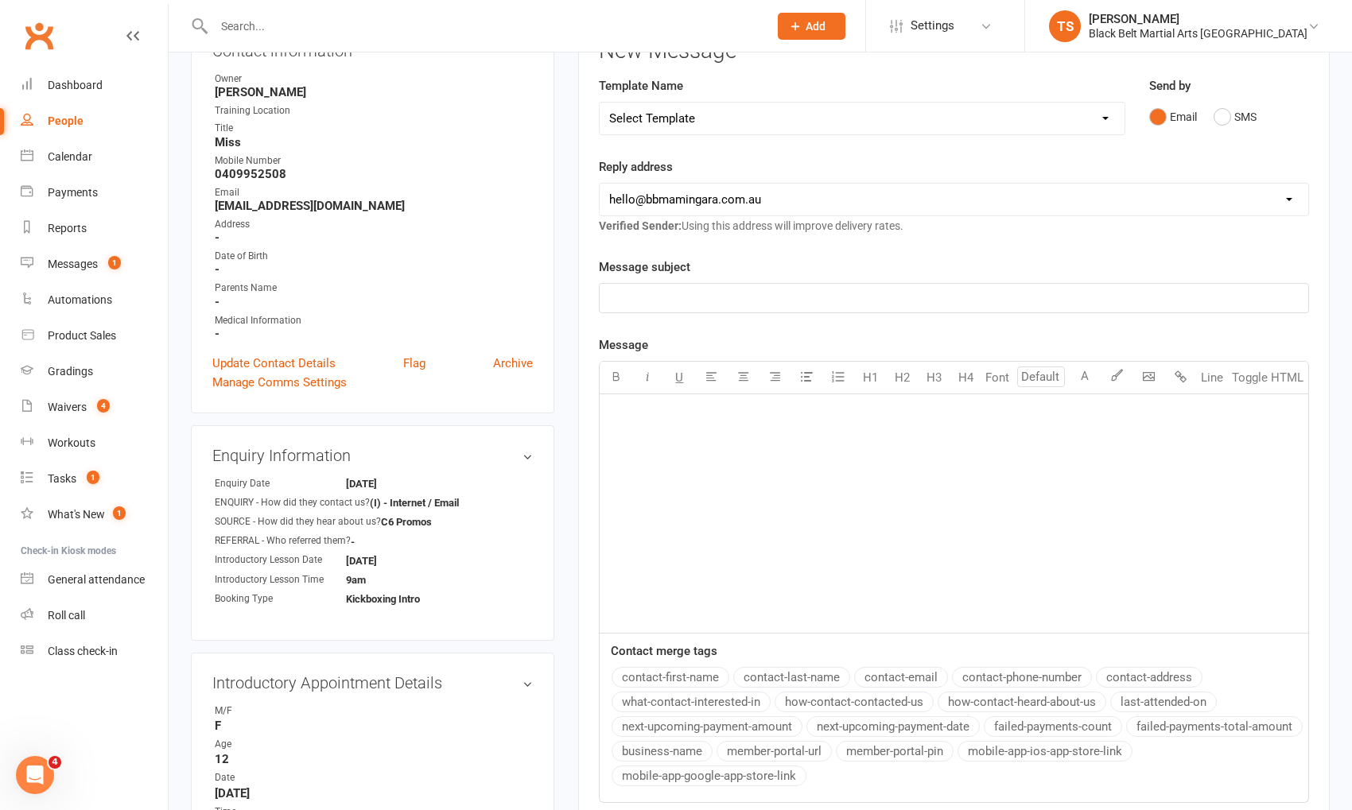
click at [485, 17] on input "text" at bounding box center [483, 26] width 548 height 22
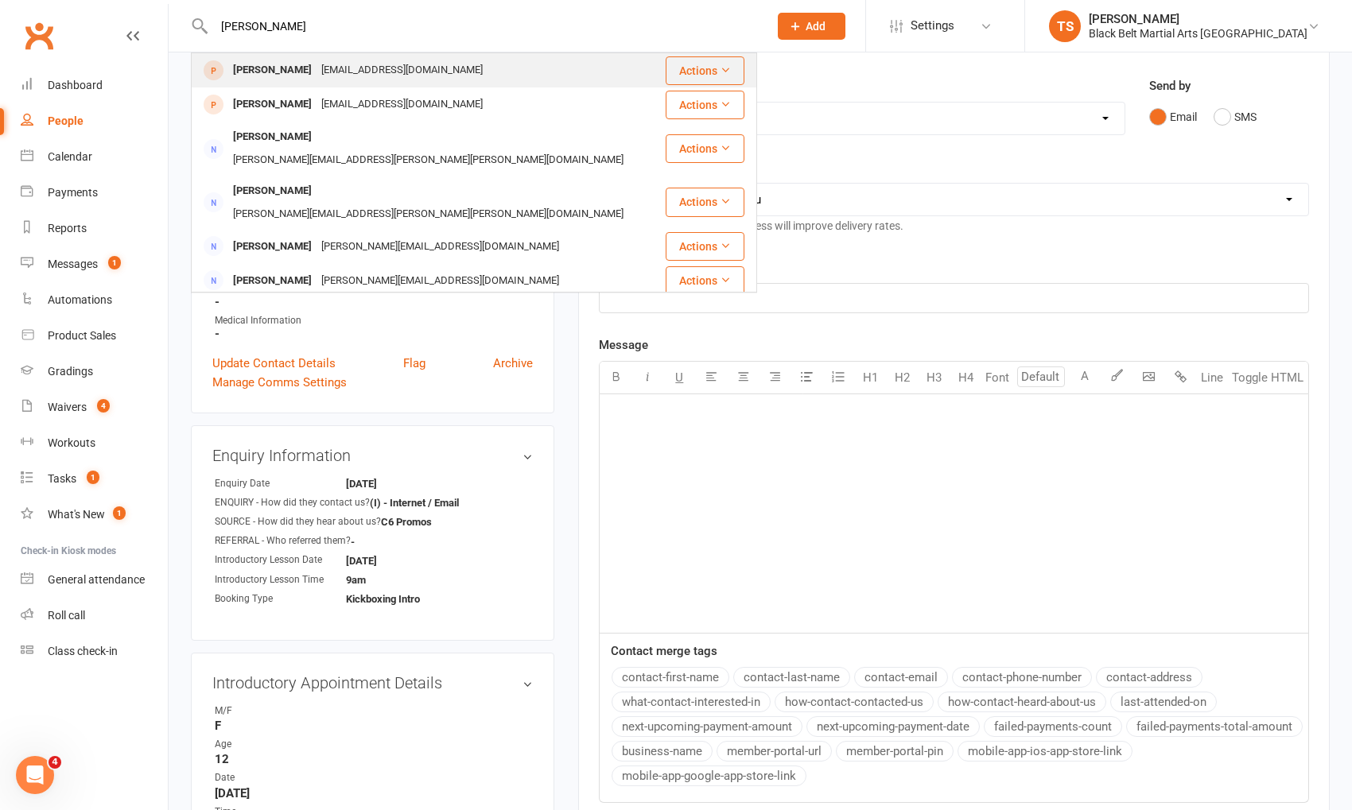
type input "[PERSON_NAME]"
click at [317, 74] on div "[EMAIL_ADDRESS][DOMAIN_NAME]" at bounding box center [402, 70] width 171 height 23
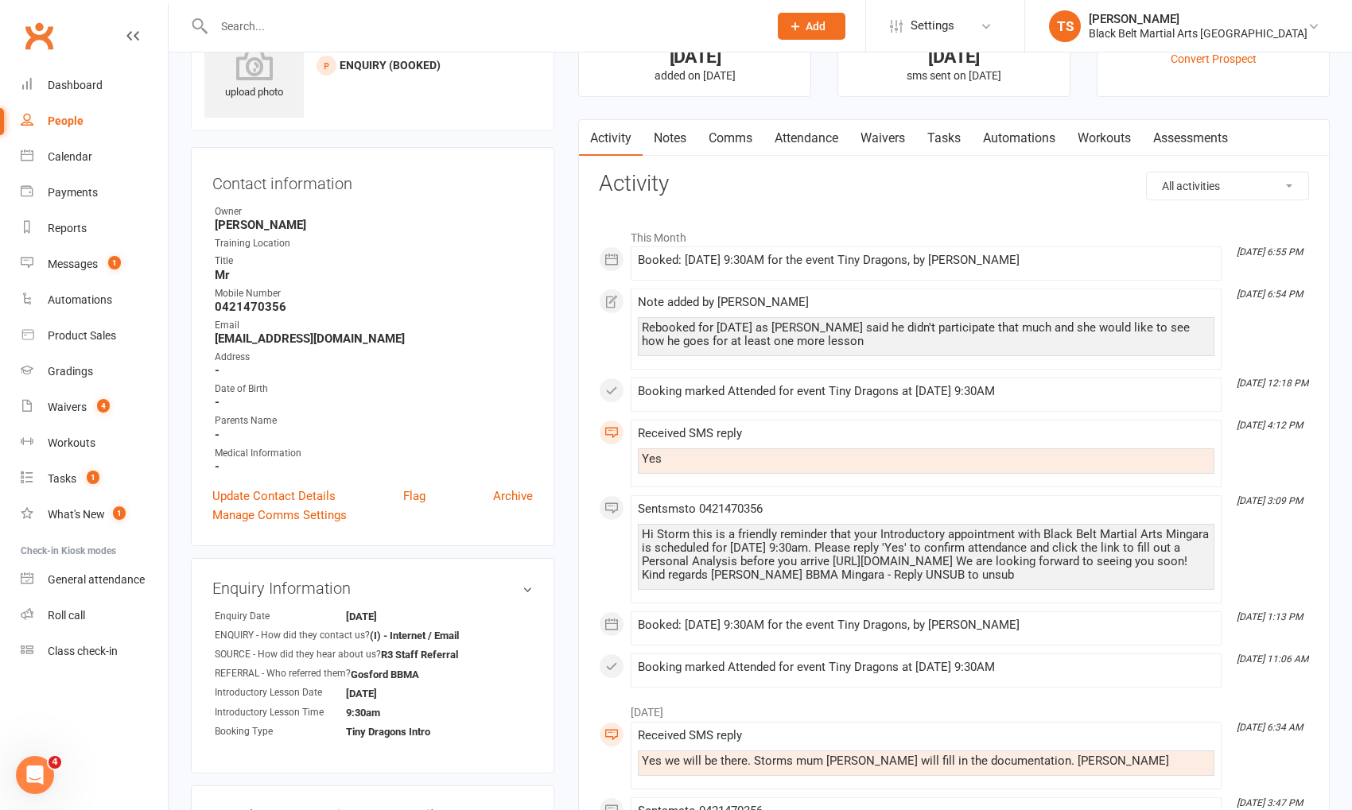
scroll to position [88, 0]
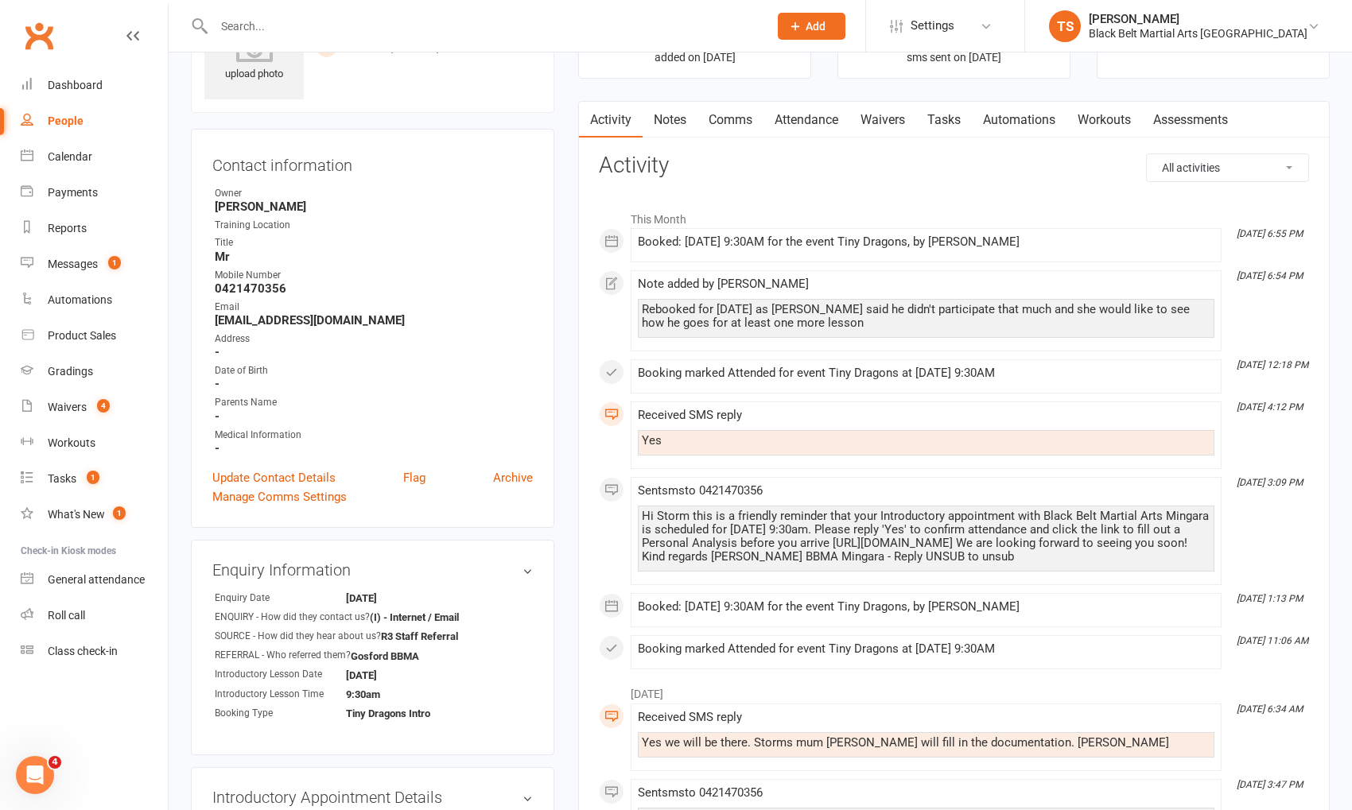
drag, startPoint x: 1055, startPoint y: 554, endPoint x: 633, endPoint y: 513, distance: 424.3
click at [633, 513] on li "[DATE] 3:09 PM Sent sms to [PHONE_NUMBER] Hi Storm this is a friendly reminder …" at bounding box center [926, 531] width 591 height 108
click at [709, 117] on link "Comms" at bounding box center [730, 120] width 66 height 37
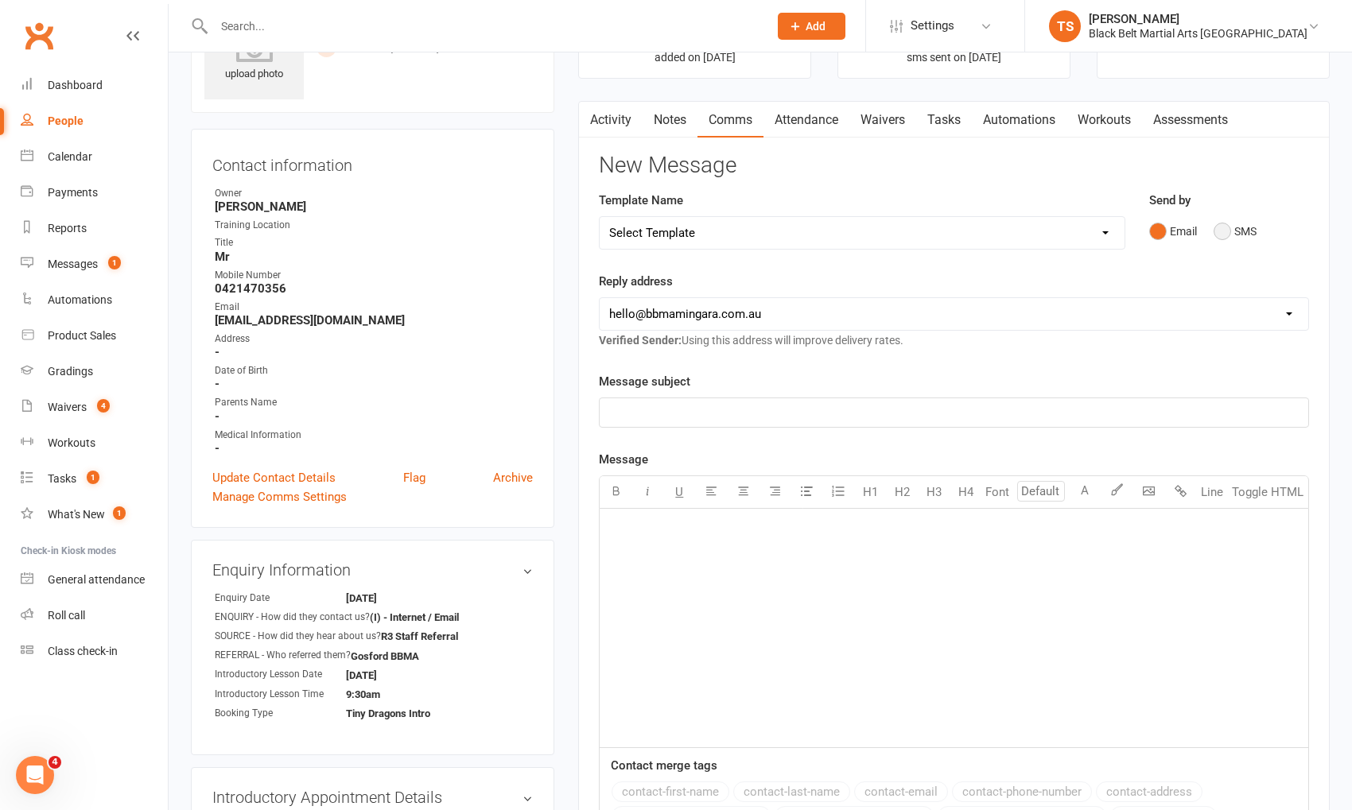
drag, startPoint x: 1218, startPoint y: 227, endPoint x: 1171, endPoint y: 287, distance: 75.9
click at [1218, 227] on button "SMS" at bounding box center [1235, 231] width 43 height 30
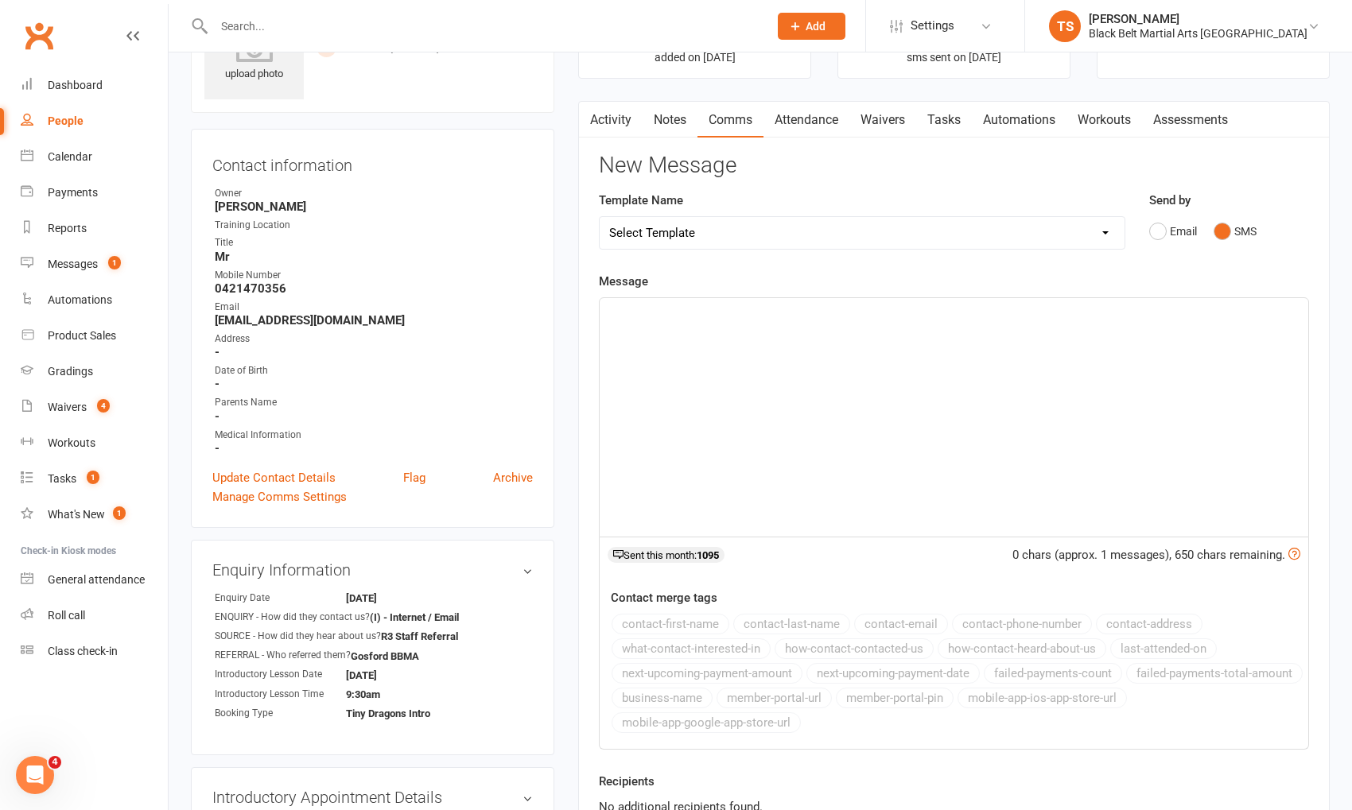
click at [1034, 383] on div "﻿" at bounding box center [954, 417] width 709 height 239
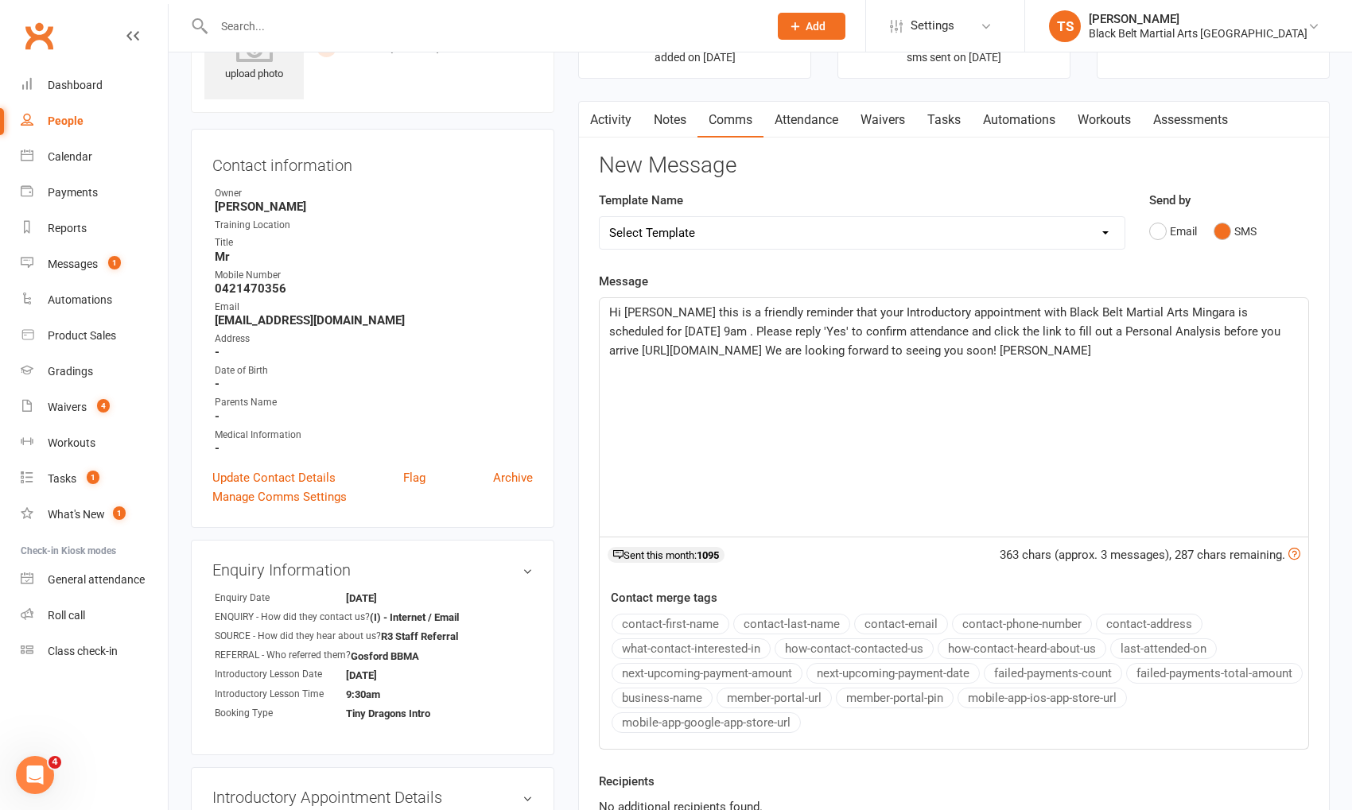
click at [629, 330] on span "Hi [PERSON_NAME] this is a friendly reminder that your Introductory appointment…" at bounding box center [946, 331] width 674 height 52
click at [667, 329] on span "Hi [PERSON_NAME] this is a friendly reminder that your Introductory appointment…" at bounding box center [946, 331] width 674 height 52
click at [783, 332] on span "Hi [PERSON_NAME] this is a friendly reminder that your Introductory appointment…" at bounding box center [946, 331] width 674 height 52
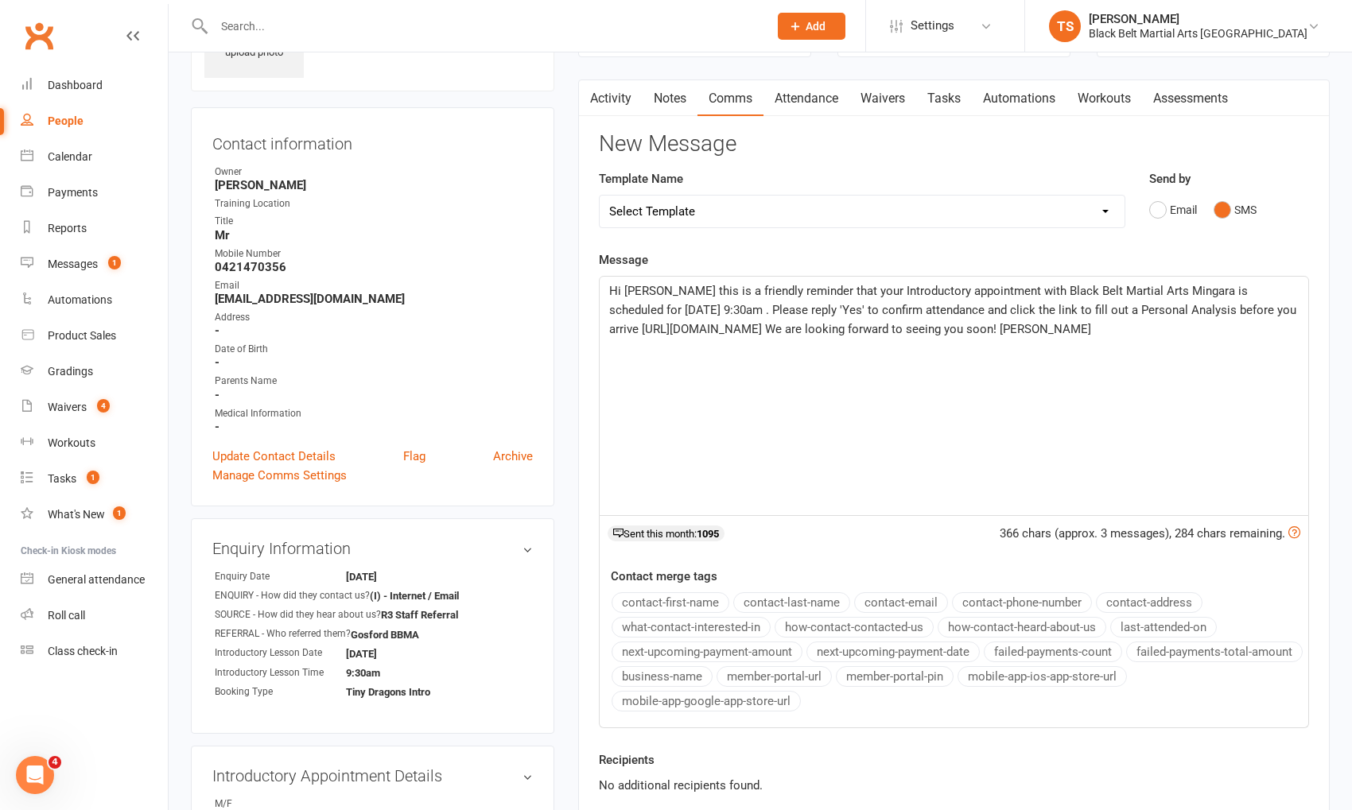
scroll to position [111, 0]
click at [608, 96] on link "Activity" at bounding box center [611, 97] width 64 height 37
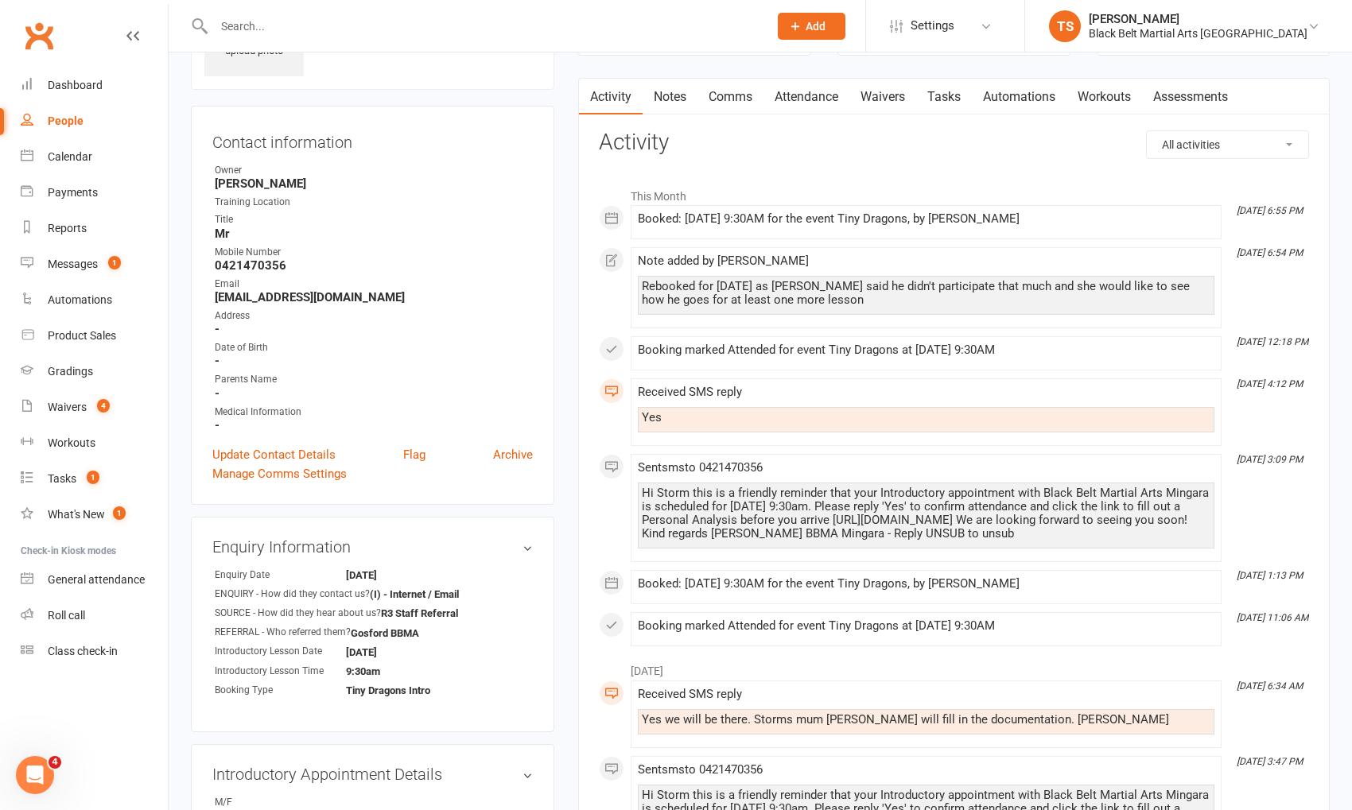
scroll to position [112, 0]
drag, startPoint x: 1052, startPoint y: 529, endPoint x: 625, endPoint y: 484, distance: 429.5
click at [624, 484] on div "This Month [DATE] 6:55 PM Booked: [DATE] 9:30AM for the event Tiny Dragons, by …" at bounding box center [954, 412] width 710 height 467
copy div "Hi Storm this is a friendly reminder that your Introductory appointment with Bl…"
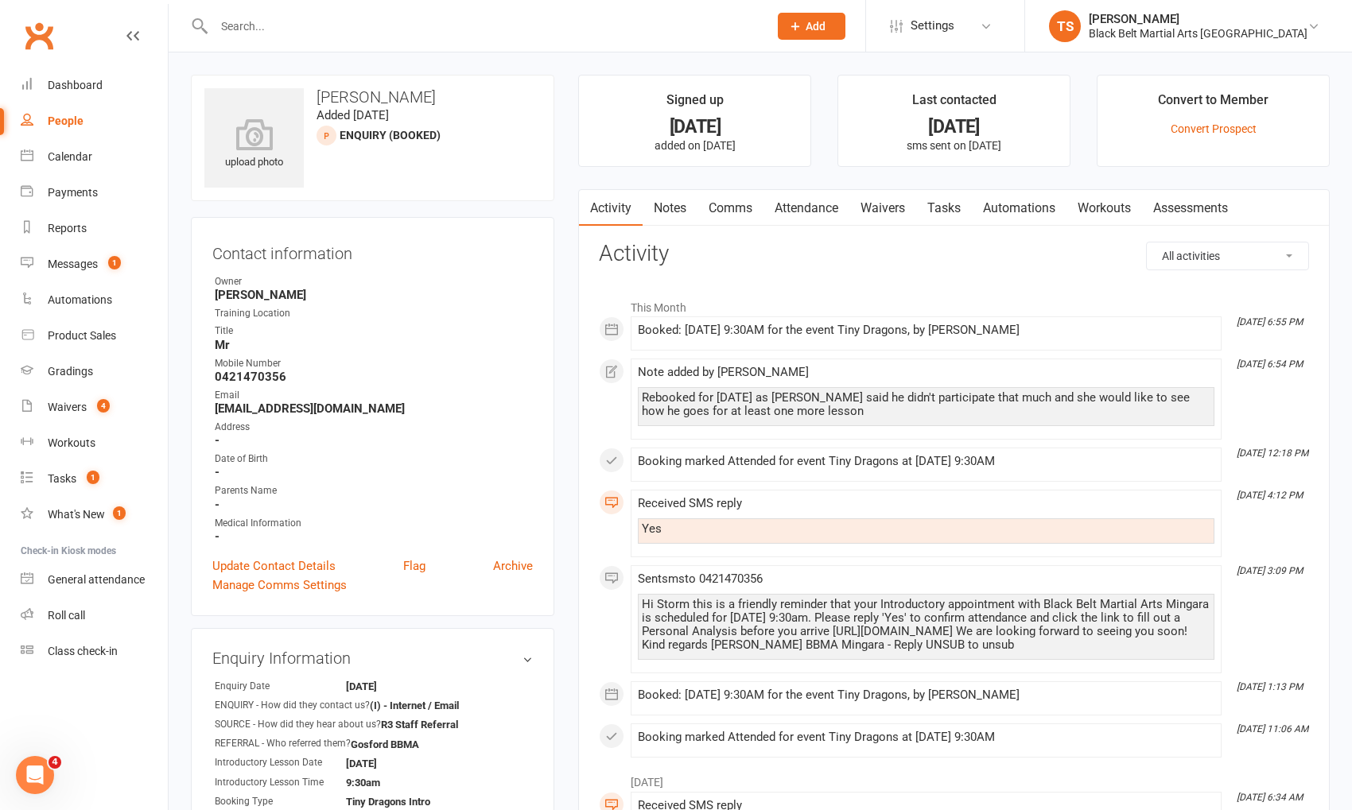
click at [719, 204] on link "Comms" at bounding box center [730, 208] width 66 height 37
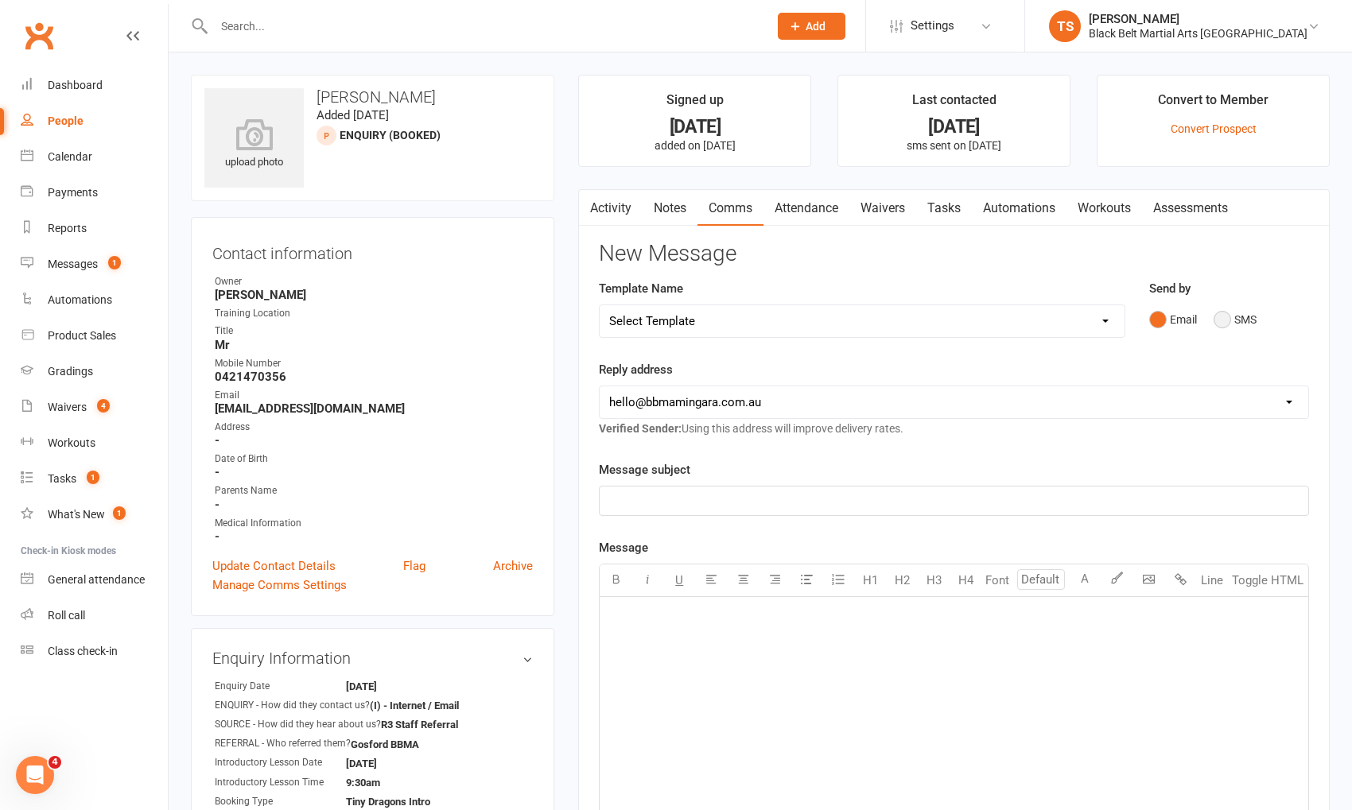
click at [1218, 314] on button "SMS" at bounding box center [1235, 320] width 43 height 30
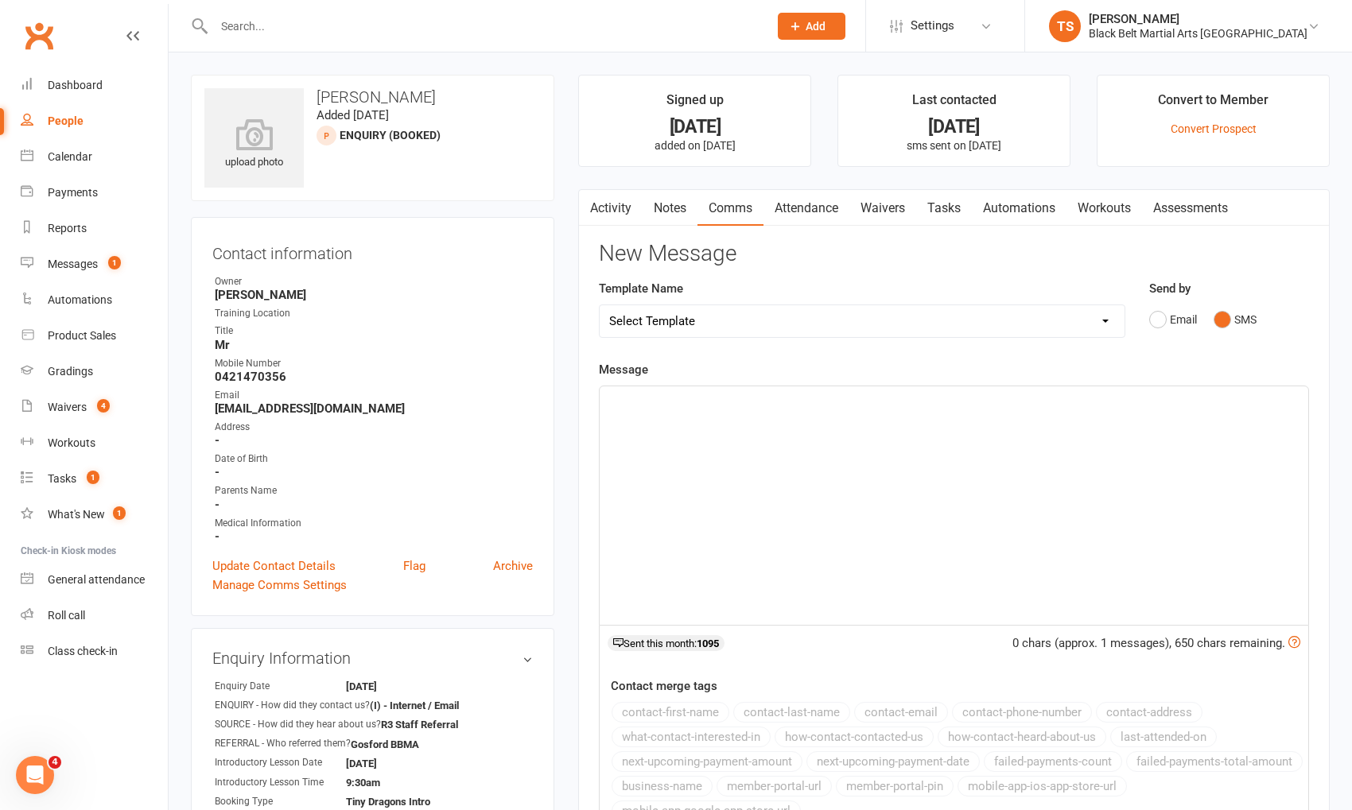
drag, startPoint x: 1188, startPoint y: 367, endPoint x: 960, endPoint y: 509, distance: 268.6
click at [960, 509] on div "﻿" at bounding box center [954, 506] width 709 height 239
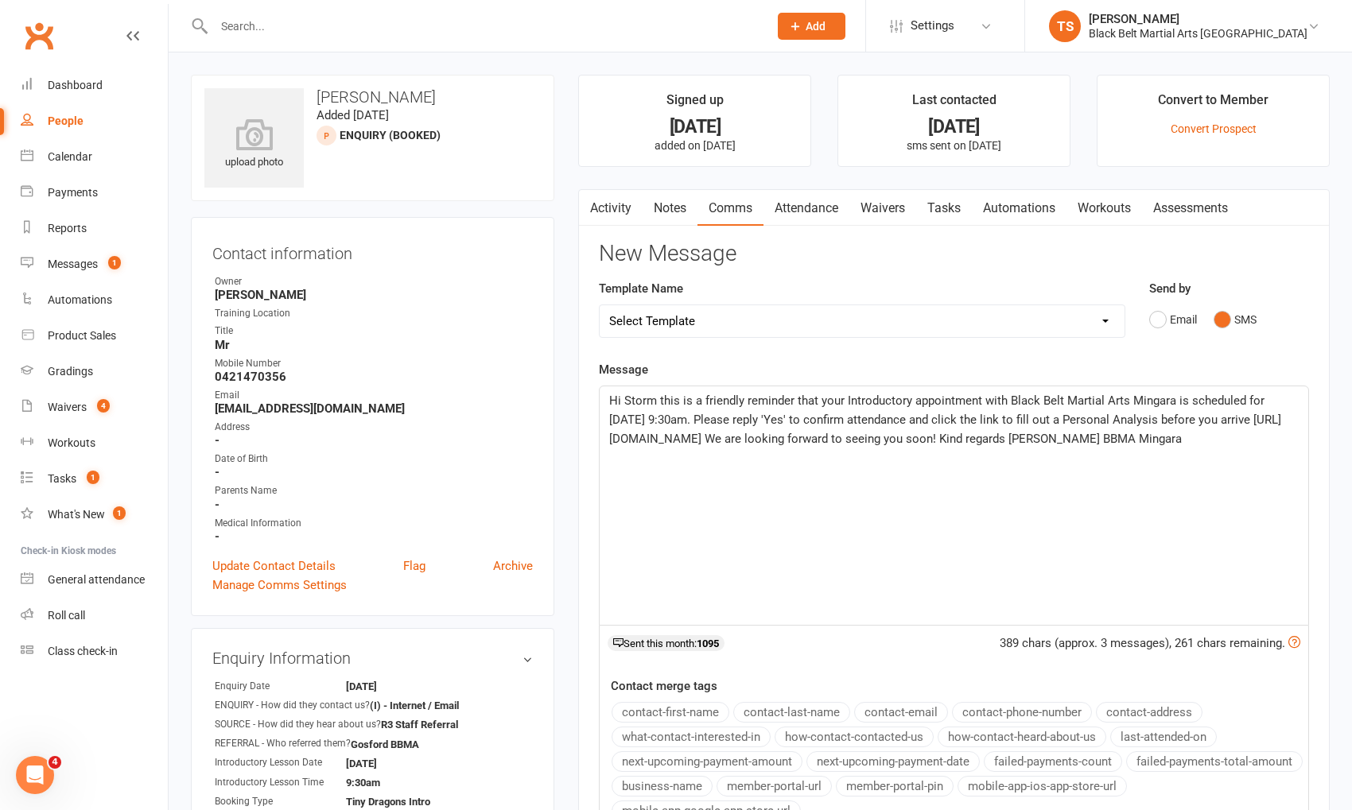
click at [662, 418] on span "Hi Storm this is a friendly reminder that your Introductory appointment with Bl…" at bounding box center [945, 420] width 672 height 52
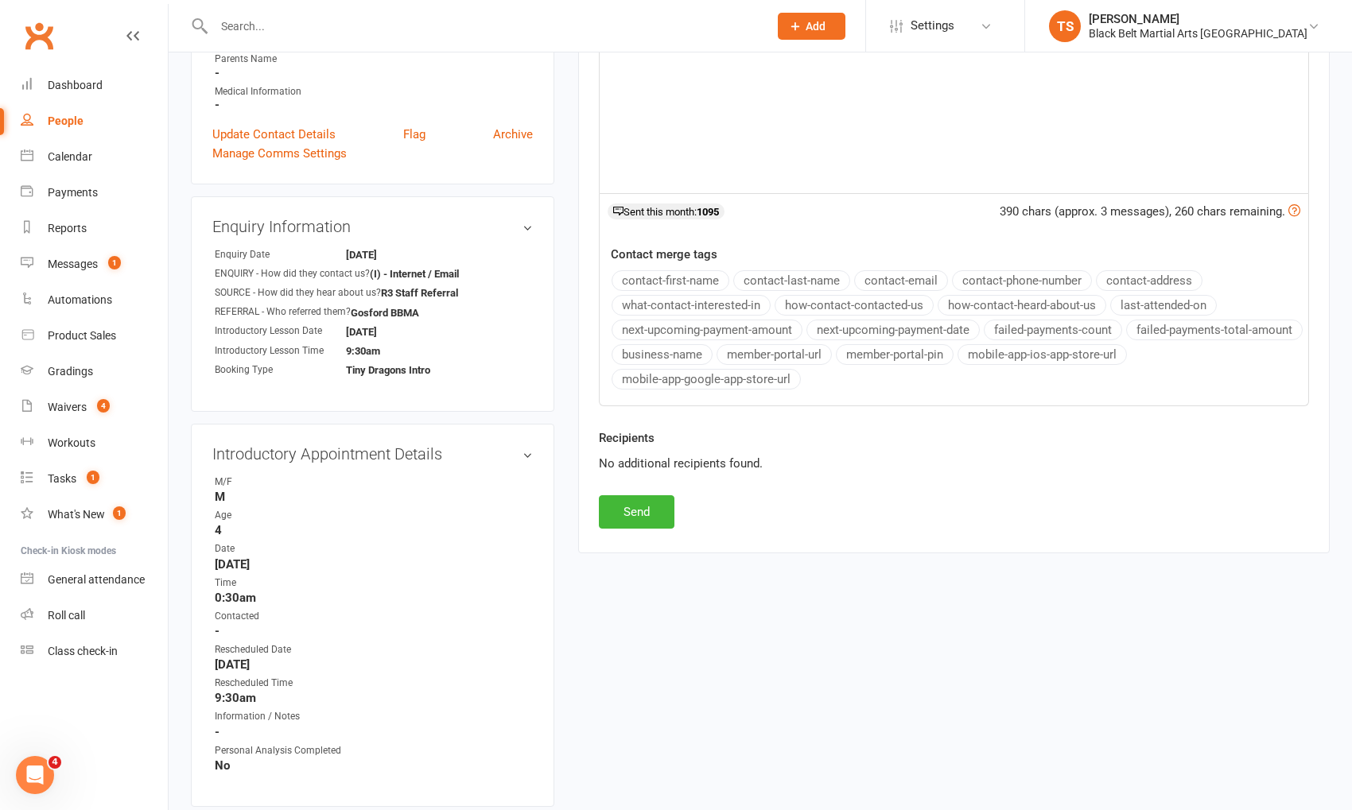
scroll to position [451, 0]
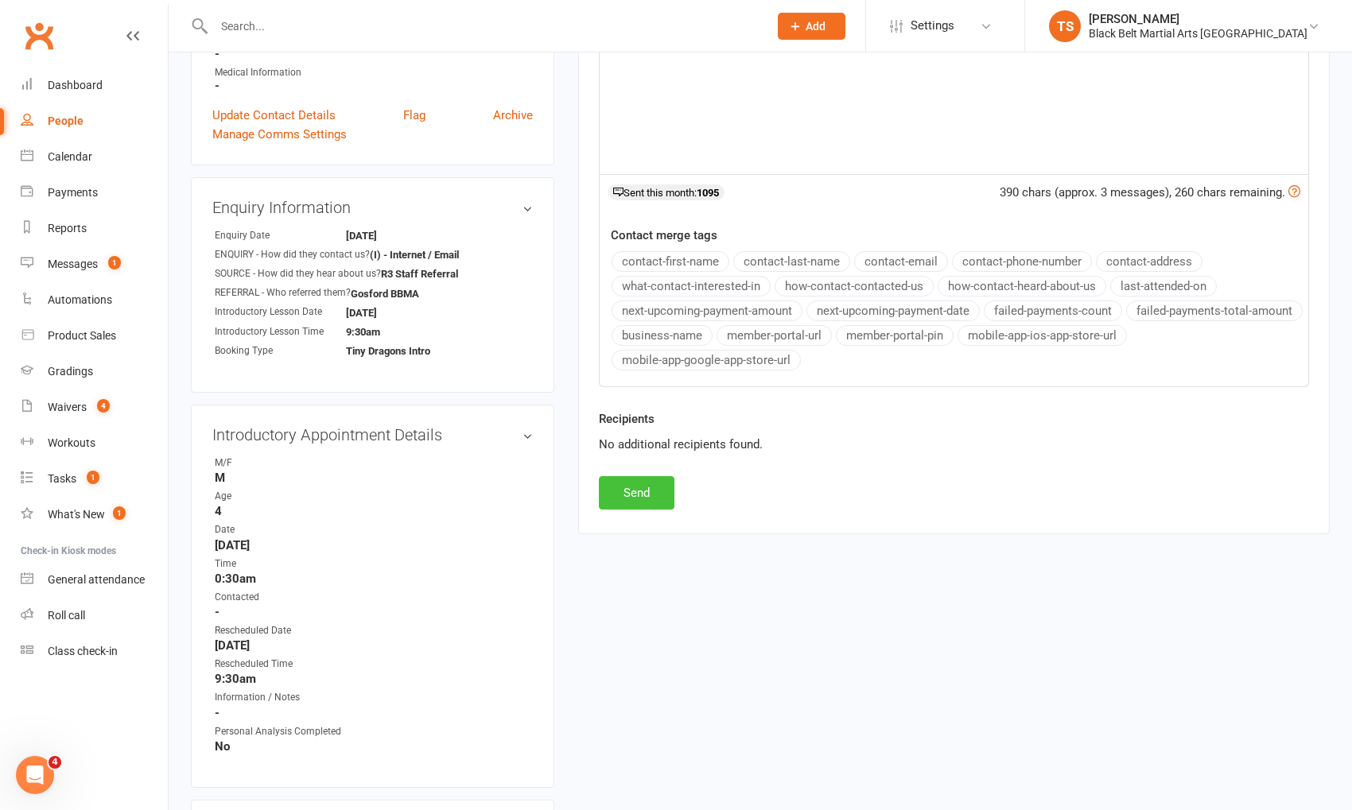
click at [662, 480] on button "Send" at bounding box center [637, 492] width 76 height 33
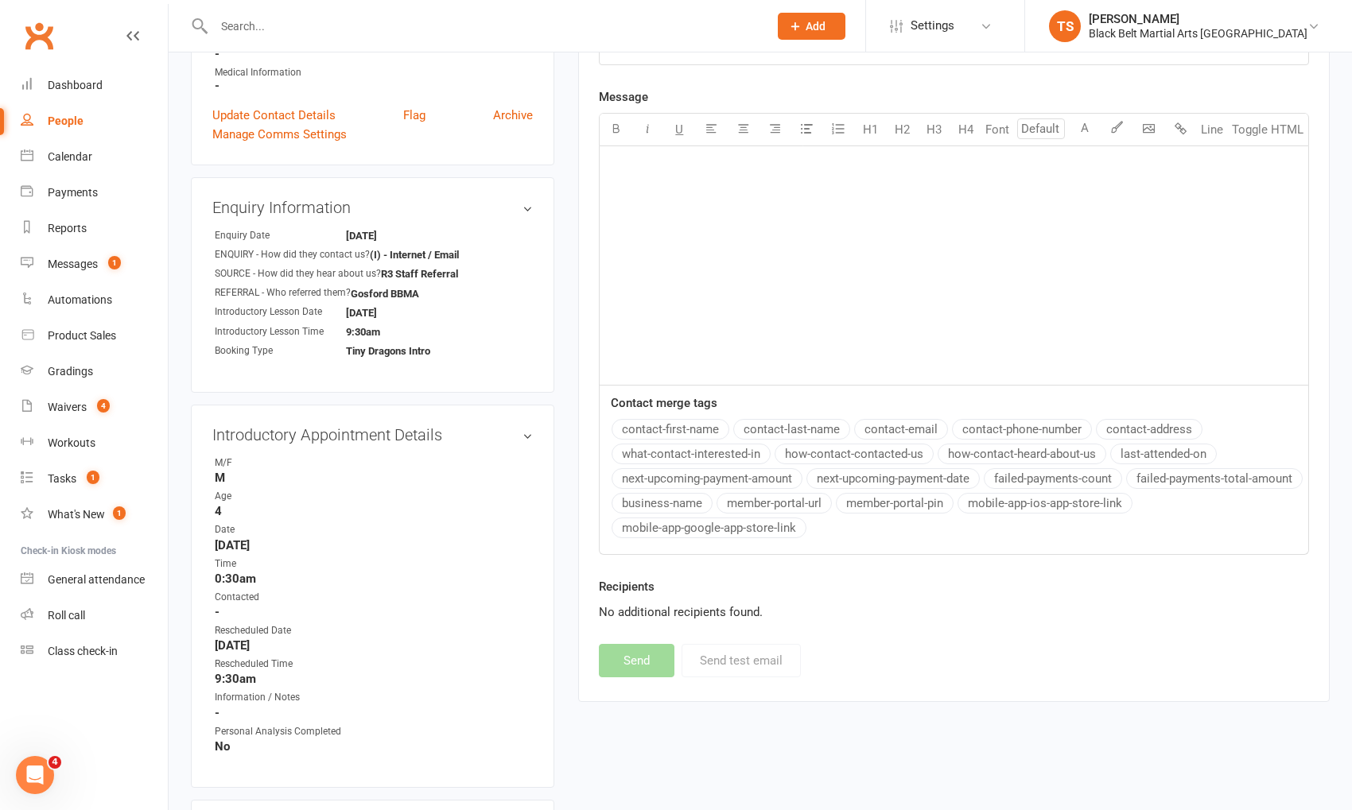
click at [260, 15] on input "text" at bounding box center [483, 26] width 548 height 22
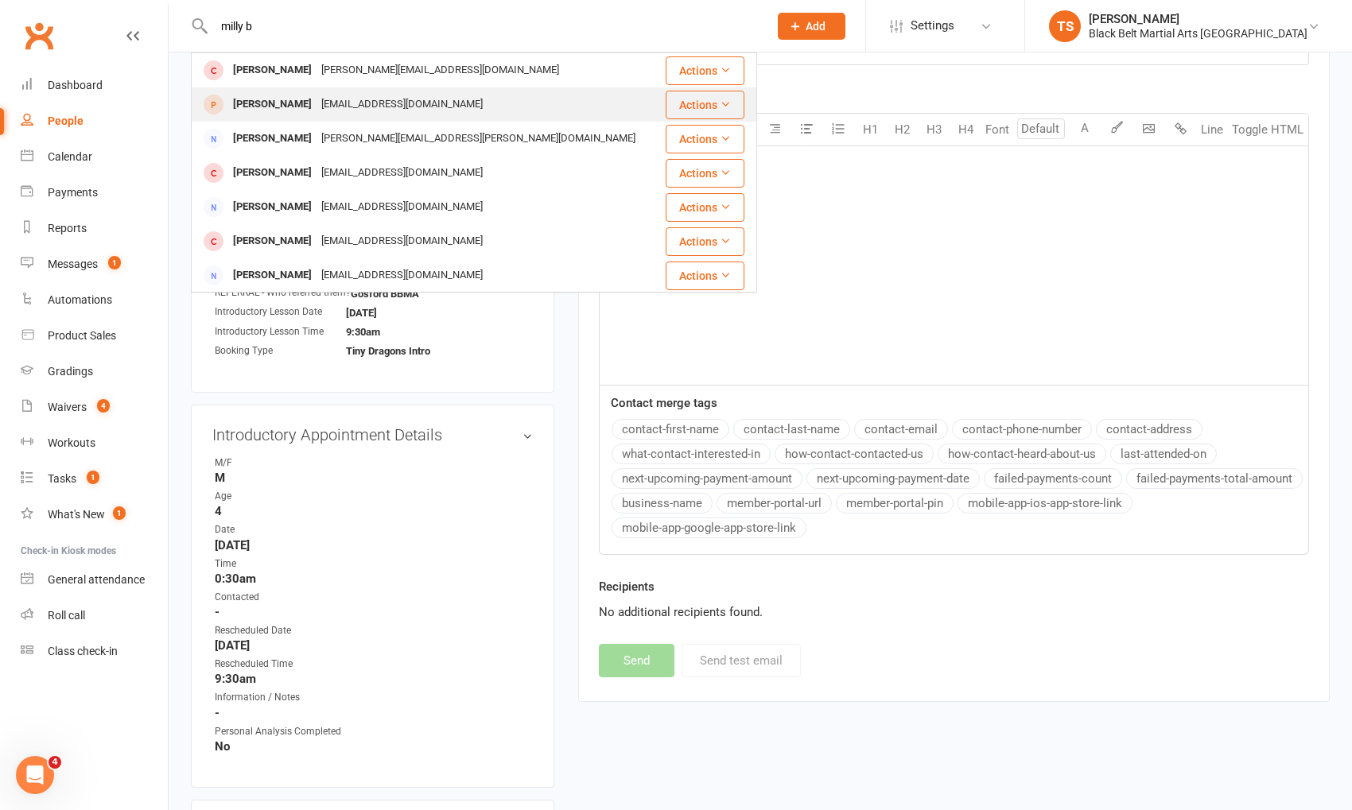
type input "milly b"
click at [270, 112] on div "[PERSON_NAME]" at bounding box center [272, 104] width 88 height 23
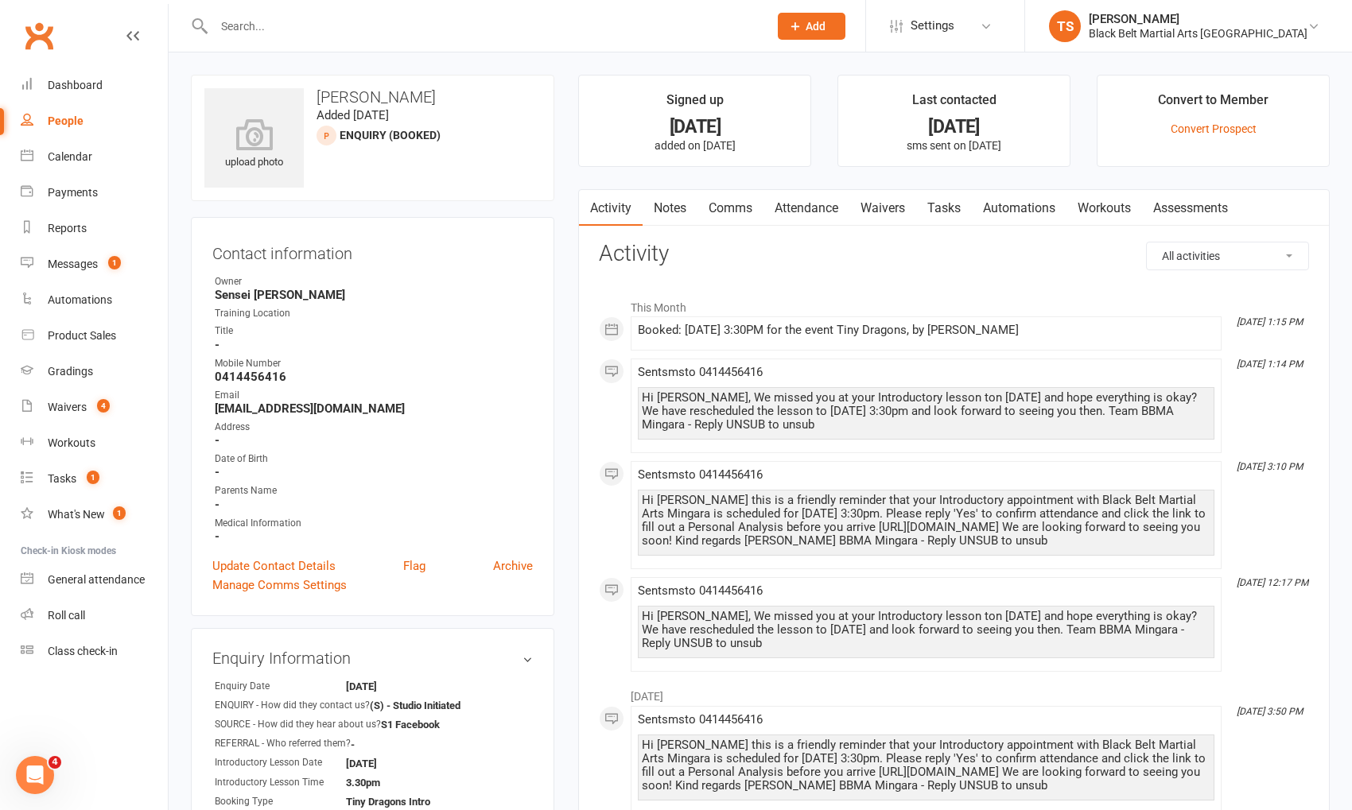
scroll to position [1, 0]
drag, startPoint x: 1011, startPoint y: 535, endPoint x: 643, endPoint y: 495, distance: 370.4
click at [642, 495] on div "Hi [PERSON_NAME] this is a friendly reminder that your Introductory appointment…" at bounding box center [926, 520] width 569 height 54
copy div "Hi [PERSON_NAME] this is a friendly reminder that your Introductory appointment…"
click at [724, 201] on link "Comms" at bounding box center [730, 207] width 66 height 37
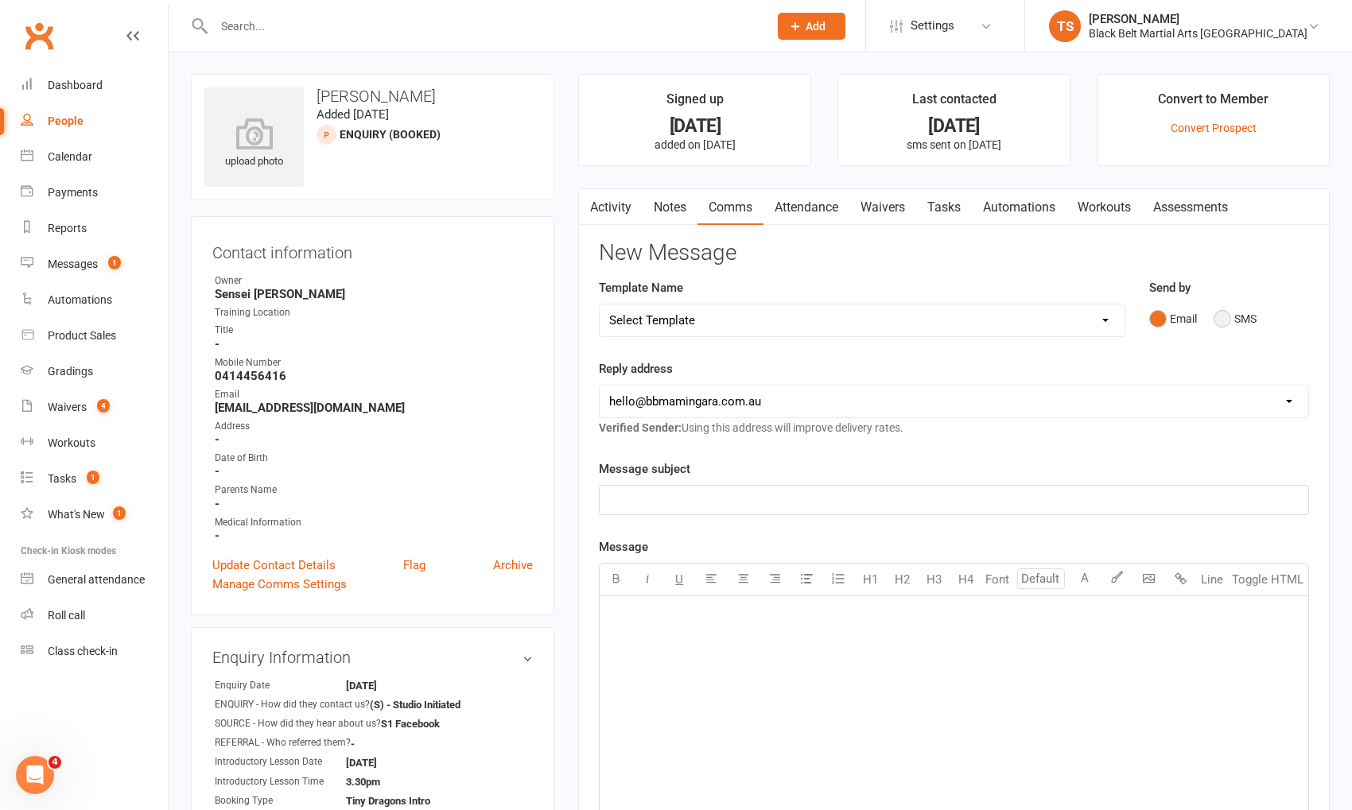
click at [1222, 317] on button "SMS" at bounding box center [1235, 319] width 43 height 30
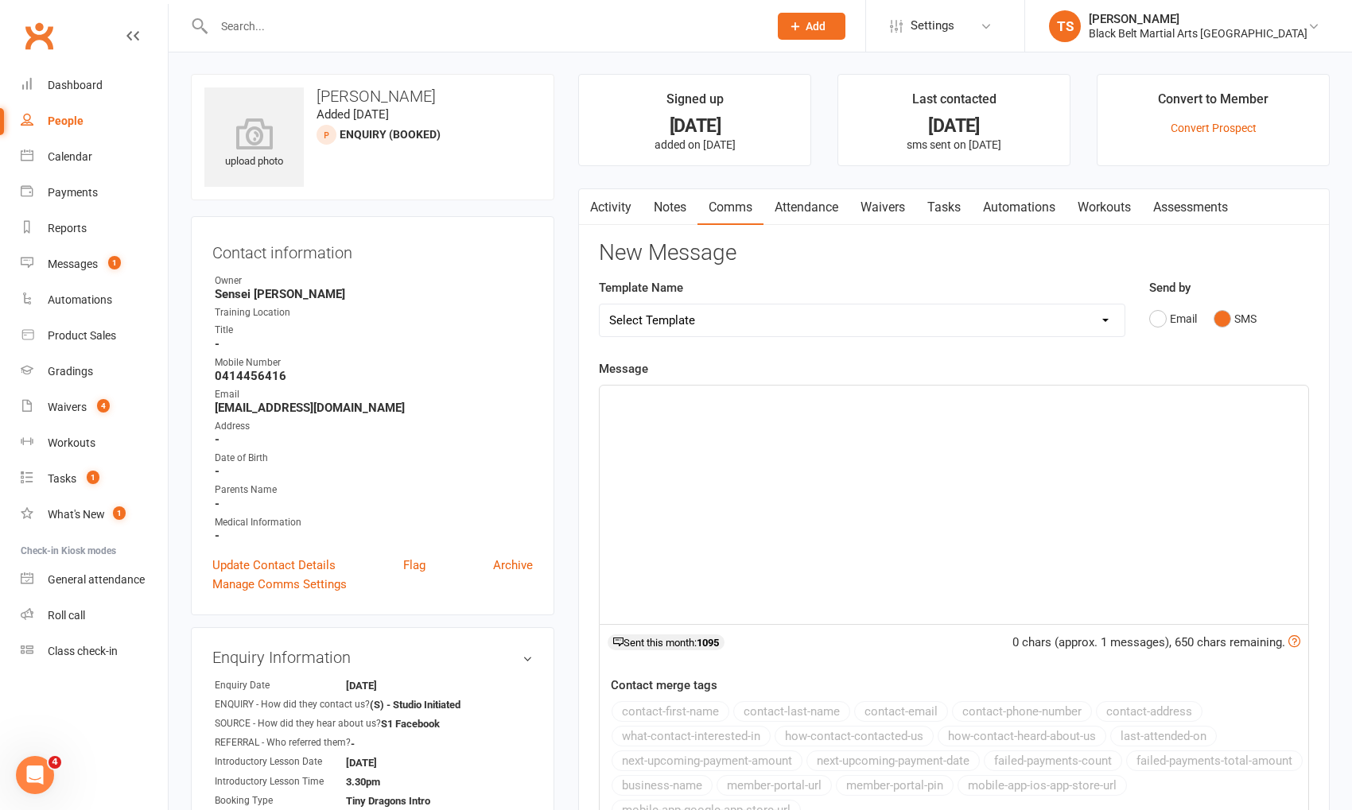
click at [1039, 459] on div "﻿" at bounding box center [954, 505] width 709 height 239
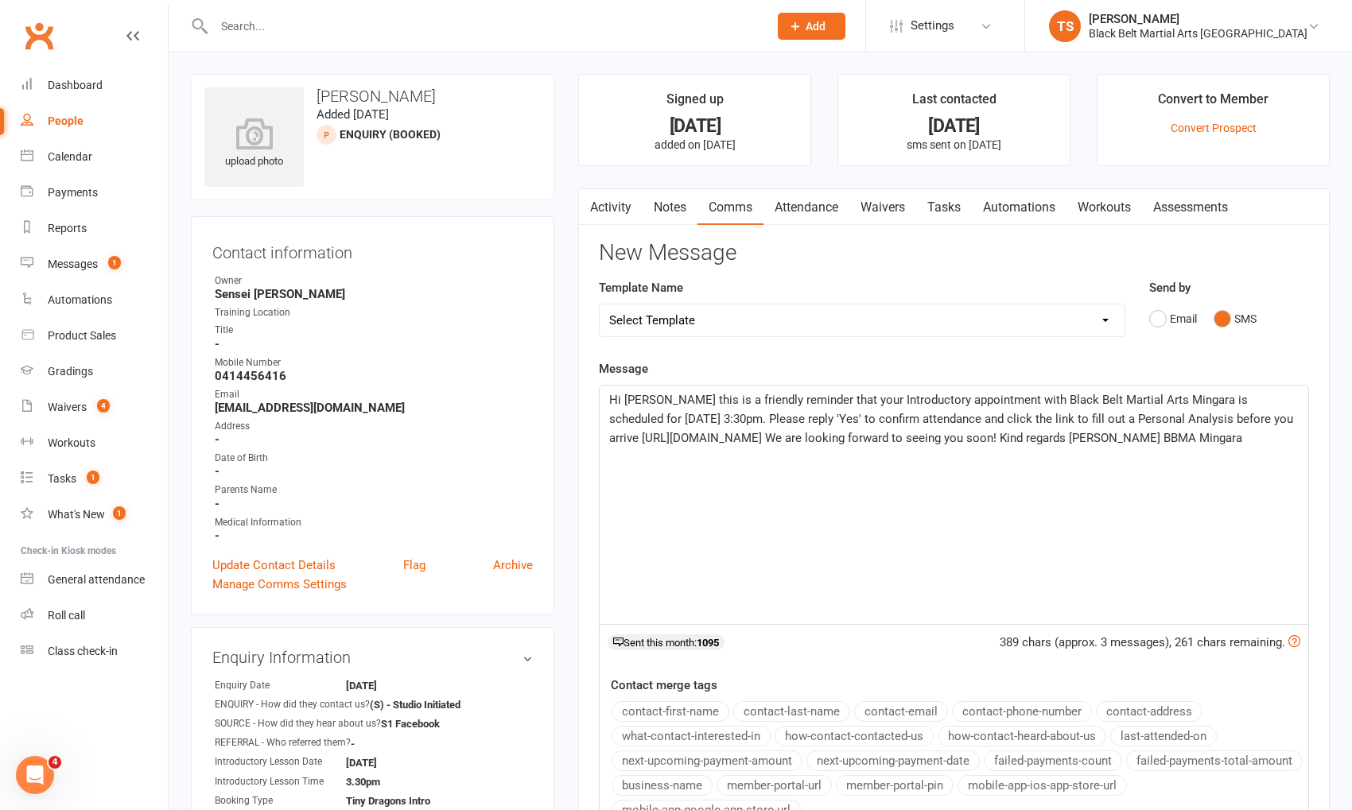
click at [616, 420] on span "Hi [PERSON_NAME] this is a friendly reminder that your Introductory appointment…" at bounding box center [952, 419] width 687 height 52
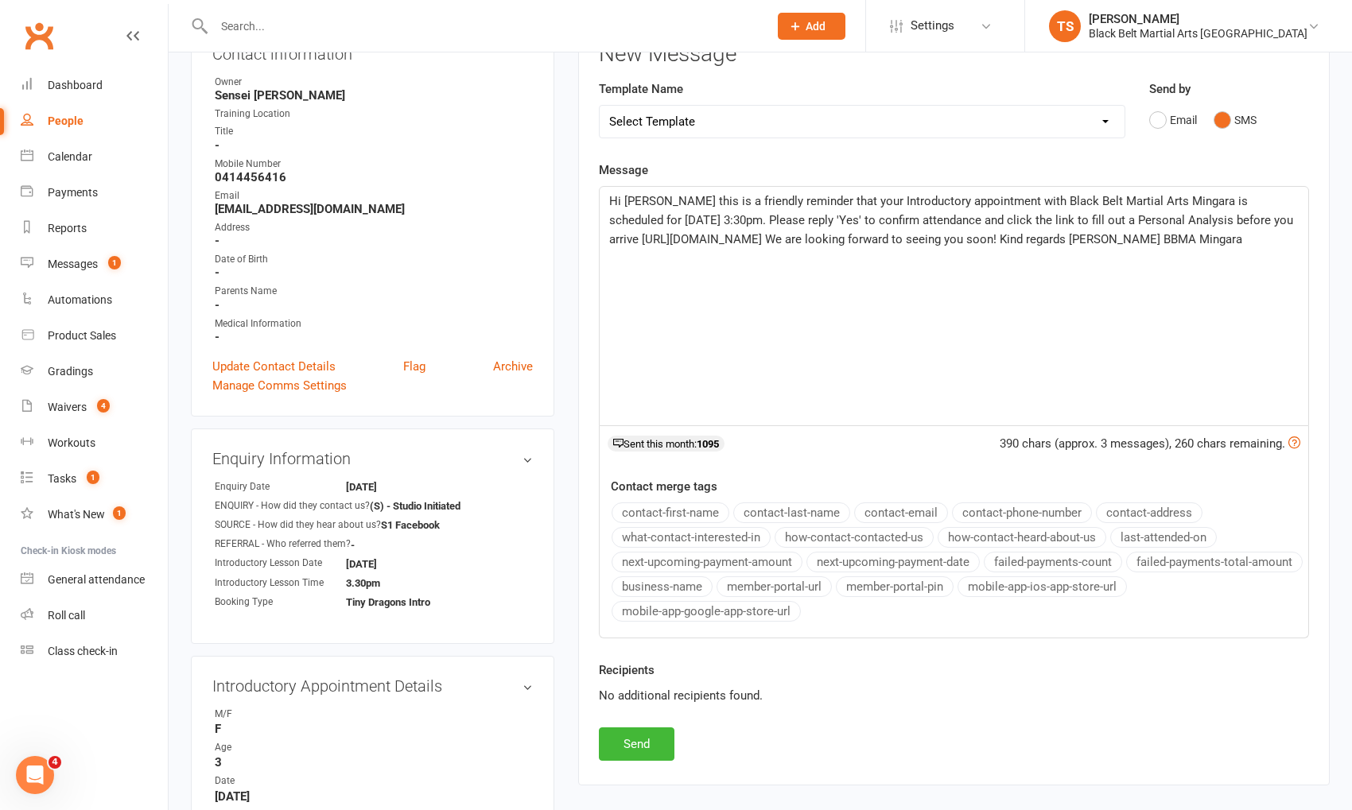
scroll to position [194, 0]
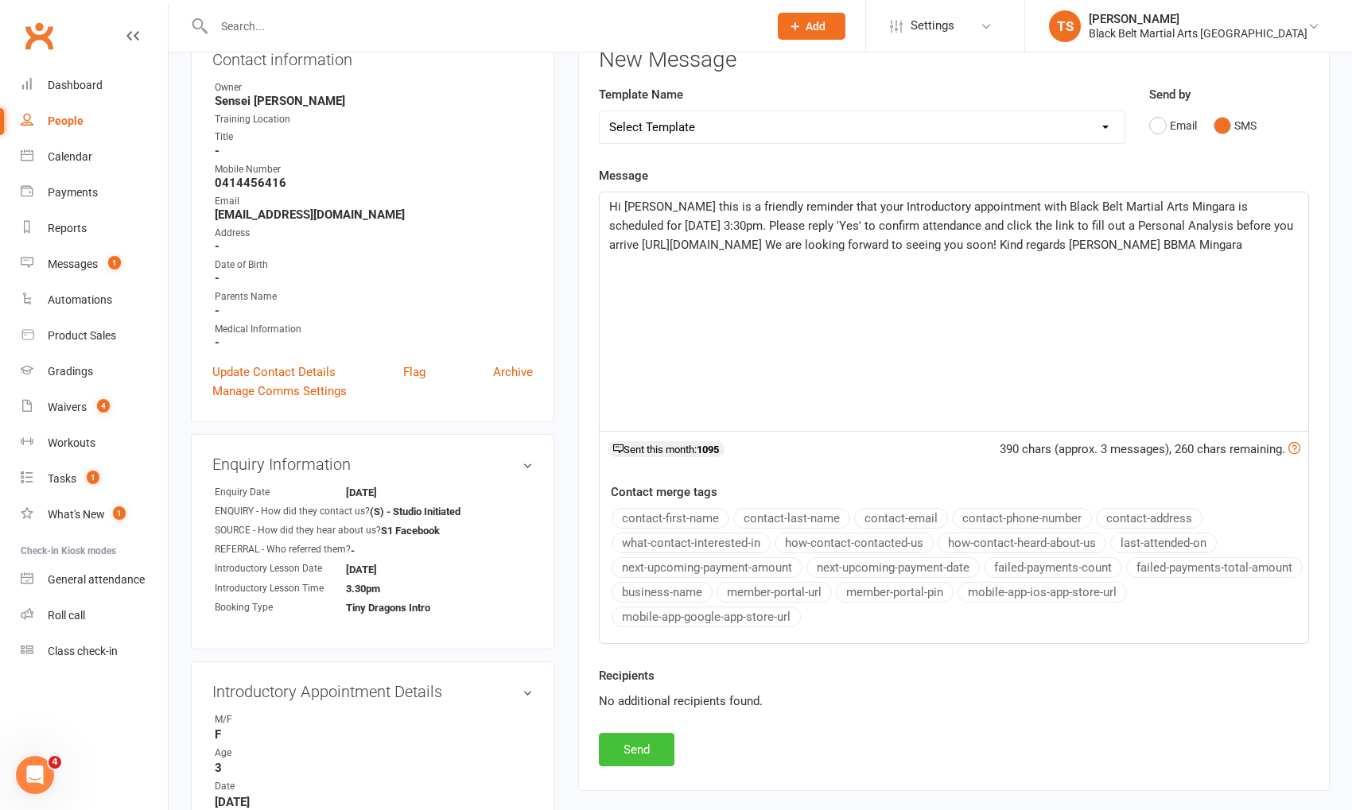
click at [637, 748] on button "Send" at bounding box center [637, 749] width 76 height 33
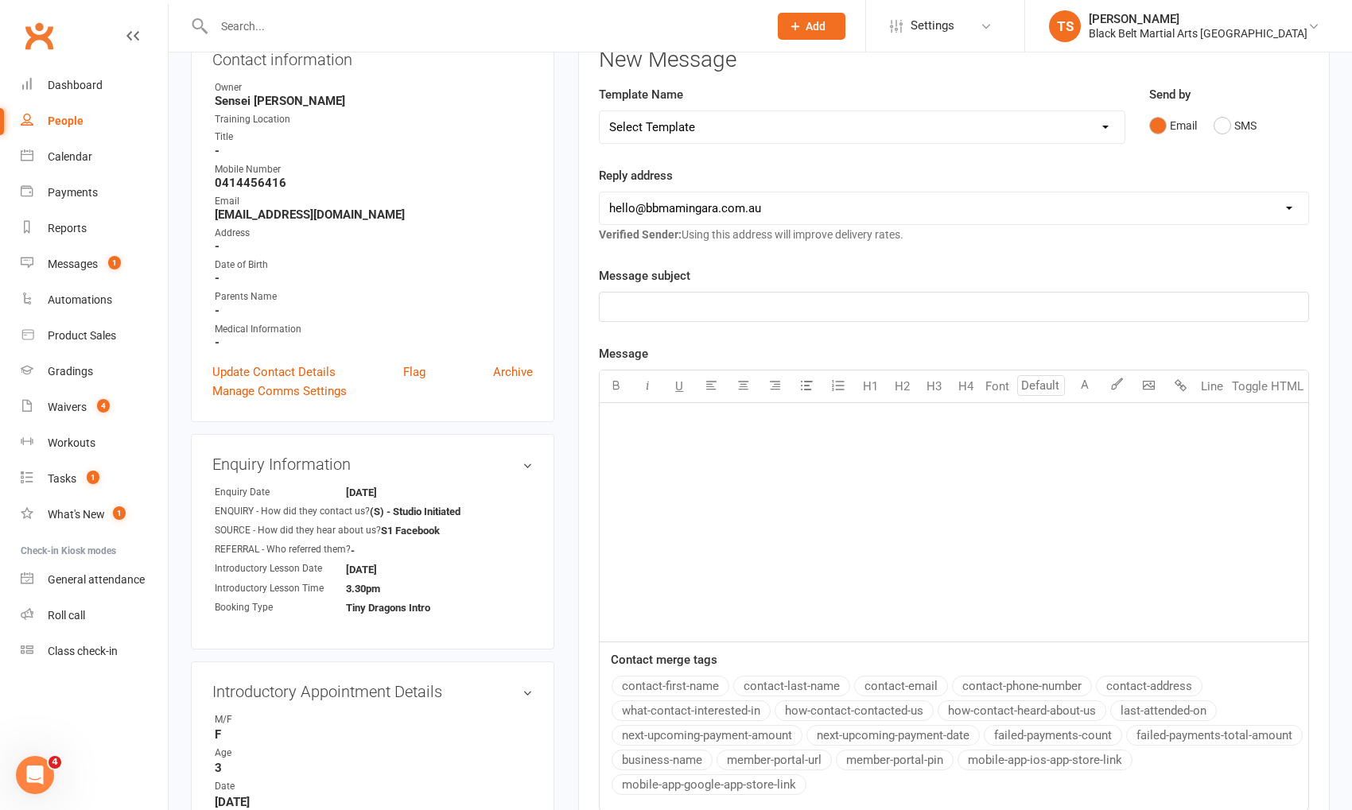
scroll to position [0, 0]
